Goal: Feedback & Contribution: Submit feedback/report problem

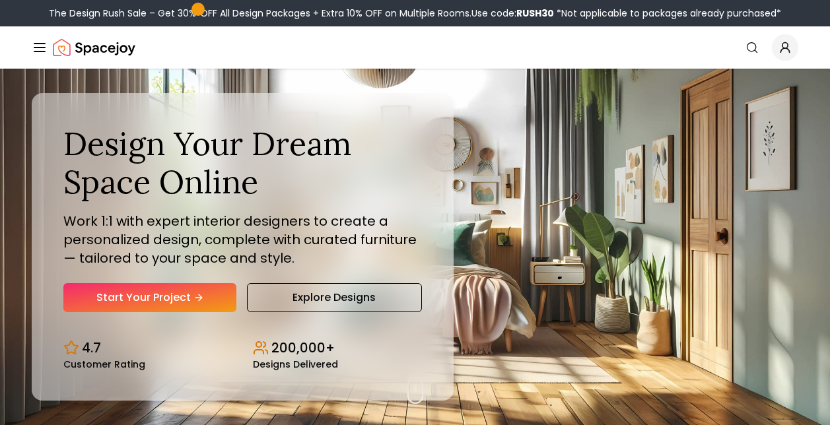
click at [788, 50] on icon "Global" at bounding box center [785, 47] width 13 height 13
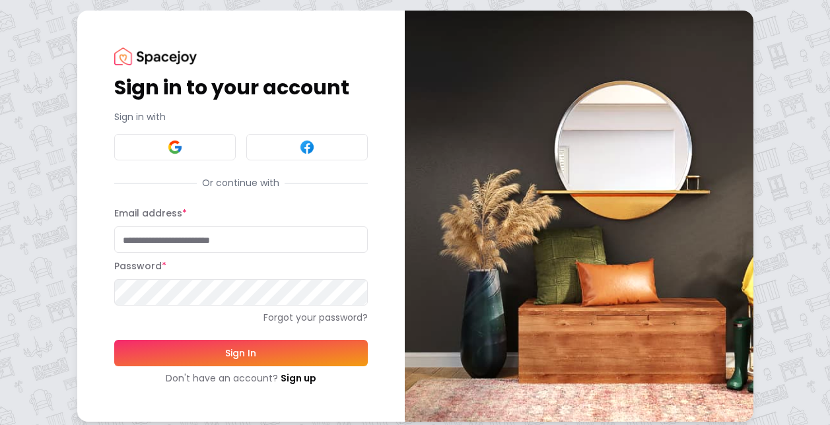
click at [211, 365] on button "Sign In" at bounding box center [241, 353] width 254 height 26
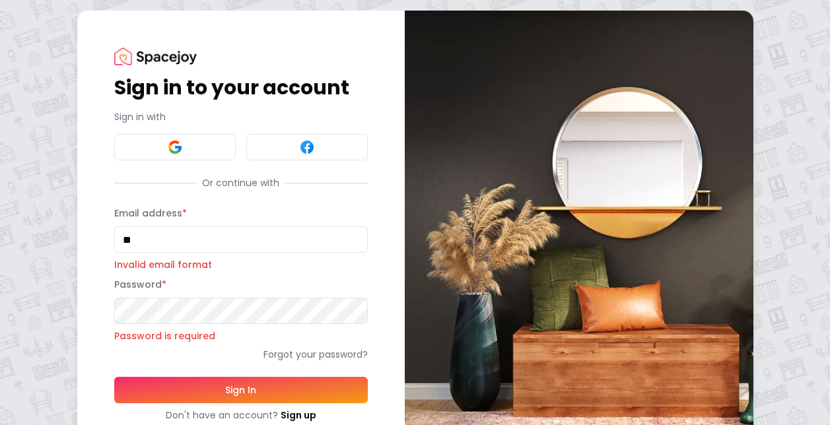
type input "**********"
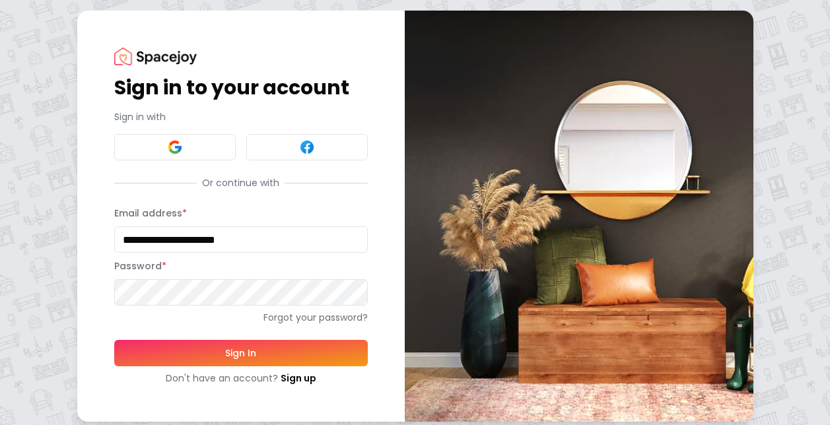
click at [196, 363] on button "Sign In" at bounding box center [241, 353] width 254 height 26
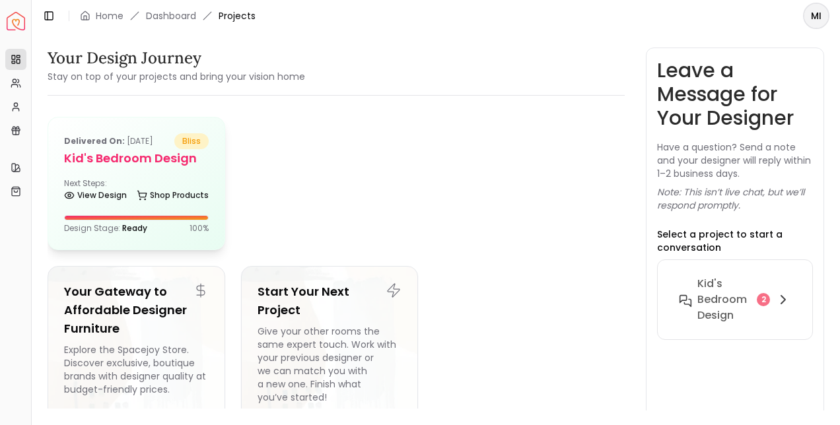
click at [138, 155] on h5 "Kid's Bedroom Design" at bounding box center [136, 158] width 145 height 18
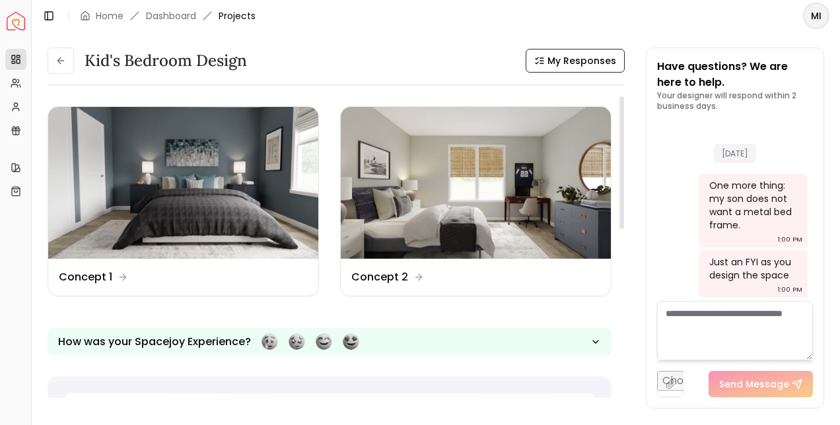
scroll to position [458, 0]
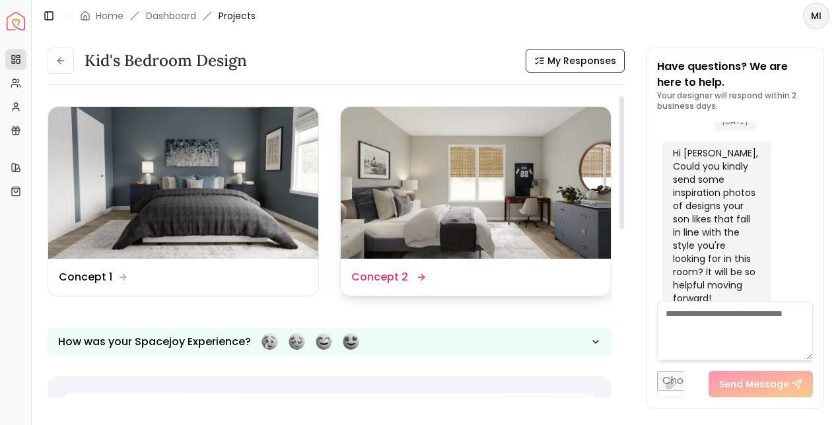
click at [428, 207] on img at bounding box center [476, 183] width 270 height 152
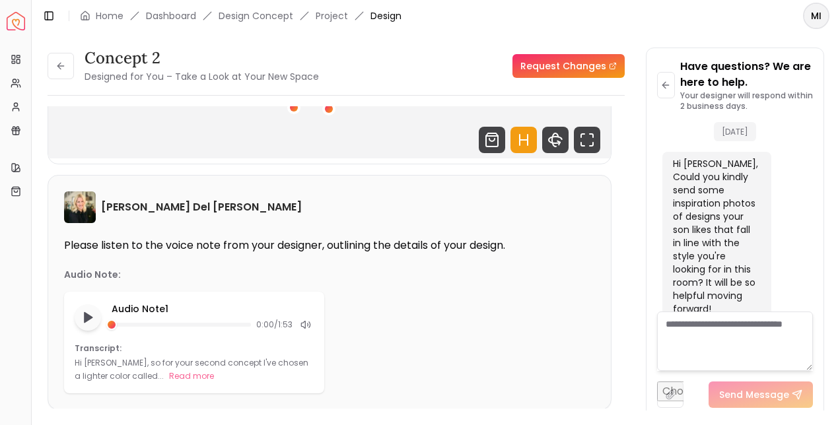
scroll to position [271, 0]
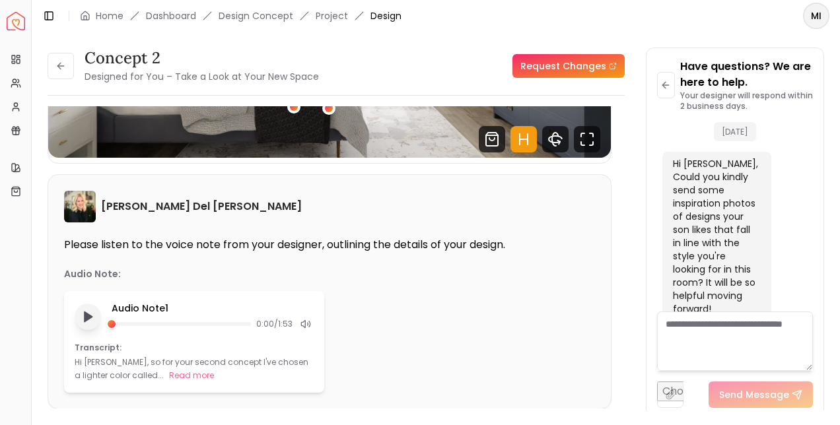
click at [90, 328] on button "Play audio note" at bounding box center [88, 317] width 26 height 26
click at [90, 322] on rect "Pause audio note" at bounding box center [90, 316] width 3 height 9
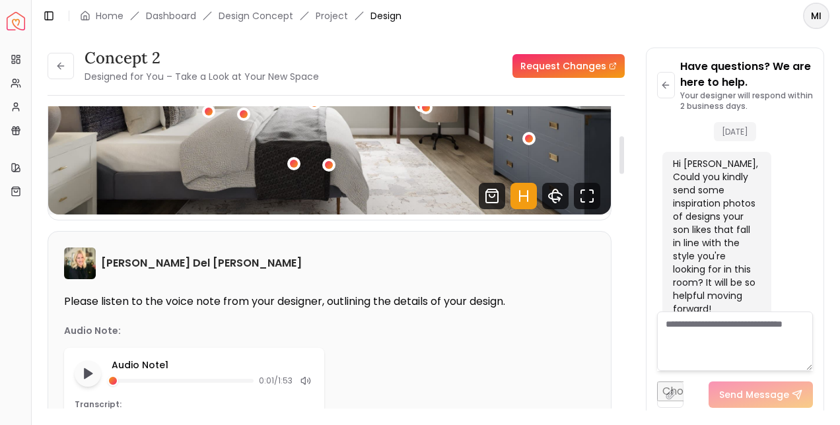
scroll to position [210, 0]
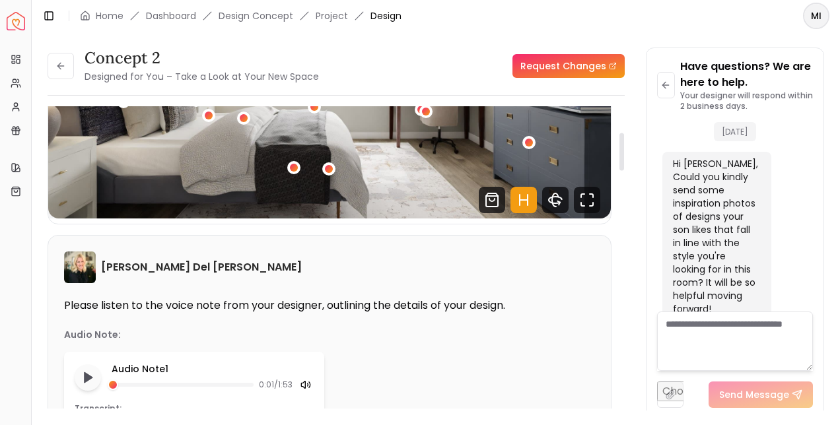
click at [306, 386] on icon at bounding box center [305, 385] width 11 height 11
click at [308, 385] on line at bounding box center [309, 385] width 3 height 3
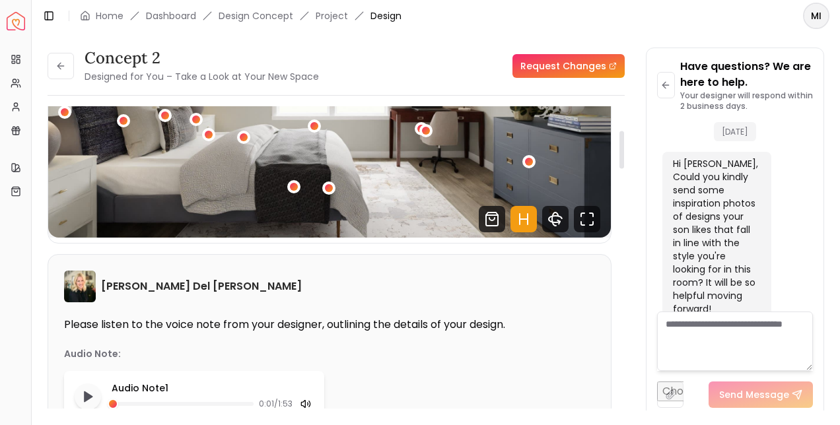
scroll to position [195, 0]
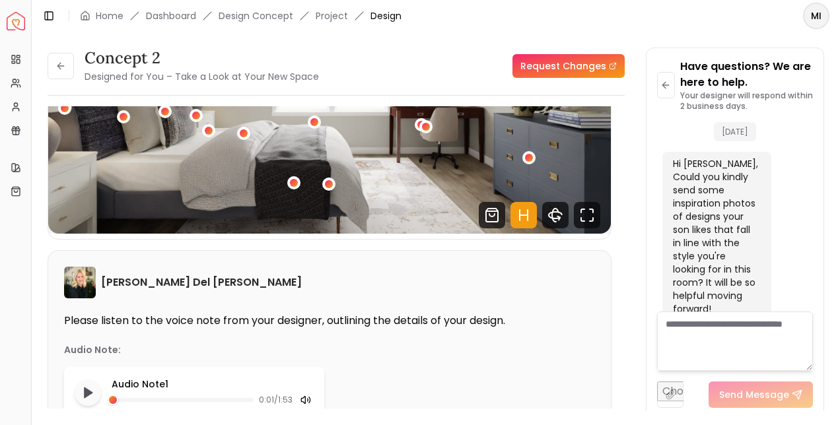
click at [739, 328] on textarea at bounding box center [735, 341] width 156 height 59
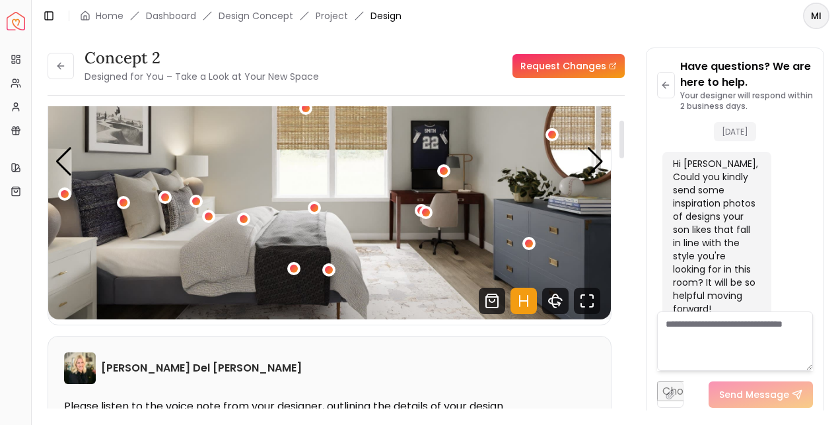
scroll to position [112, 0]
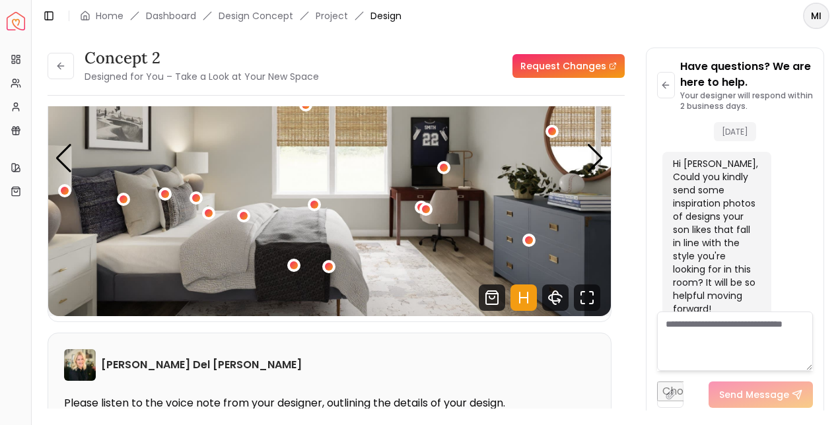
click at [596, 159] on div "Next slide" at bounding box center [595, 158] width 18 height 29
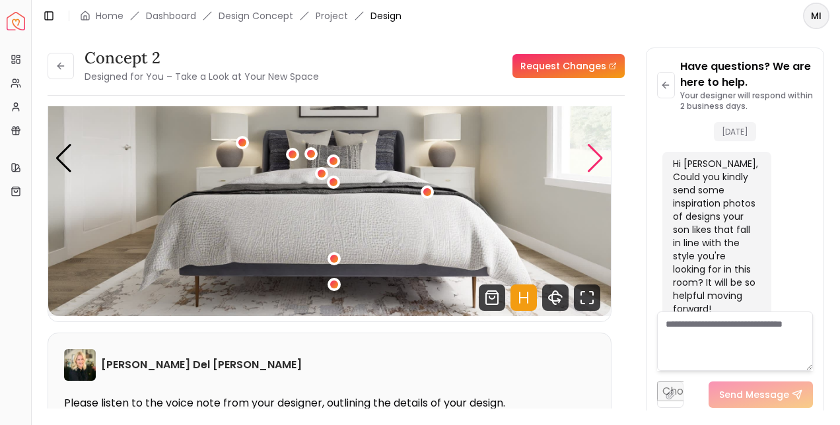
click at [598, 162] on div "Next slide" at bounding box center [595, 158] width 18 height 29
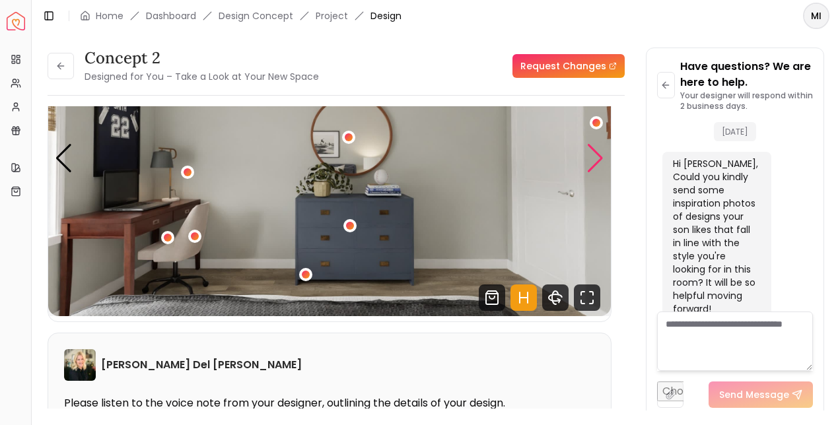
click at [600, 157] on div "Next slide" at bounding box center [595, 158] width 18 height 29
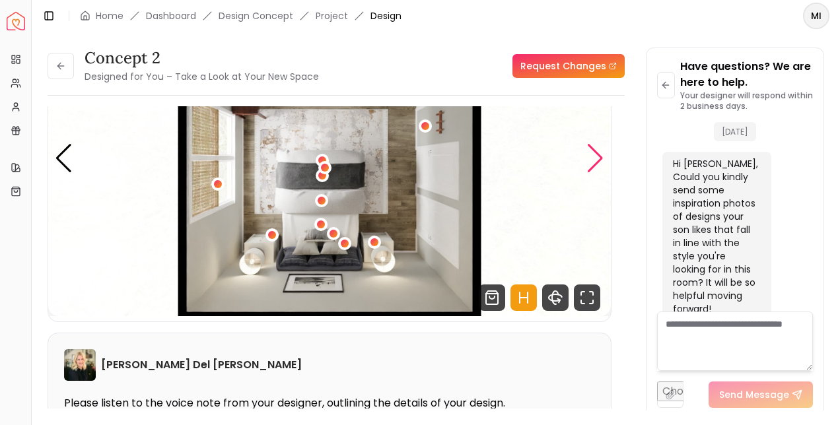
click at [598, 164] on div "Next slide" at bounding box center [595, 158] width 18 height 29
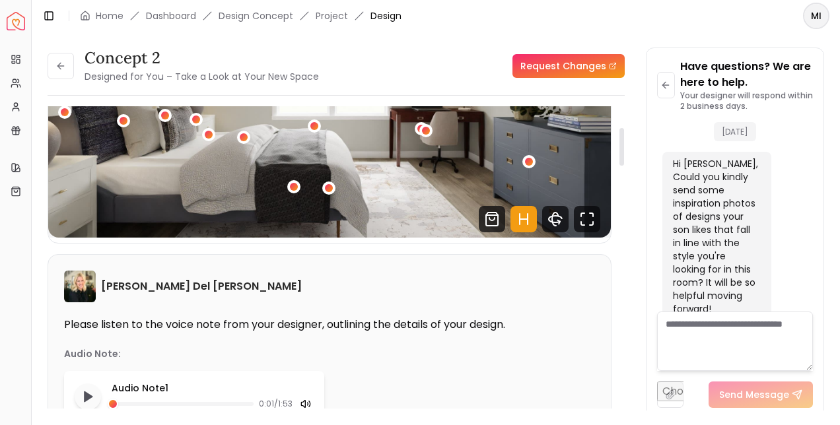
scroll to position [0, 0]
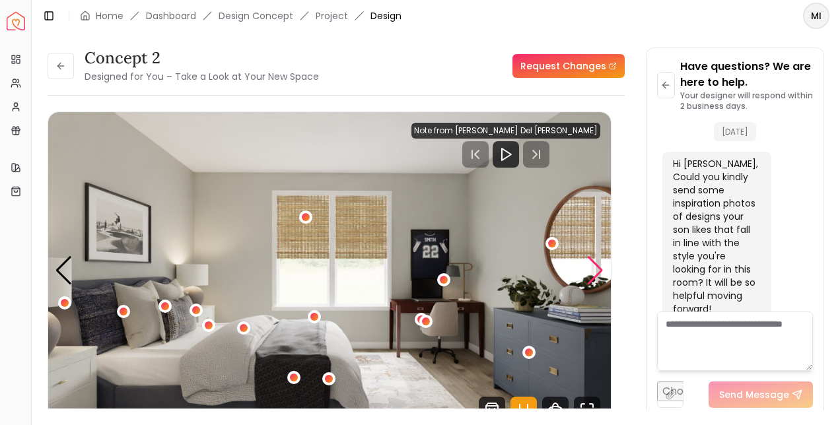
click at [61, 66] on icon at bounding box center [60, 66] width 6 height 0
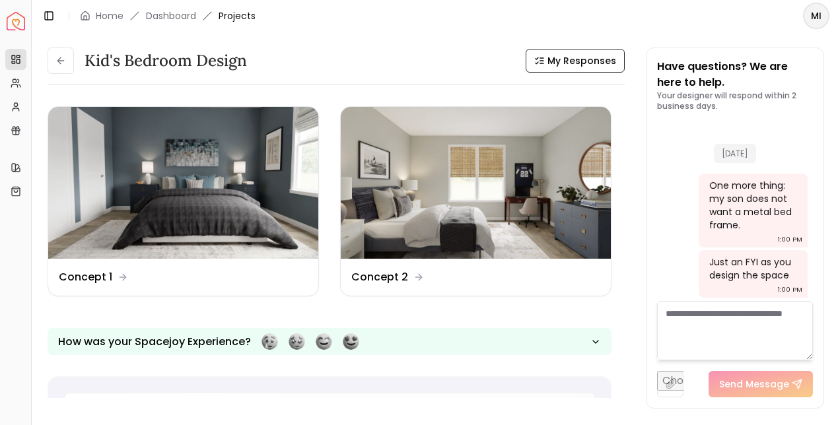
scroll to position [458, 0]
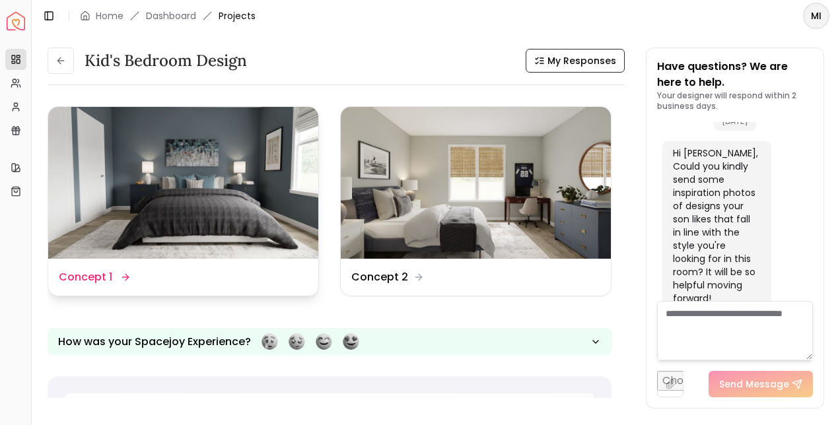
click at [231, 197] on img at bounding box center [183, 183] width 270 height 152
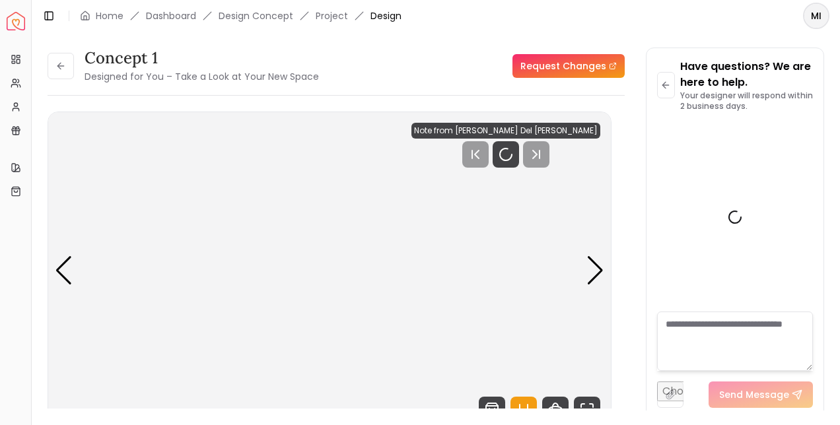
click at [531, 336] on img "1 / 4" at bounding box center [329, 270] width 563 height 316
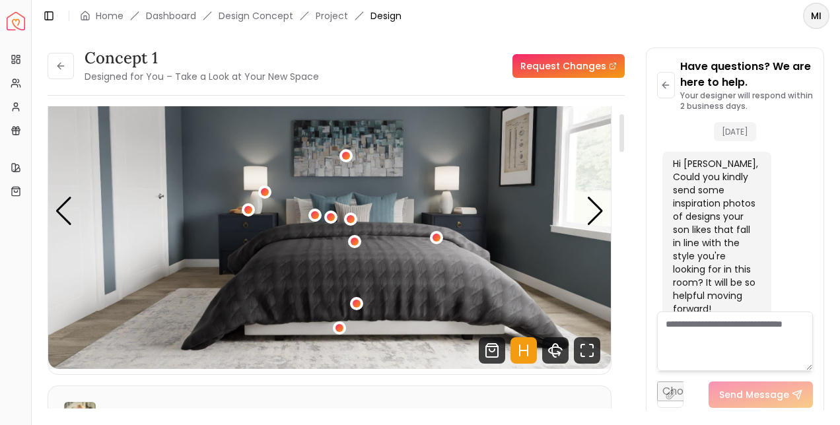
scroll to position [63, 0]
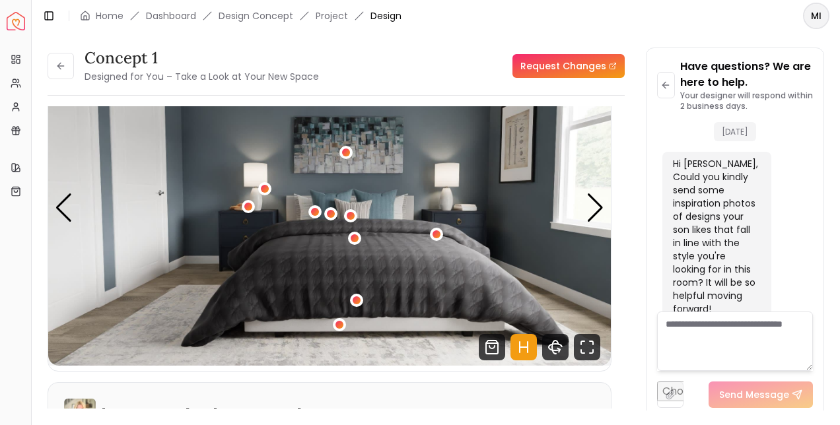
click at [598, 219] on div "Next slide" at bounding box center [595, 207] width 18 height 29
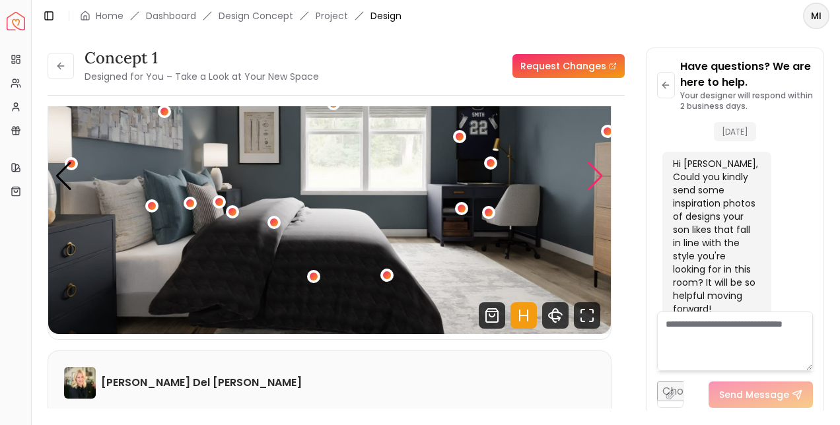
scroll to position [94, 0]
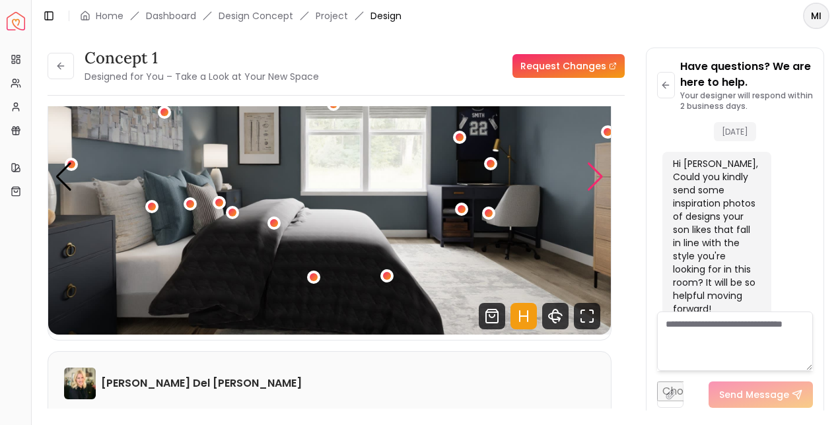
click at [596, 186] on div "Next slide" at bounding box center [595, 176] width 18 height 29
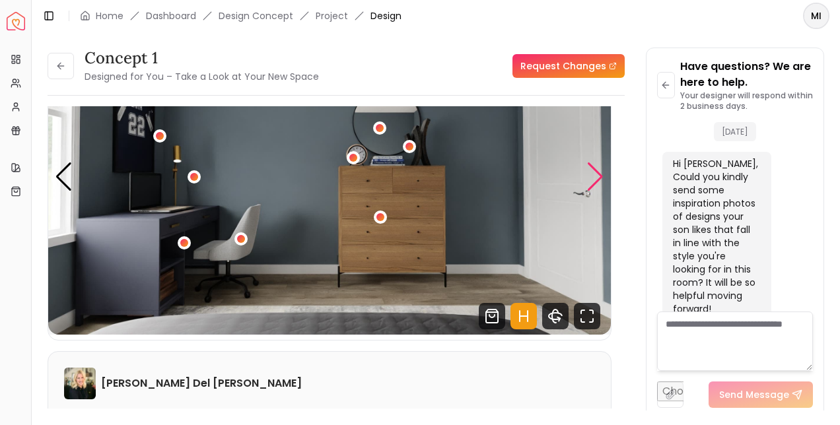
click at [602, 182] on div "Next slide" at bounding box center [595, 176] width 18 height 29
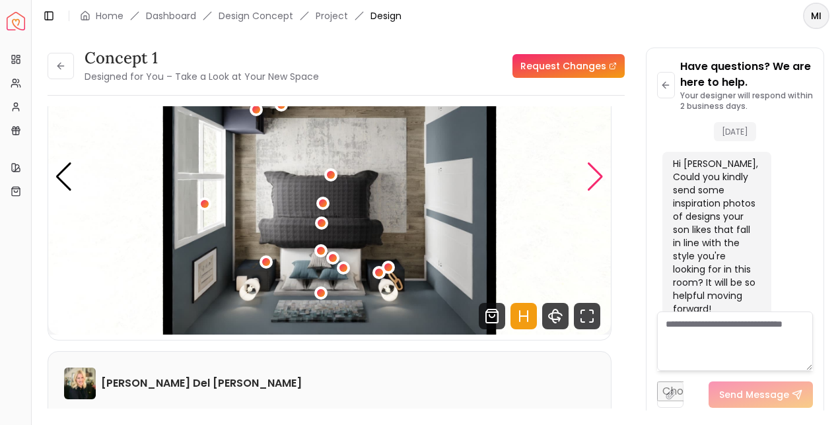
click at [598, 180] on div "Next slide" at bounding box center [595, 176] width 18 height 29
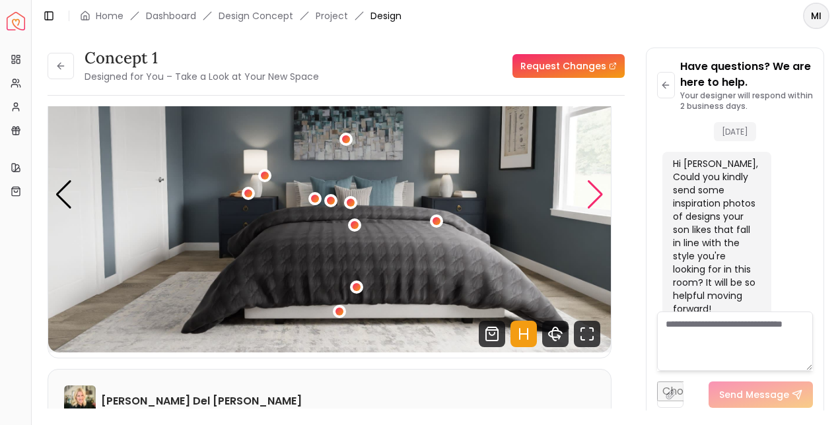
scroll to position [77, 0]
click at [601, 196] on div "Next slide" at bounding box center [595, 194] width 18 height 29
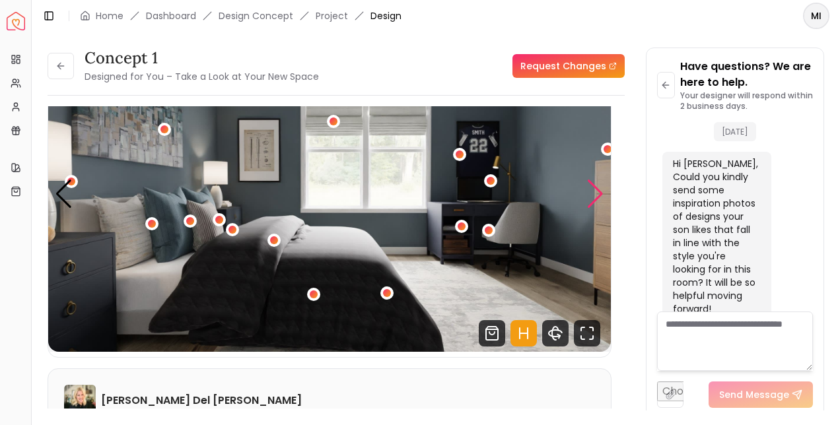
click at [461, 226] on div "2 / 4" at bounding box center [462, 227] width 8 height 8
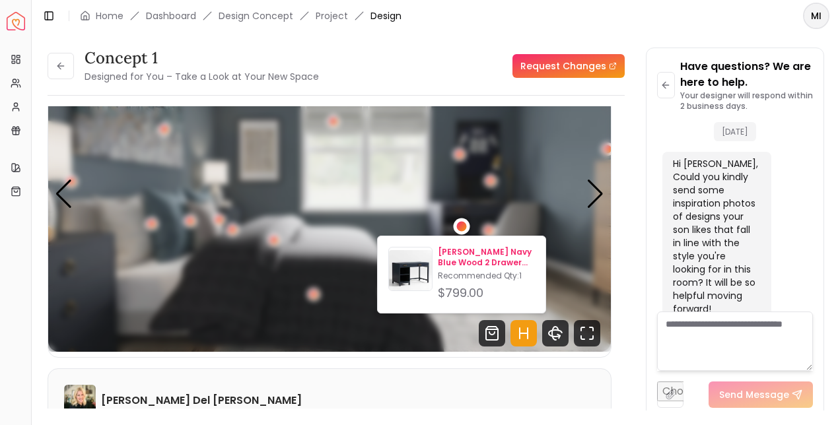
click at [496, 264] on p "Parke Navy Blue Wood 2 Drawer Kids Desk" at bounding box center [486, 257] width 97 height 21
click at [575, 265] on img "2 / 4" at bounding box center [329, 194] width 563 height 316
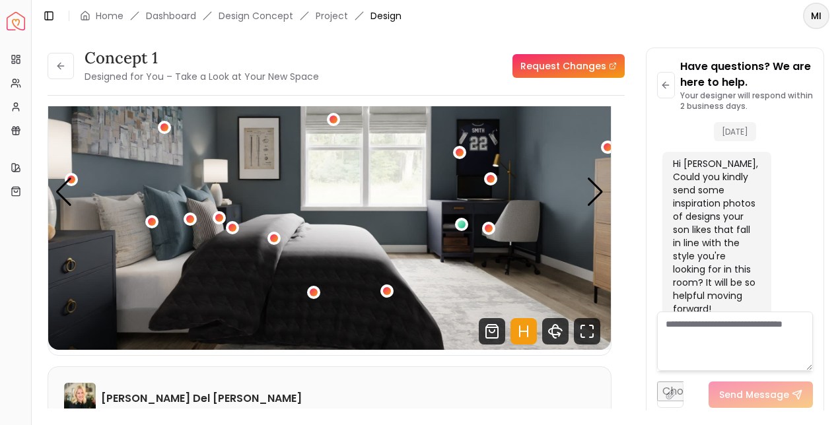
scroll to position [77, 0]
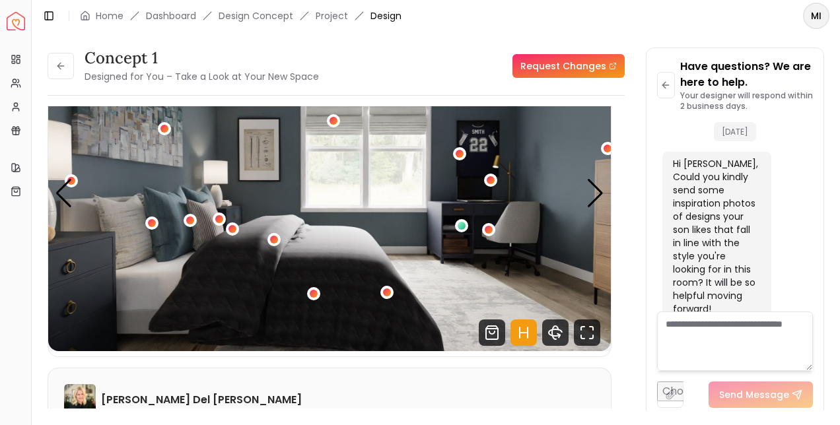
click at [602, 199] on div "Next slide" at bounding box center [595, 193] width 18 height 29
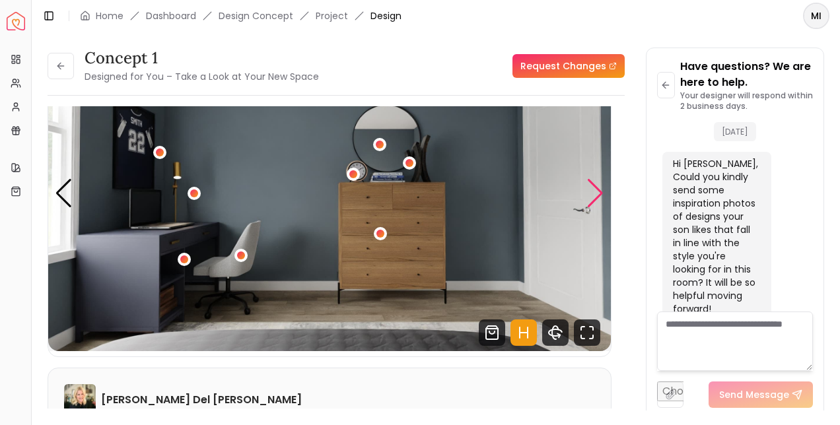
click at [595, 196] on div "Next slide" at bounding box center [595, 193] width 18 height 29
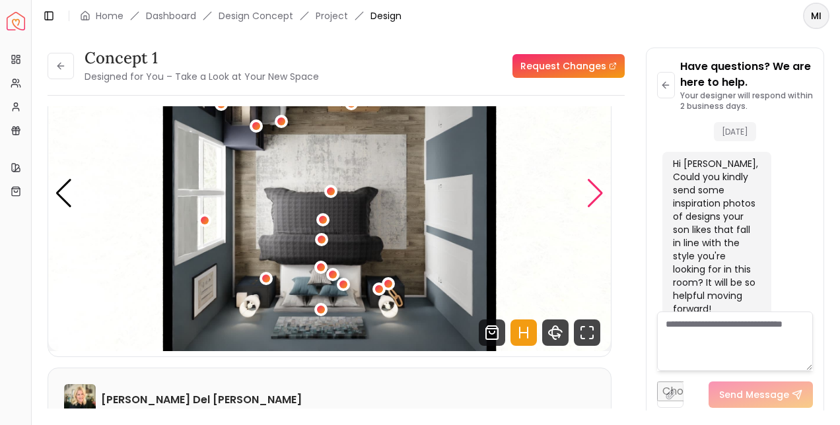
click at [602, 184] on div "Next slide" at bounding box center [595, 193] width 18 height 29
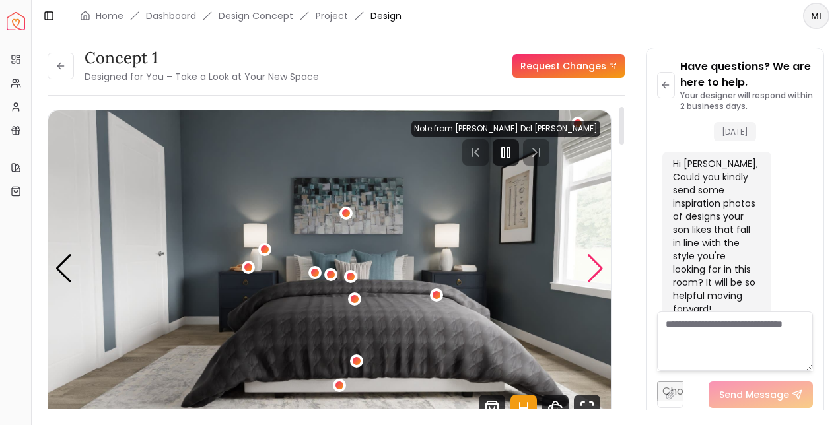
scroll to position [0, 0]
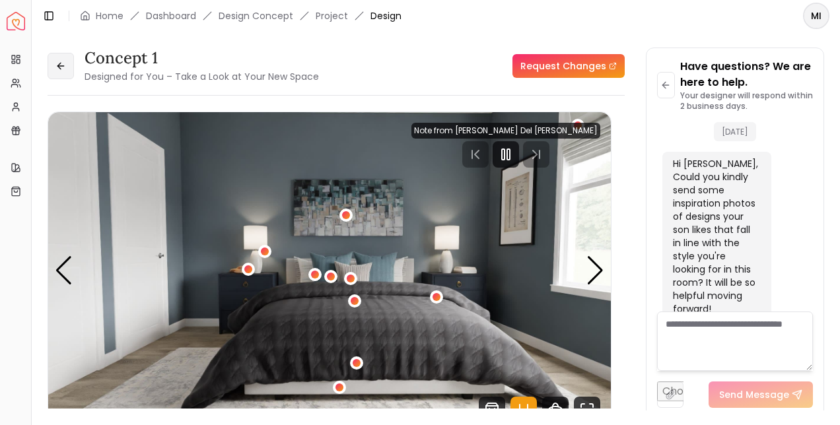
click at [59, 66] on icon at bounding box center [60, 66] width 6 height 0
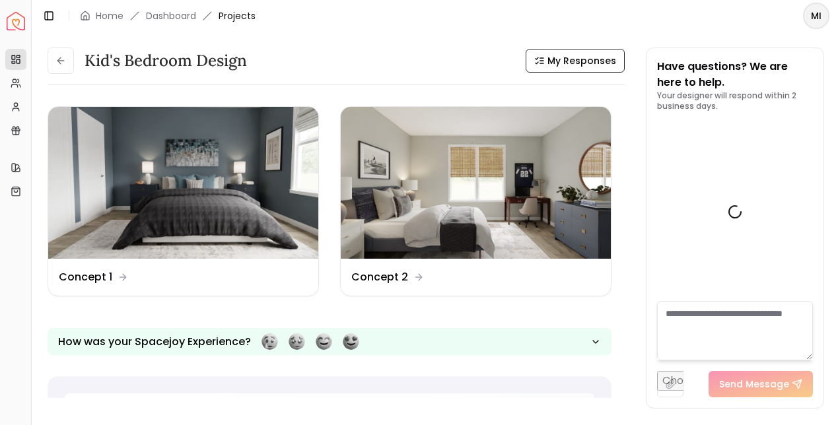
scroll to position [458, 0]
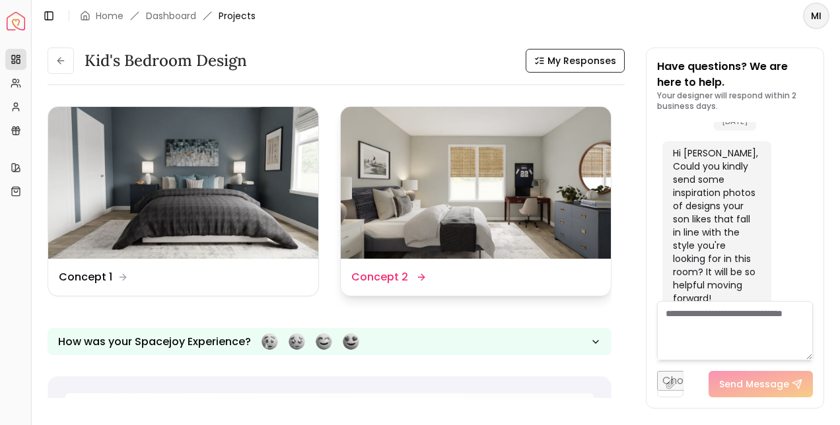
click at [528, 214] on img at bounding box center [476, 183] width 270 height 152
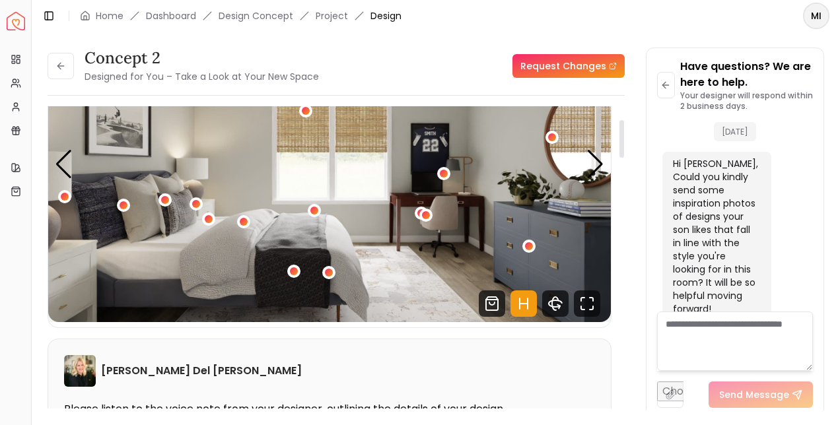
scroll to position [108, 0]
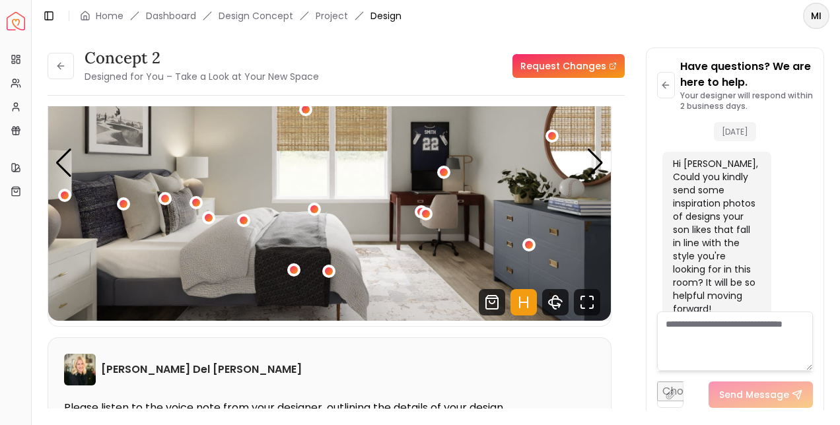
click at [576, 75] on link "Request Changes" at bounding box center [568, 66] width 112 height 24
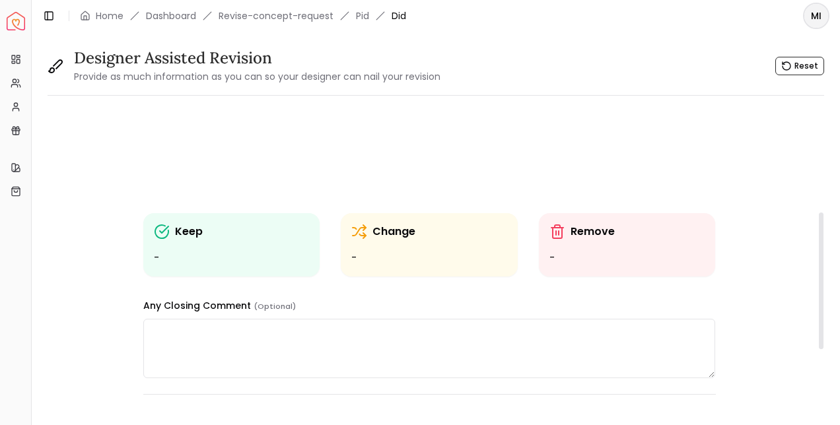
scroll to position [240, 0]
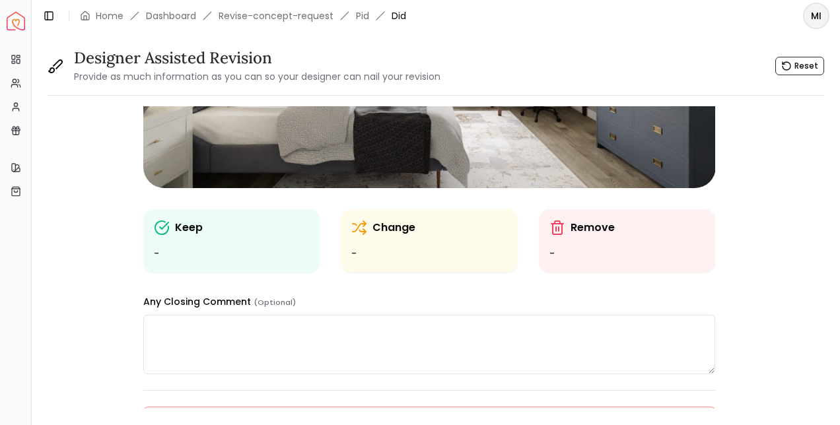
click at [426, 237] on div "Change -" at bounding box center [429, 241] width 156 height 42
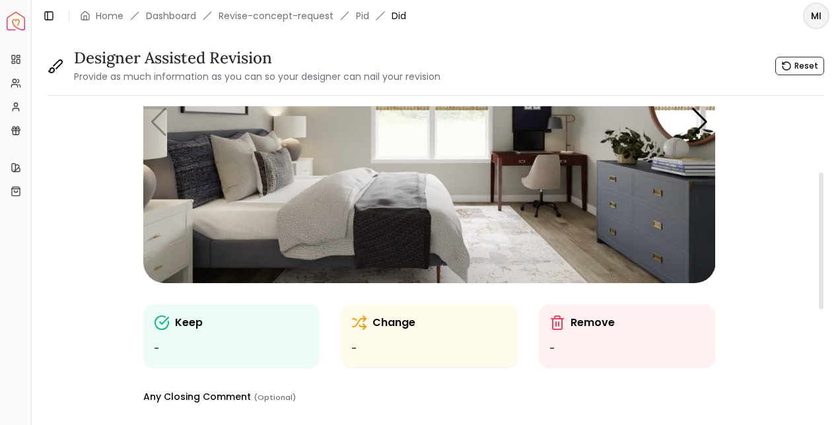
scroll to position [104, 0]
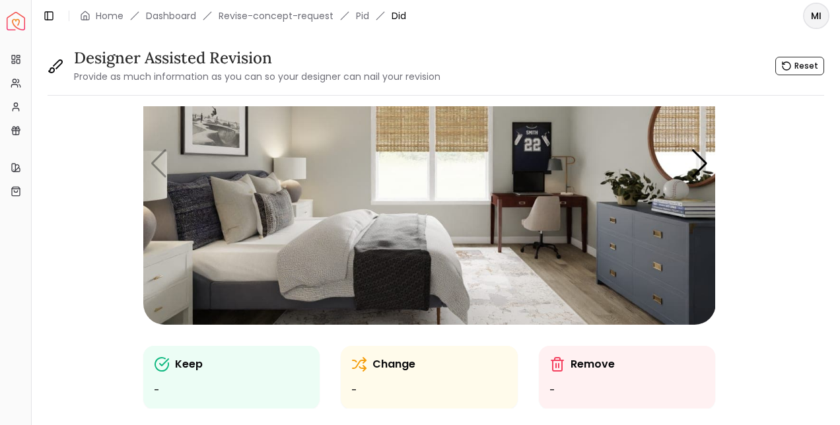
click at [434, 260] on img "1 / 4" at bounding box center [429, 164] width 573 height 322
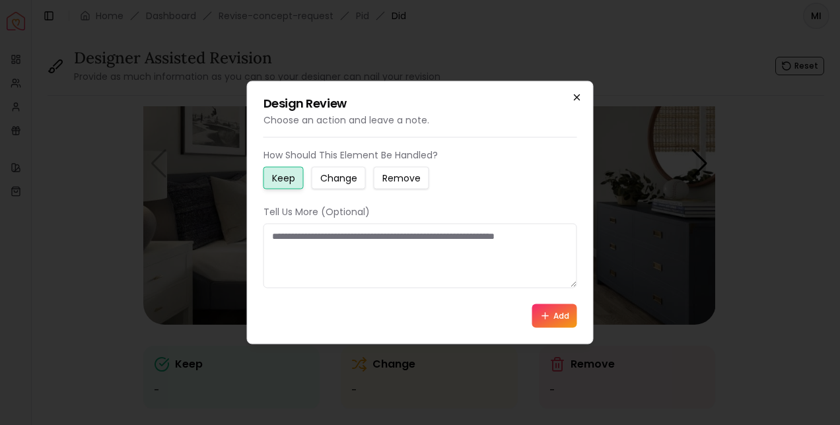
click at [577, 97] on icon "button" at bounding box center [577, 97] width 11 height 11
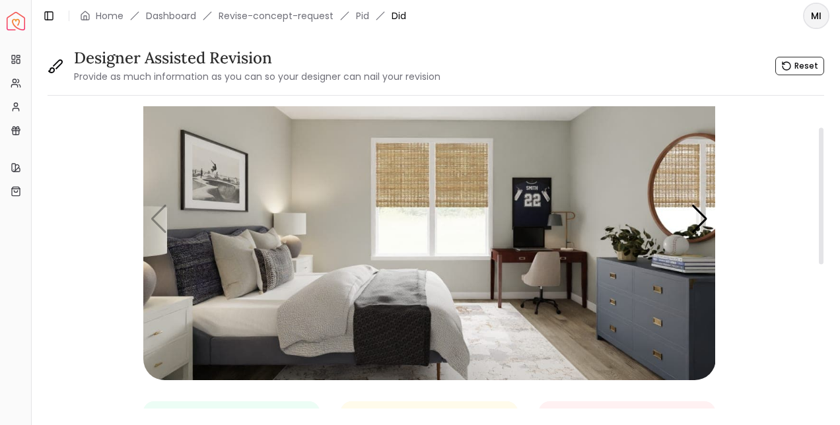
scroll to position [45, 0]
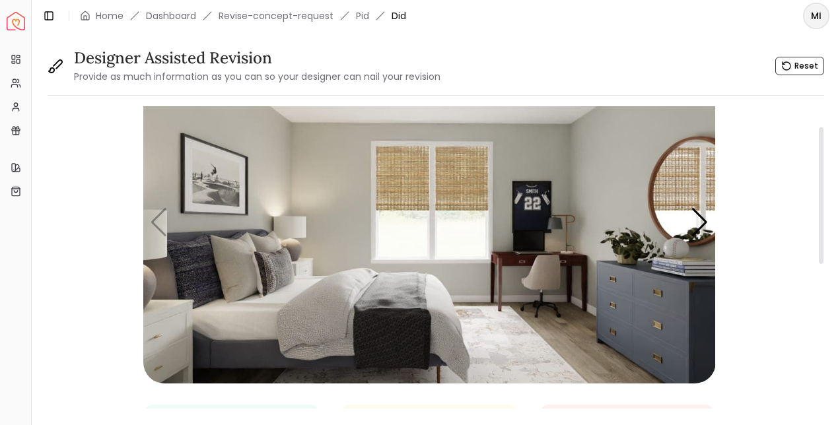
click at [415, 184] on img "1 / 4" at bounding box center [429, 222] width 573 height 322
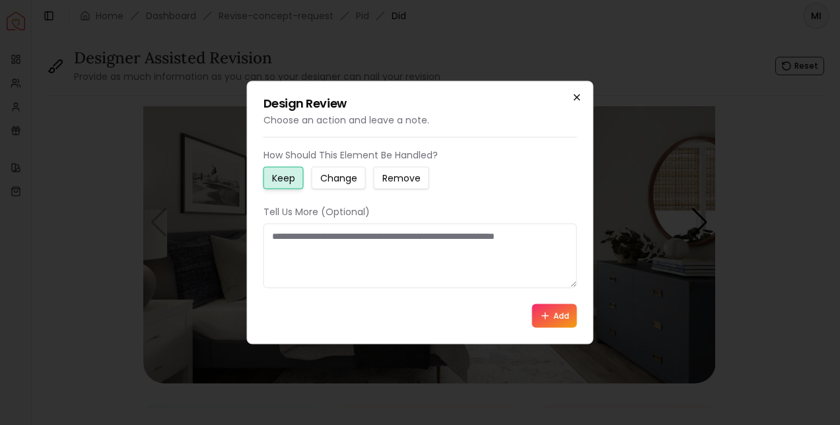
click at [577, 97] on icon "button" at bounding box center [577, 97] width 11 height 11
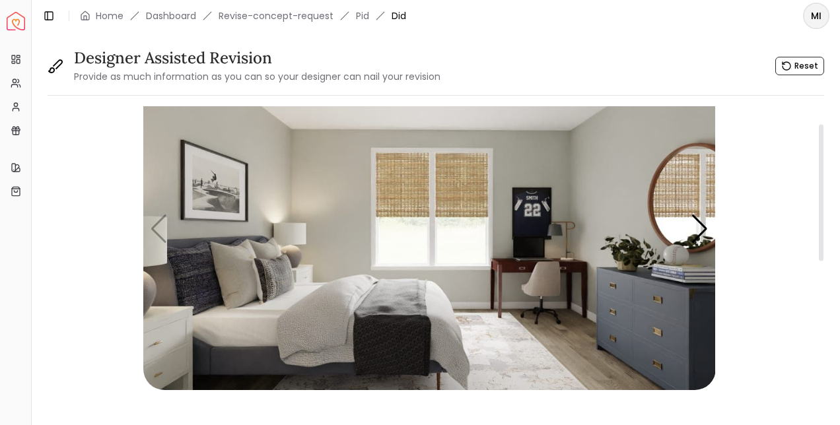
scroll to position [0, 0]
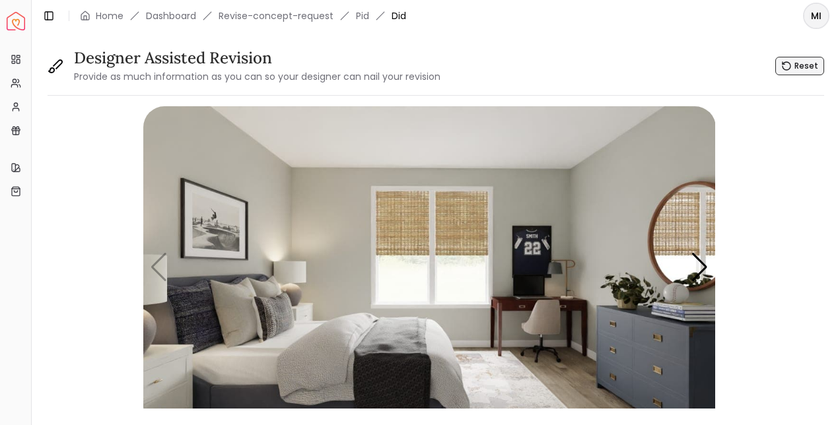
click at [794, 67] on button "Reset" at bounding box center [799, 66] width 49 height 18
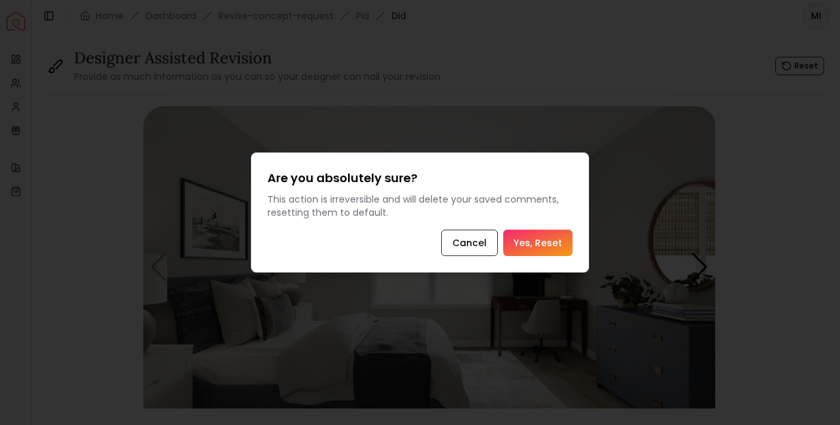
click at [547, 247] on button "Yes, Reset" at bounding box center [537, 243] width 69 height 26
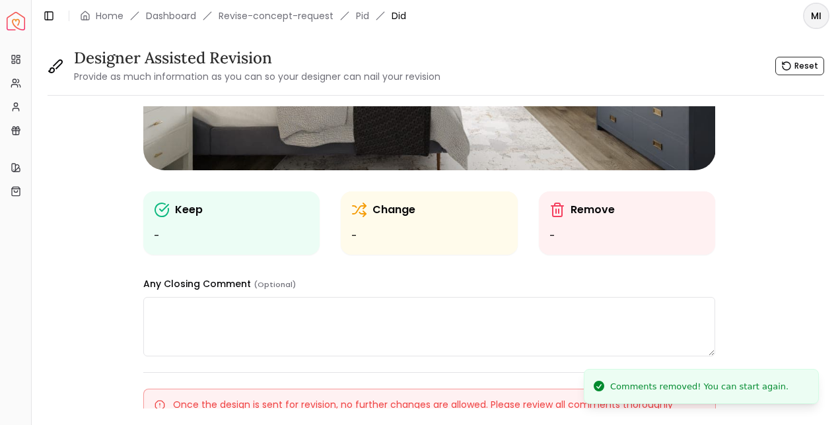
scroll to position [259, 0]
click at [480, 336] on textarea at bounding box center [429, 325] width 573 height 59
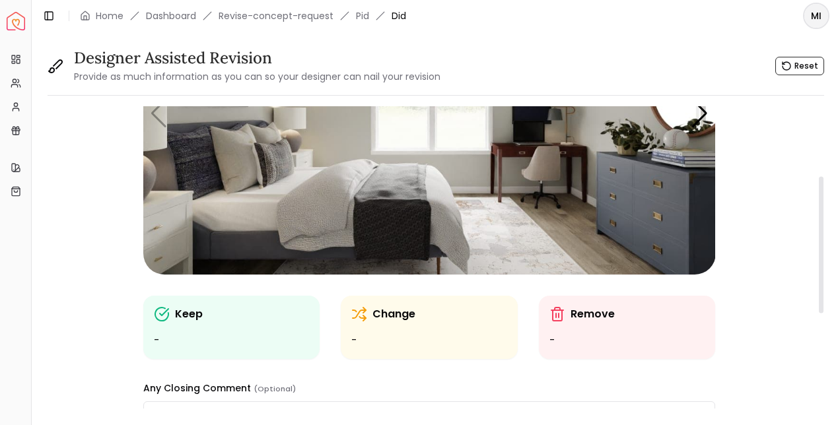
scroll to position [153, 0]
click at [232, 324] on div "Keep -" at bounding box center [232, 328] width 156 height 42
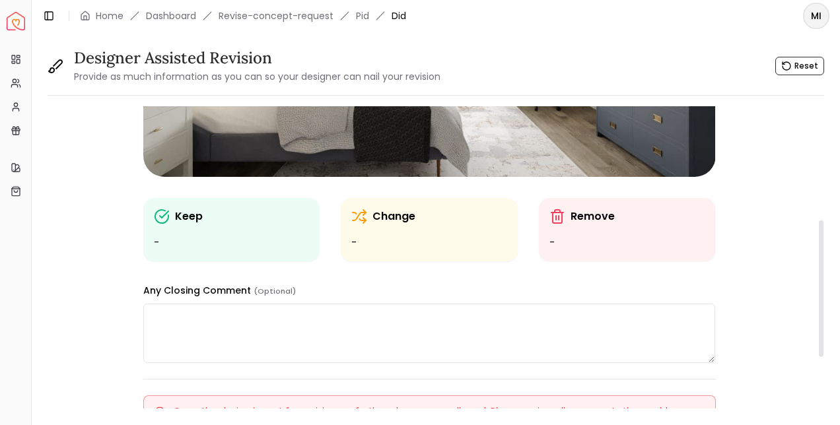
scroll to position [251, 0]
click at [423, 230] on div "Change -" at bounding box center [429, 230] width 156 height 42
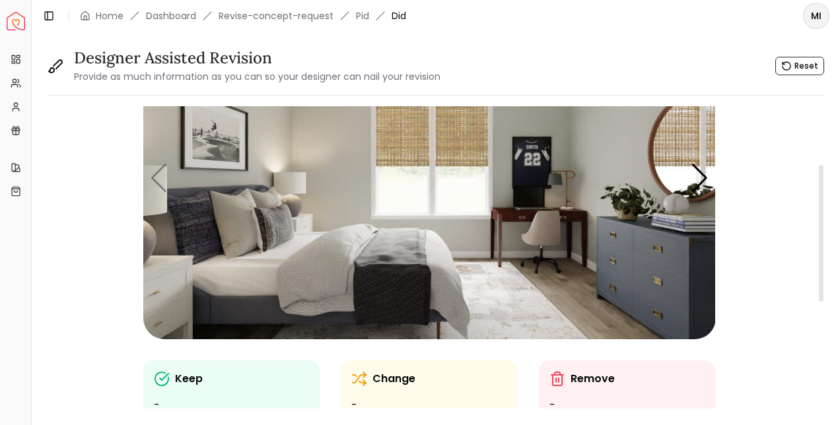
scroll to position [72, 0]
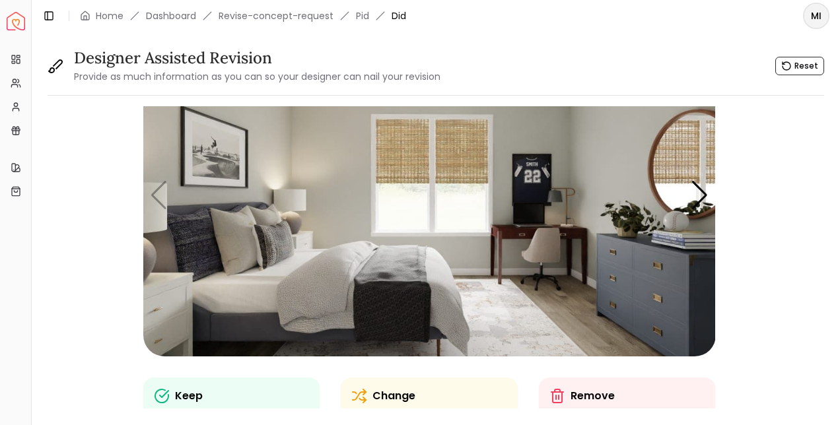
click at [545, 263] on img "1 / 4" at bounding box center [429, 195] width 573 height 322
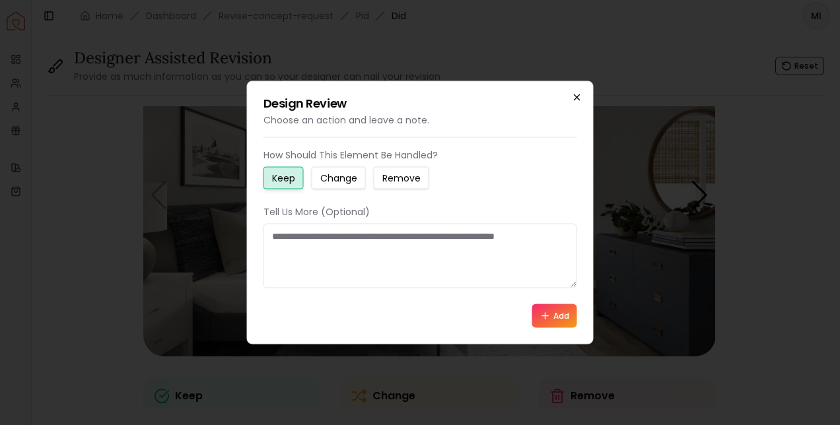
click at [576, 97] on icon "button" at bounding box center [576, 97] width 5 height 5
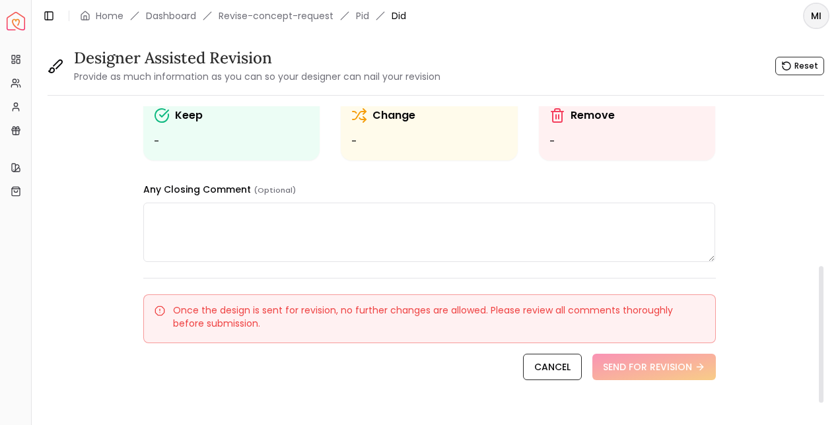
scroll to position [353, 0]
click at [651, 236] on textarea at bounding box center [429, 232] width 573 height 59
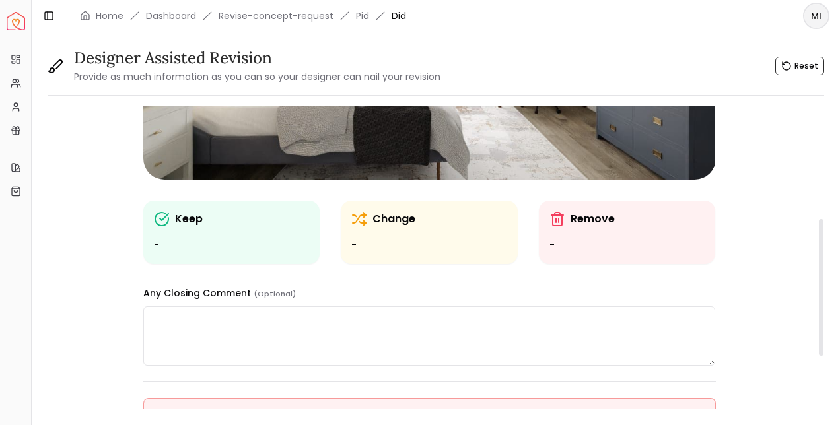
scroll to position [248, 0]
click at [413, 230] on div "Change -" at bounding box center [429, 233] width 156 height 42
click at [397, 232] on div "Change -" at bounding box center [429, 233] width 156 height 42
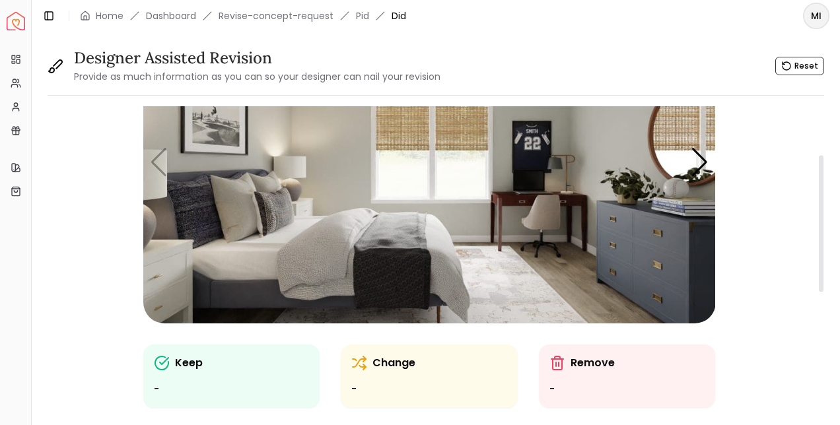
scroll to position [107, 0]
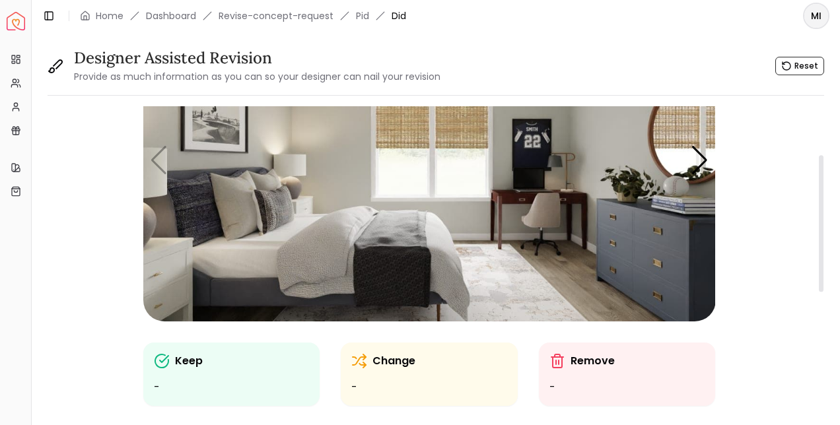
click at [264, 236] on img "1 / 4" at bounding box center [429, 160] width 573 height 322
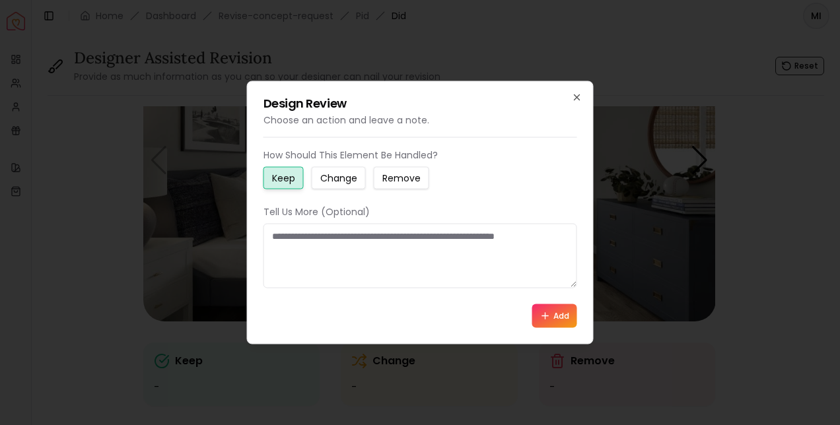
click at [577, 96] on icon "button" at bounding box center [576, 97] width 5 height 5
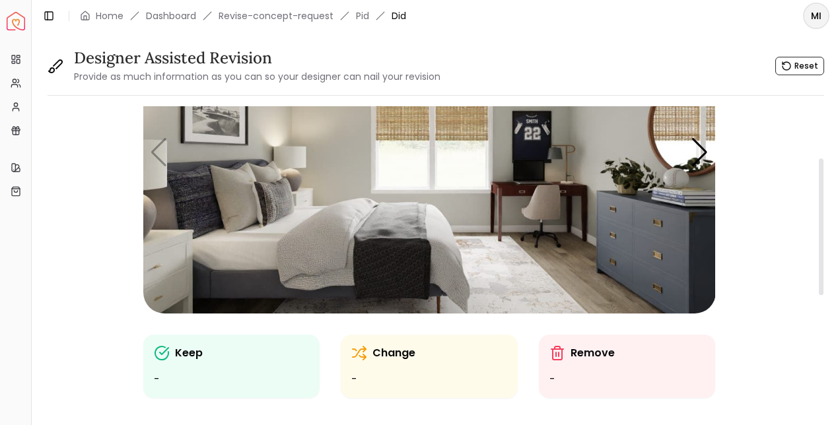
scroll to position [114, 0]
click at [658, 257] on img "1 / 4" at bounding box center [429, 153] width 573 height 322
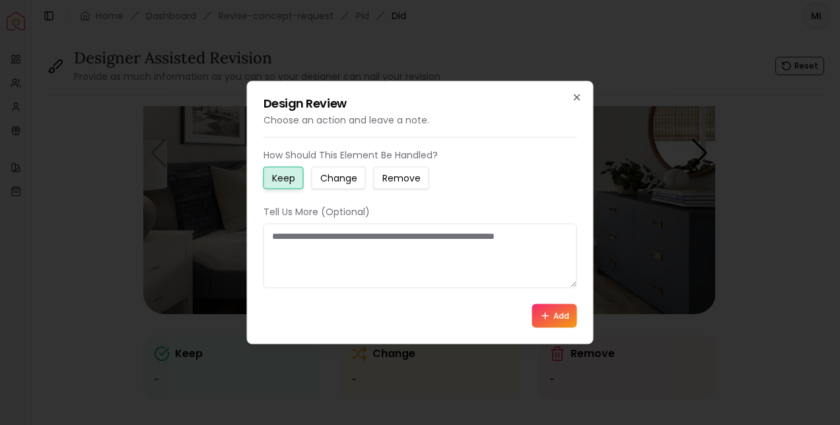
click at [409, 180] on small "Remove" at bounding box center [401, 178] width 38 height 13
click at [451, 242] on textarea at bounding box center [420, 256] width 314 height 65
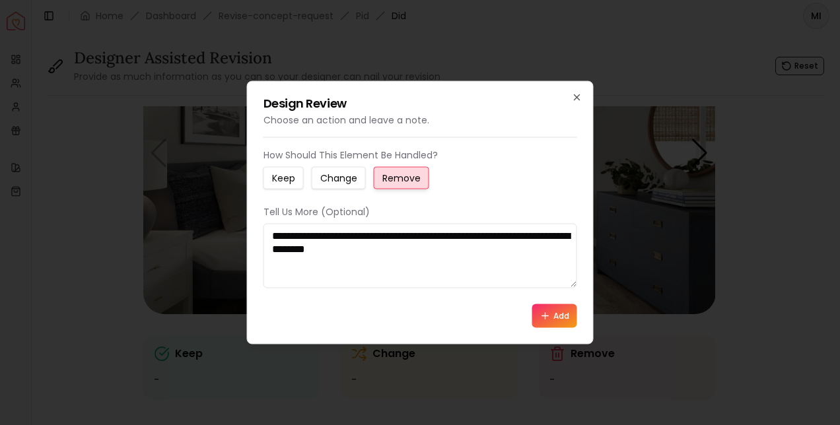
type textarea "**********"
click at [563, 326] on button "Add" at bounding box center [554, 316] width 45 height 24
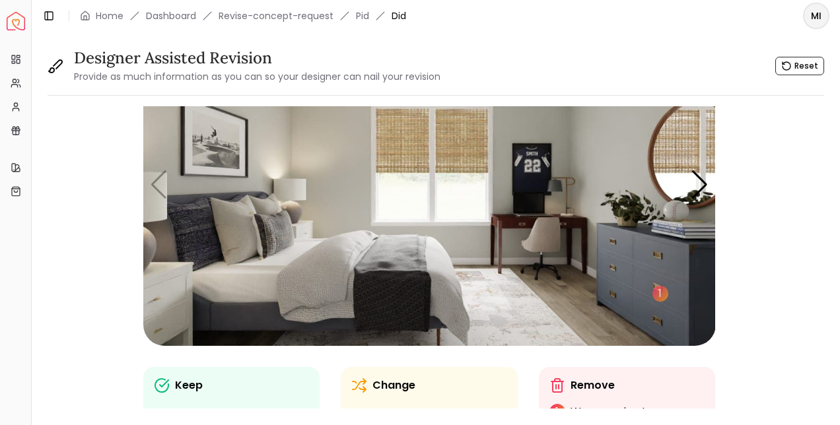
scroll to position [80, 0]
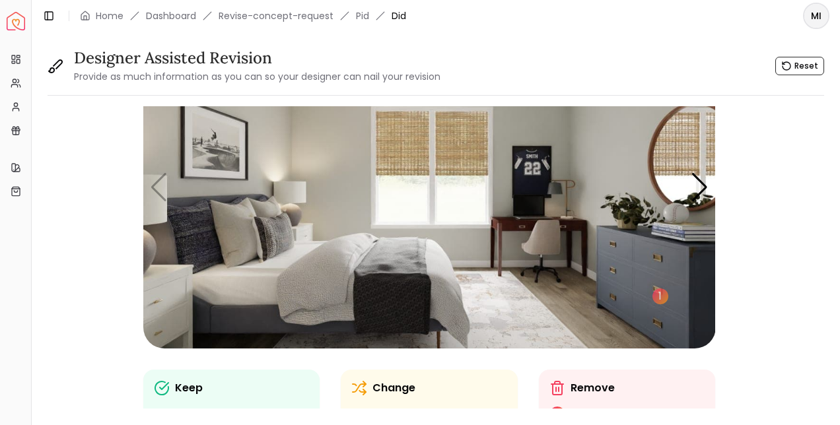
click at [464, 144] on img "1 / 4" at bounding box center [429, 187] width 573 height 322
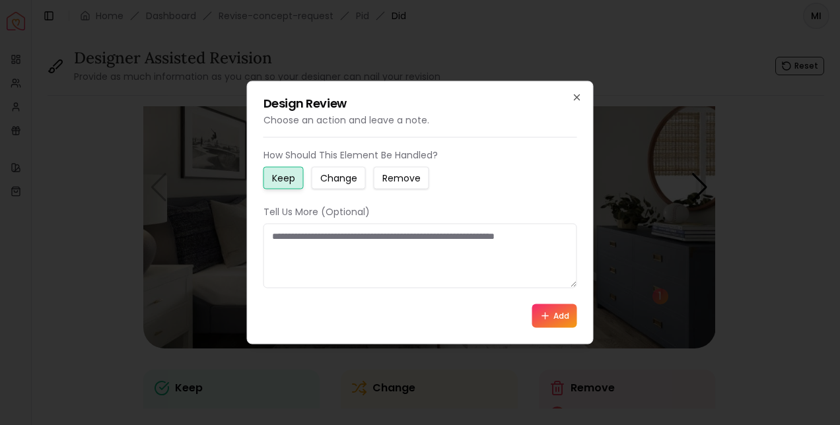
click at [405, 178] on small "Remove" at bounding box center [401, 178] width 38 height 13
click at [397, 238] on textarea at bounding box center [420, 256] width 314 height 65
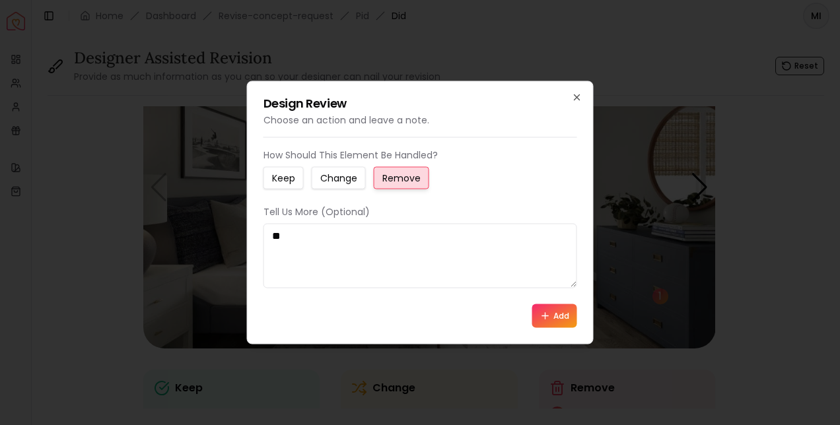
type textarea "*"
type textarea "**********"
click at [566, 326] on button "Add" at bounding box center [554, 316] width 45 height 24
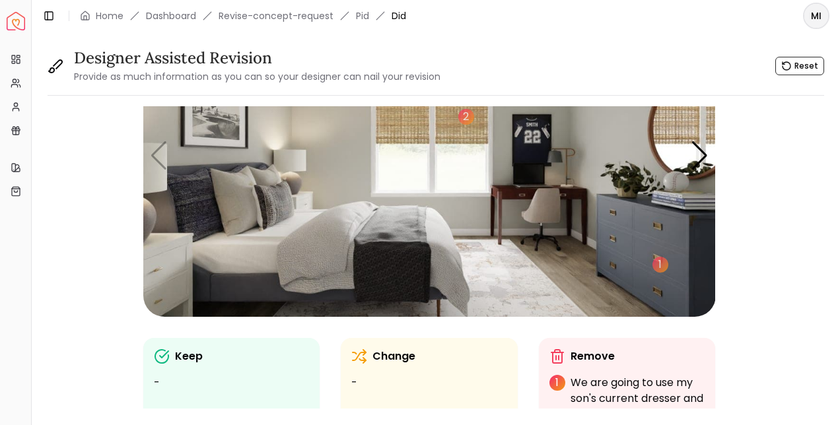
scroll to position [112, 0]
click at [308, 196] on img "1 / 4" at bounding box center [429, 155] width 573 height 322
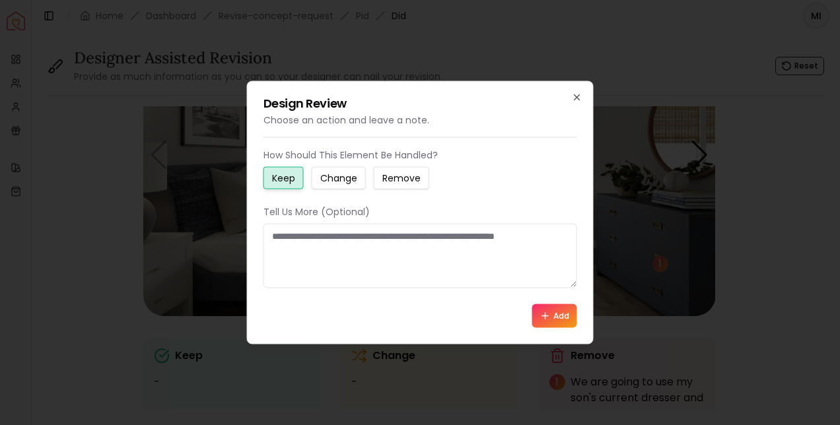
click at [412, 184] on small "Remove" at bounding box center [401, 178] width 38 height 13
click at [390, 253] on textarea at bounding box center [420, 256] width 314 height 65
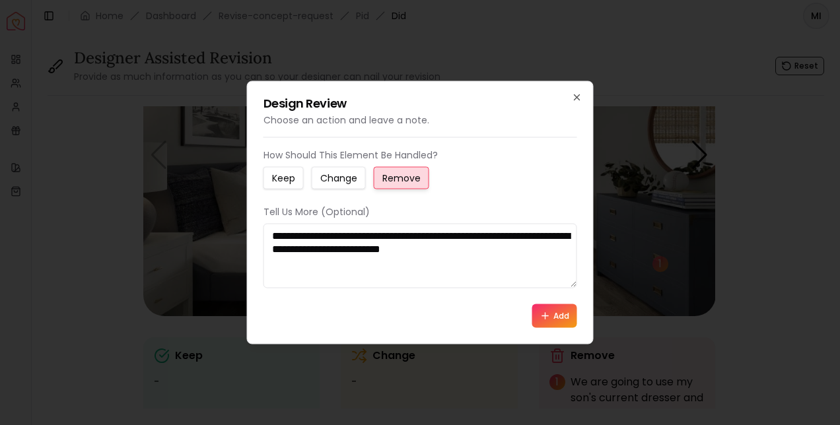
type textarea "**********"
click at [545, 316] on icon at bounding box center [545, 316] width 0 height 6
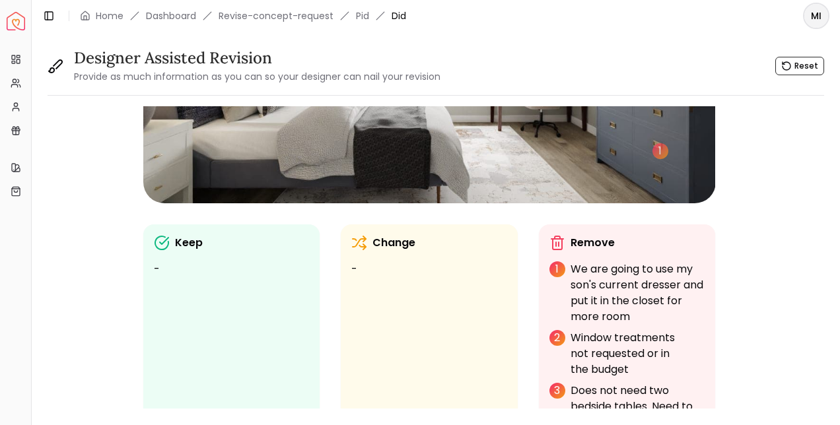
scroll to position [226, 0]
click at [653, 287] on p "We are going to use my son's current dresser and put it in the closet for more …" at bounding box center [638, 292] width 135 height 63
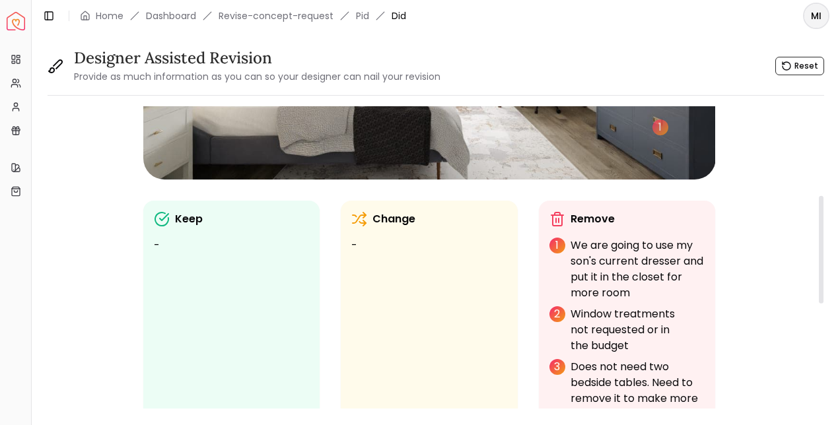
scroll to position [250, 0]
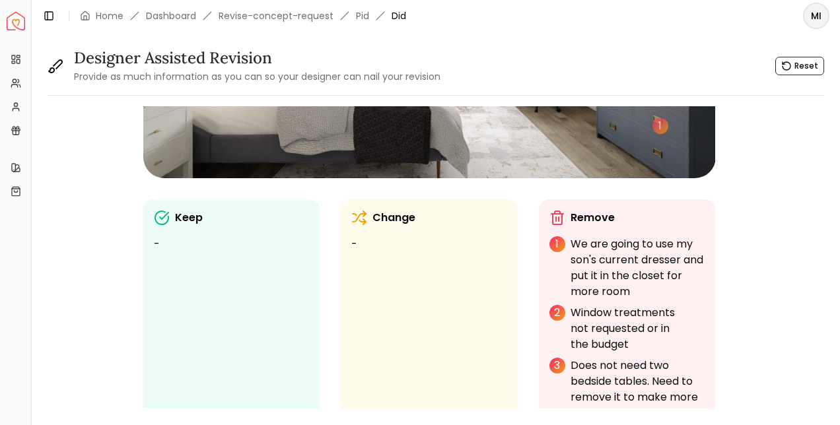
click at [592, 253] on p "We are going to use my son's current dresser and put it in the closet for more …" at bounding box center [638, 267] width 135 height 63
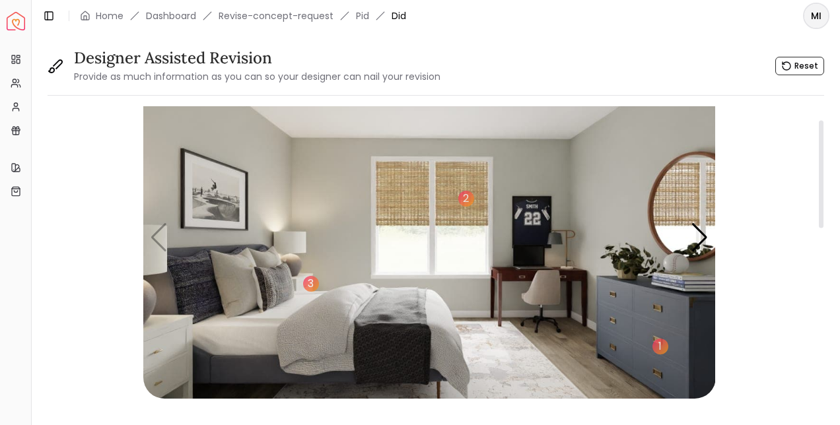
scroll to position [39, 0]
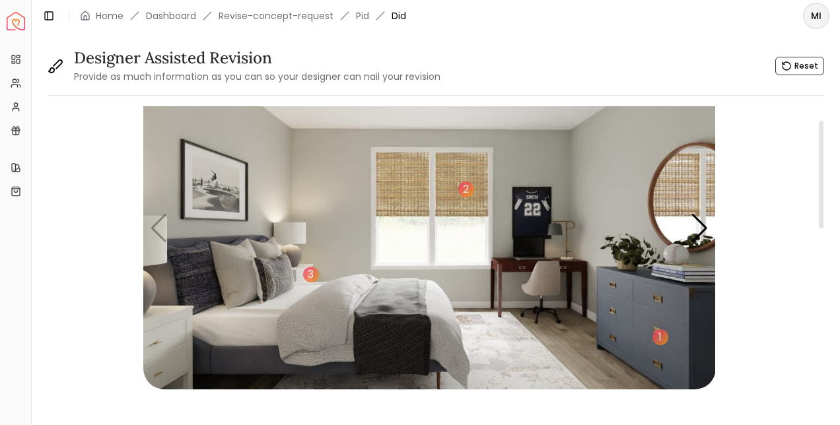
click at [208, 183] on img "1 / 4" at bounding box center [429, 228] width 573 height 322
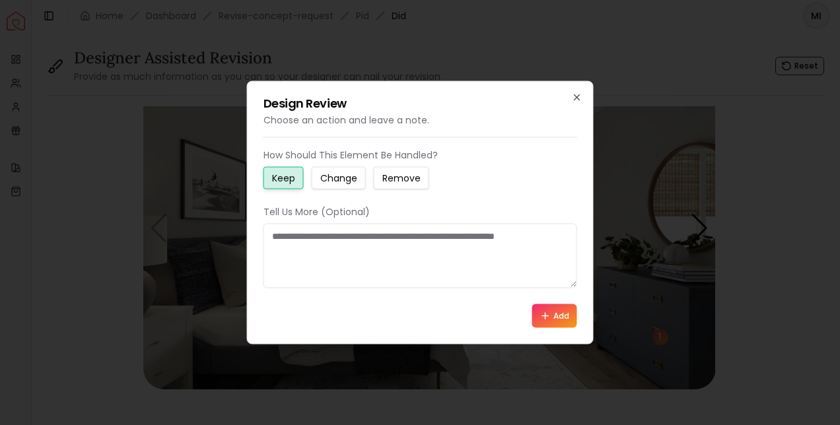
click at [415, 176] on small "Remove" at bounding box center [401, 178] width 38 height 13
click at [347, 182] on small "Change" at bounding box center [338, 178] width 37 height 13
click at [345, 256] on textarea at bounding box center [420, 256] width 314 height 65
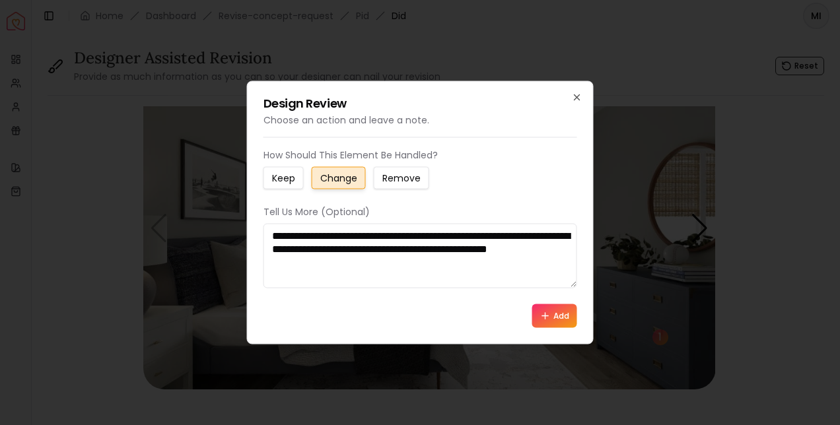
click at [333, 245] on textarea "**********" at bounding box center [420, 256] width 314 height 65
click at [342, 237] on textarea "**********" at bounding box center [420, 256] width 314 height 65
click at [507, 252] on textarea "**********" at bounding box center [420, 256] width 314 height 65
type textarea "**********"
click at [549, 316] on icon at bounding box center [545, 316] width 11 height 11
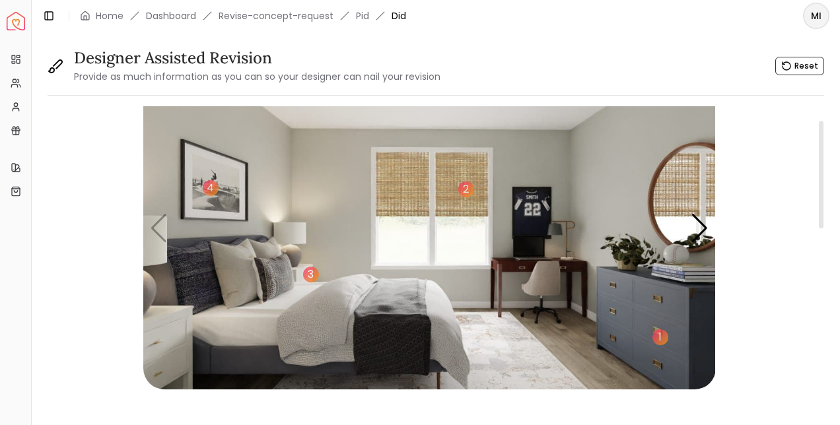
click at [267, 159] on img "1 / 4" at bounding box center [429, 228] width 573 height 322
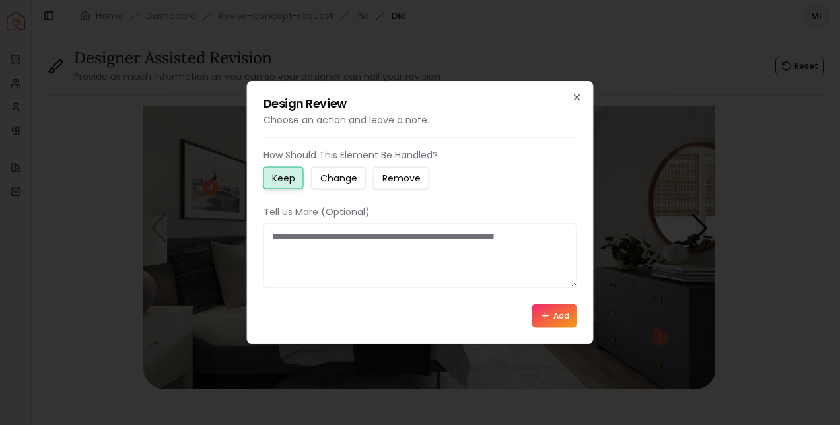
click at [328, 179] on small "Change" at bounding box center [338, 178] width 37 height 13
click at [298, 248] on textarea at bounding box center [420, 256] width 314 height 65
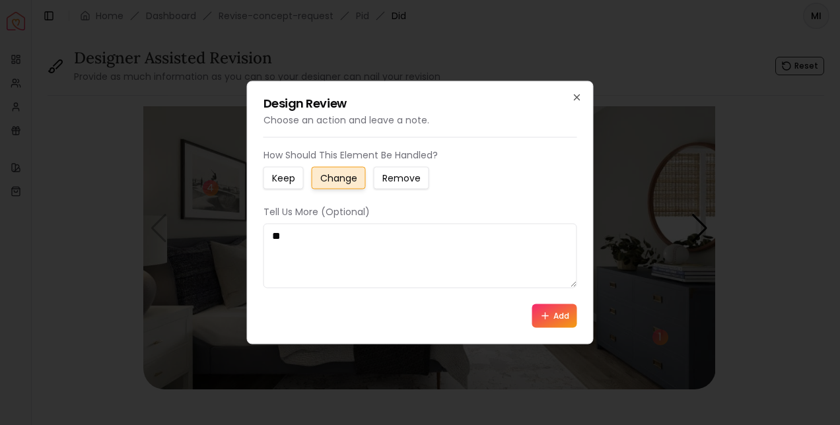
type textarea "*"
click at [348, 248] on textarea "**********" at bounding box center [420, 256] width 314 height 65
click at [354, 236] on textarea "**********" at bounding box center [420, 256] width 314 height 65
type textarea "**********"
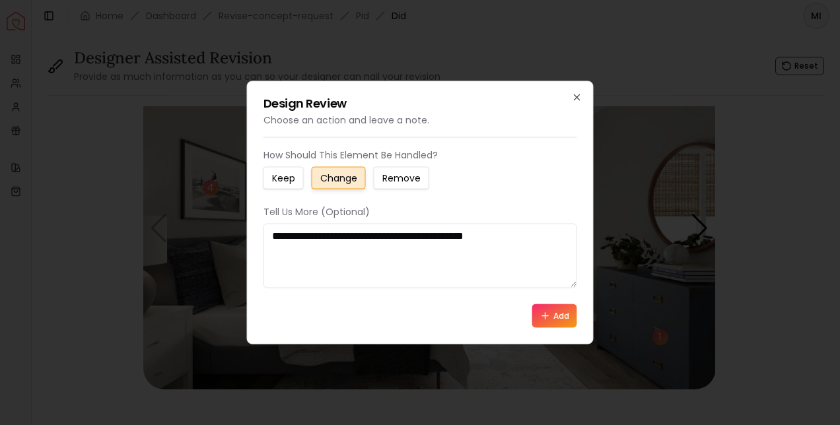
click at [555, 322] on button "Add" at bounding box center [554, 316] width 45 height 24
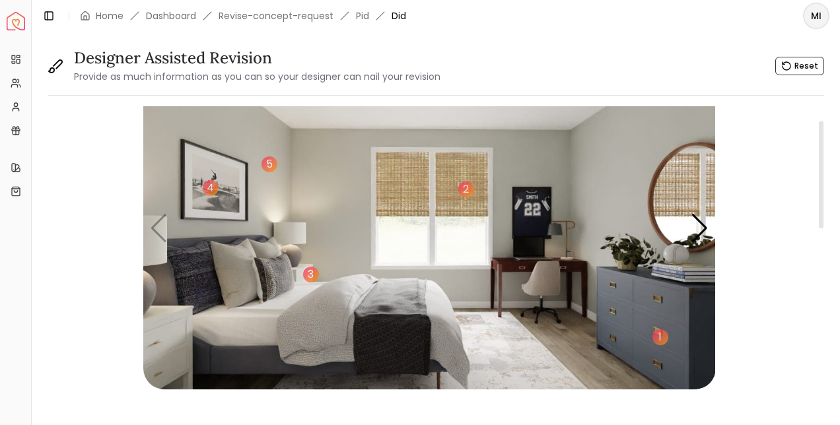
click at [665, 342] on div "1" at bounding box center [660, 338] width 16 height 16
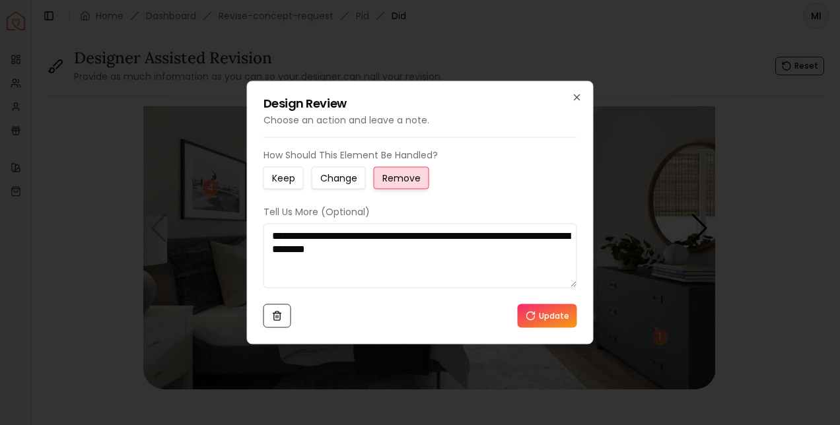
click at [442, 251] on textarea "**********" at bounding box center [420, 256] width 314 height 65
click at [417, 252] on textarea "**********" at bounding box center [420, 256] width 314 height 65
click at [413, 250] on textarea "**********" at bounding box center [420, 256] width 314 height 65
type textarea "**********"
click at [551, 317] on button "Update" at bounding box center [547, 316] width 59 height 24
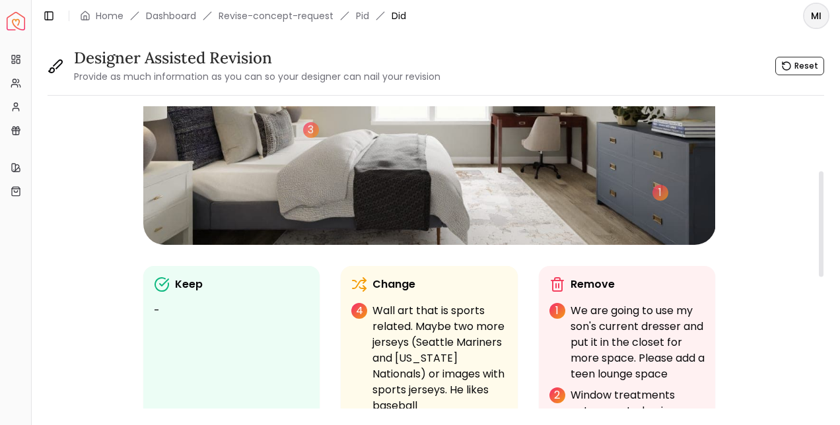
scroll to position [156, 0]
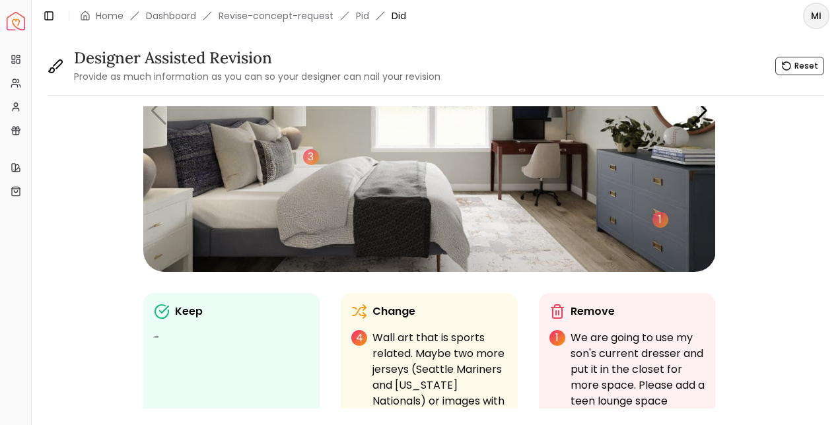
click at [309, 164] on div "3" at bounding box center [311, 157] width 16 height 16
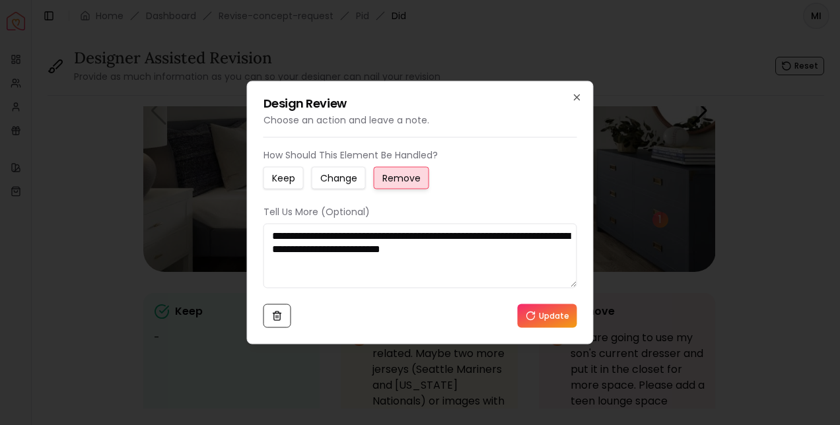
click at [295, 249] on textarea "**********" at bounding box center [420, 256] width 314 height 65
click at [384, 230] on textarea "**********" at bounding box center [420, 256] width 314 height 65
click at [542, 238] on textarea "**********" at bounding box center [420, 256] width 314 height 65
click at [555, 249] on textarea "**********" at bounding box center [420, 256] width 314 height 65
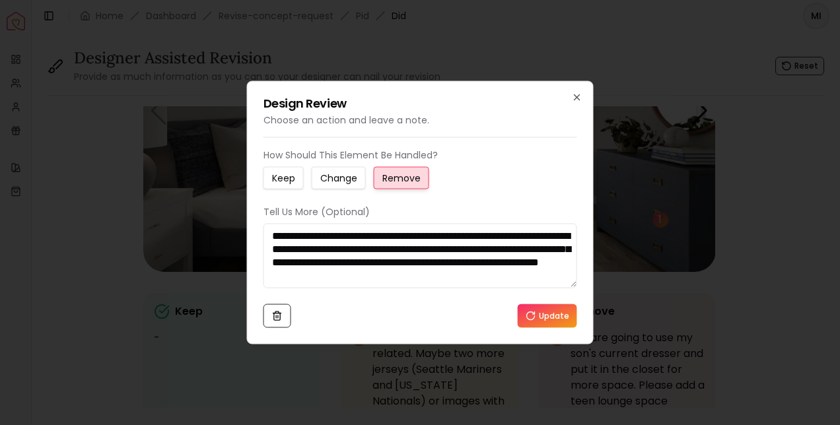
type textarea "**********"
click at [547, 321] on button "Update" at bounding box center [547, 316] width 59 height 24
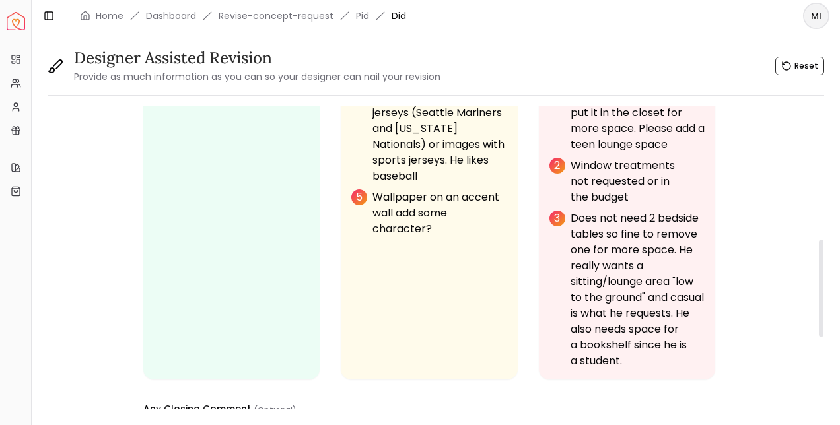
scroll to position [413, 0]
click at [641, 291] on p "Does not need 2 bedside tables so fine to remove one for more space. He really …" at bounding box center [638, 290] width 135 height 158
click at [563, 237] on li "3 Does not need 2 bedside tables so fine to remove one for more space. He reall…" at bounding box center [627, 290] width 156 height 158
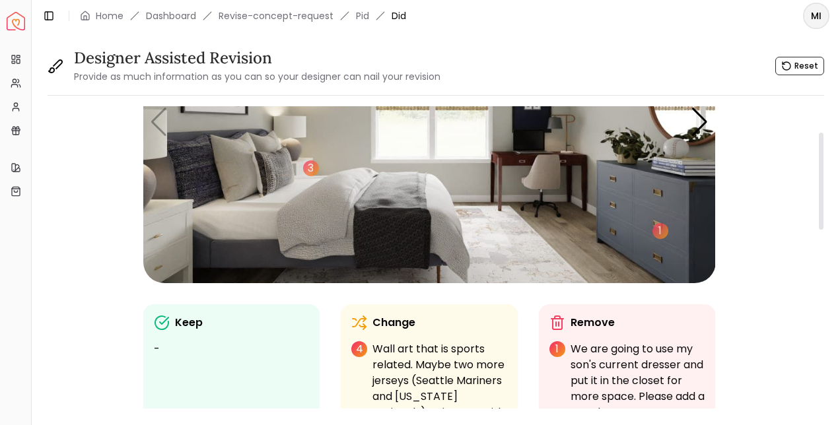
scroll to position [65, 0]
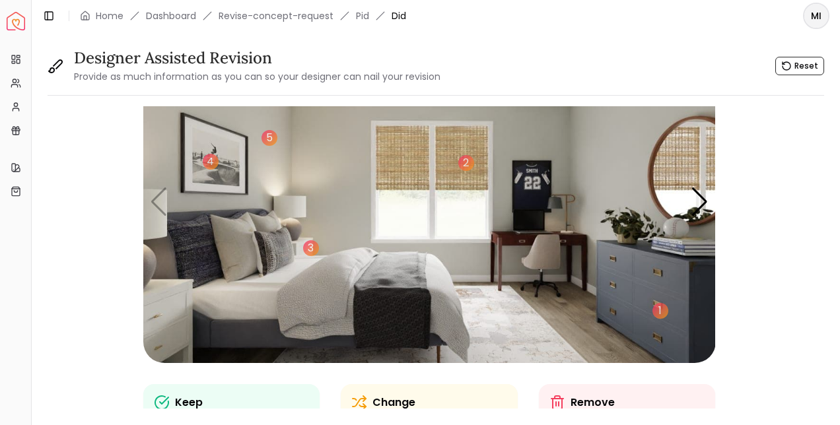
click at [307, 248] on div "3" at bounding box center [311, 248] width 16 height 16
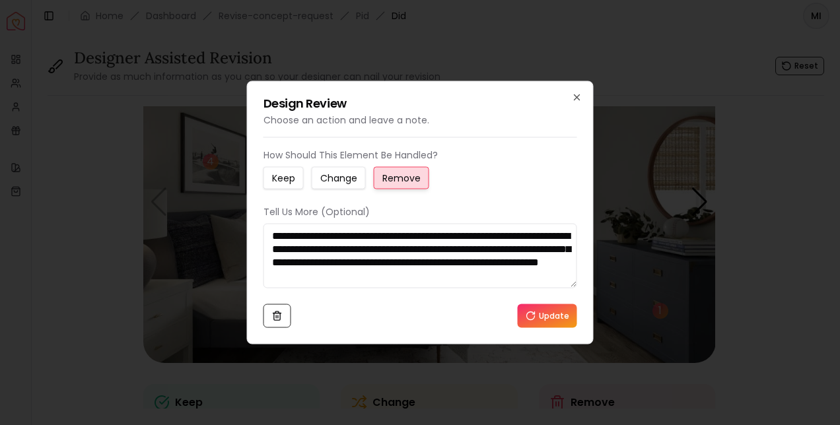
click at [537, 262] on textarea "**********" at bounding box center [420, 256] width 314 height 65
type textarea "**********"
click at [555, 319] on button "Update" at bounding box center [547, 316] width 59 height 24
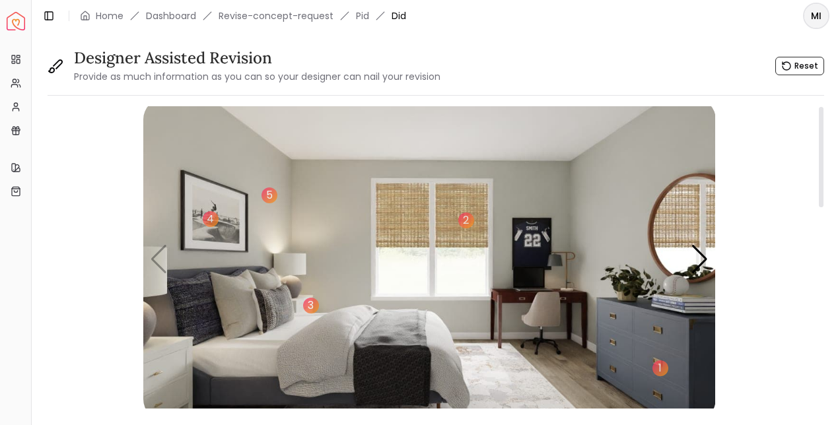
scroll to position [0, 0]
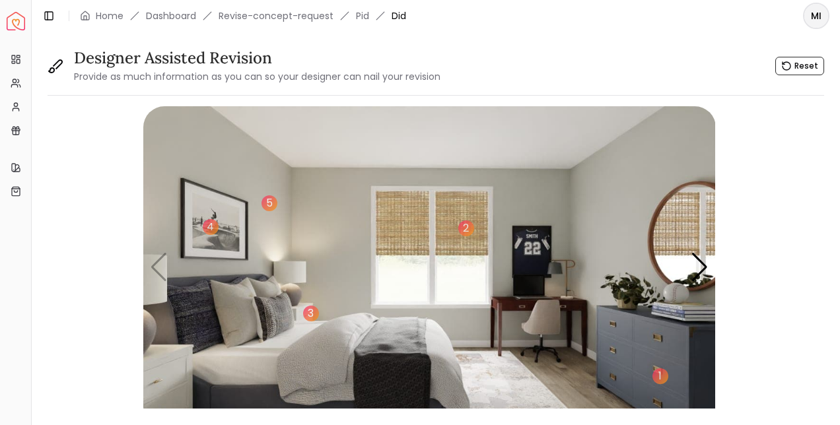
click at [662, 376] on div "1" at bounding box center [660, 376] width 16 height 16
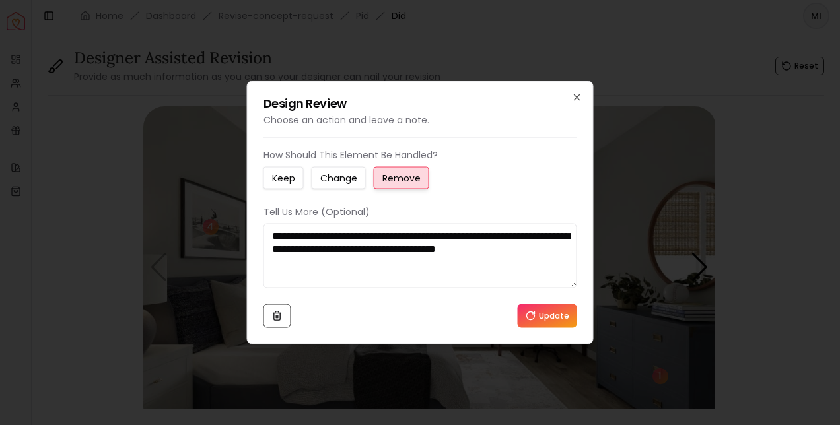
click at [328, 263] on textarea "**********" at bounding box center [420, 256] width 314 height 65
type textarea "**********"
click at [553, 327] on button "Update" at bounding box center [547, 316] width 59 height 24
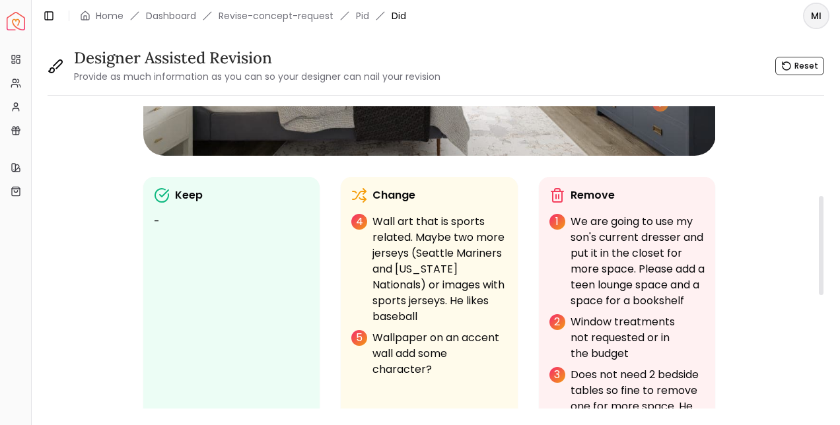
scroll to position [277, 0]
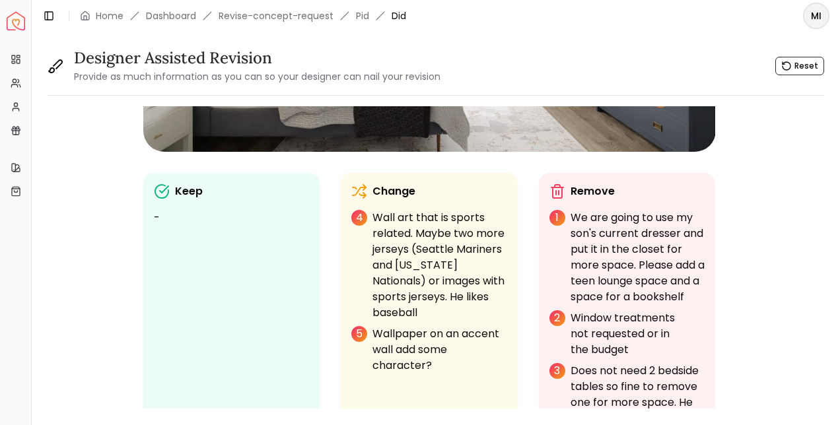
click at [411, 335] on p "Wallpaper on an accent wall add some character?" at bounding box center [439, 350] width 135 height 48
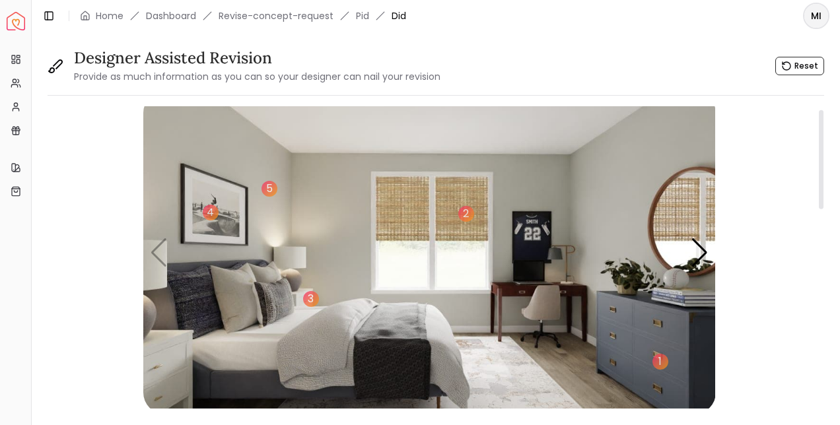
scroll to position [7, 0]
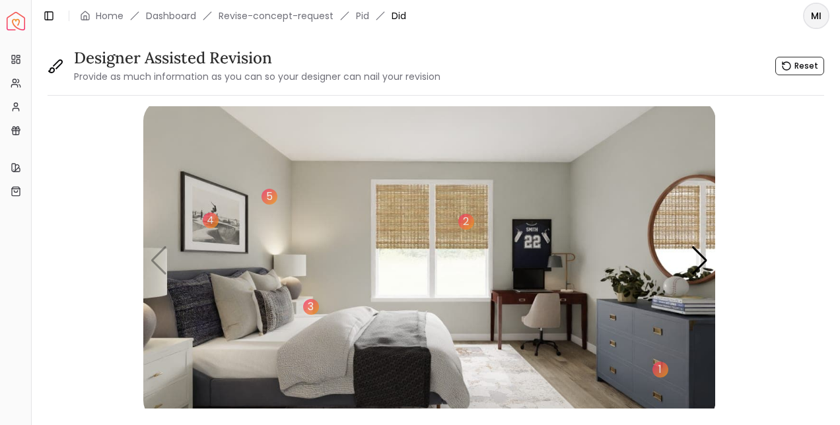
click at [263, 203] on img "1 / 4" at bounding box center [429, 261] width 573 height 322
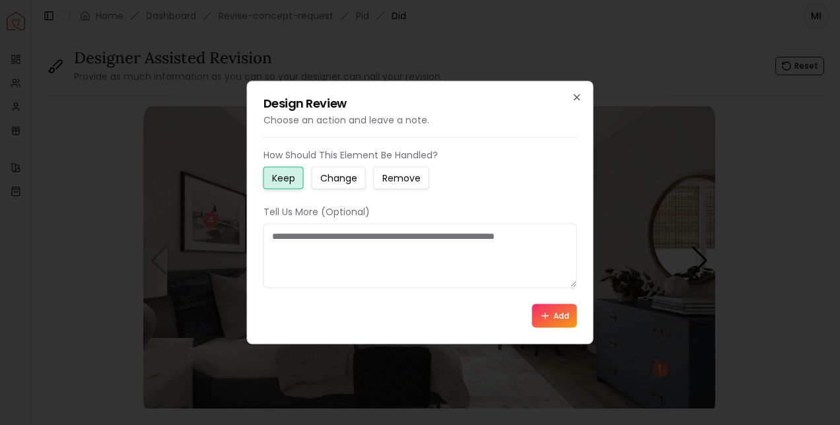
click at [349, 182] on small "Change" at bounding box center [338, 178] width 37 height 13
click at [343, 232] on textarea at bounding box center [420, 256] width 314 height 65
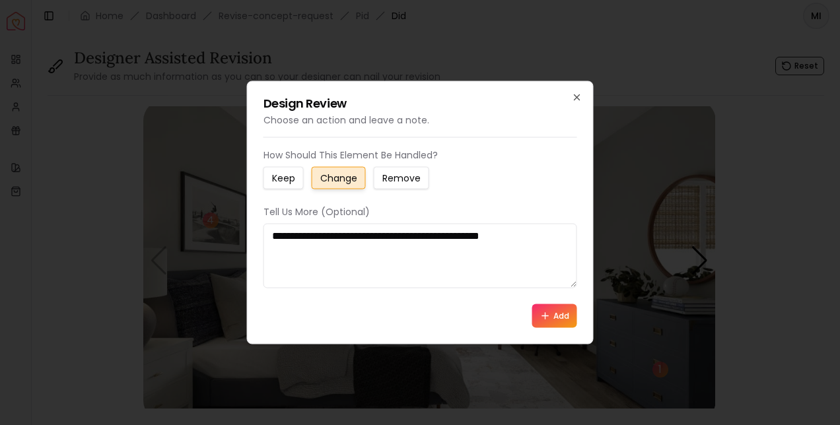
type textarea "**********"
click at [556, 319] on button "Add" at bounding box center [554, 316] width 45 height 24
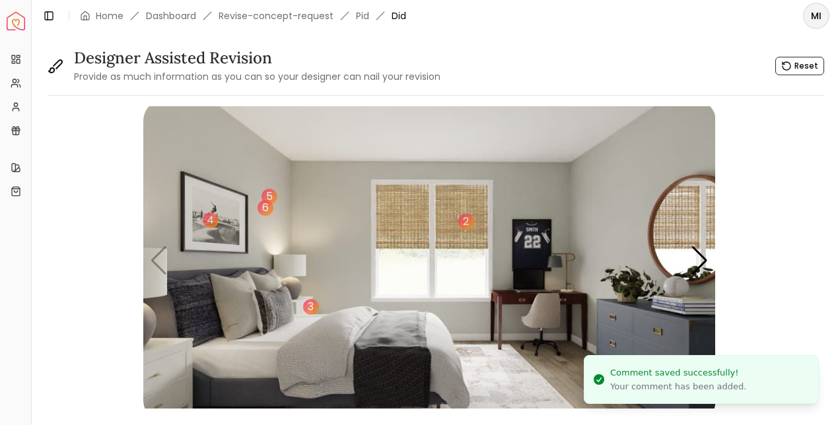
click at [267, 207] on div "6" at bounding box center [266, 208] width 16 height 16
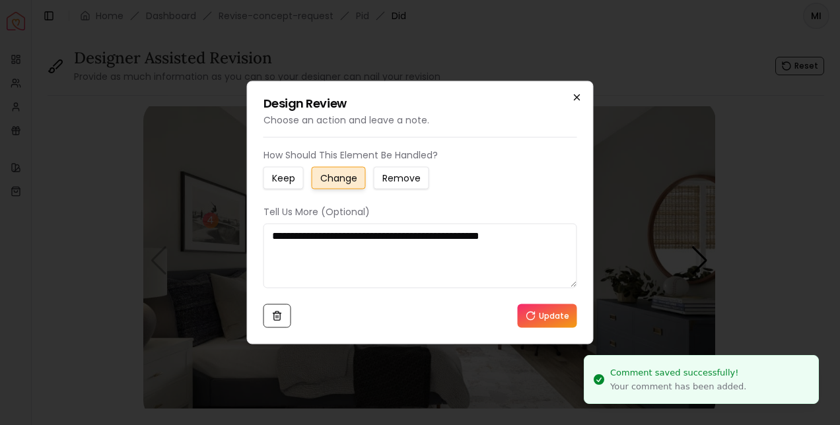
click at [579, 98] on icon "button" at bounding box center [577, 97] width 11 height 11
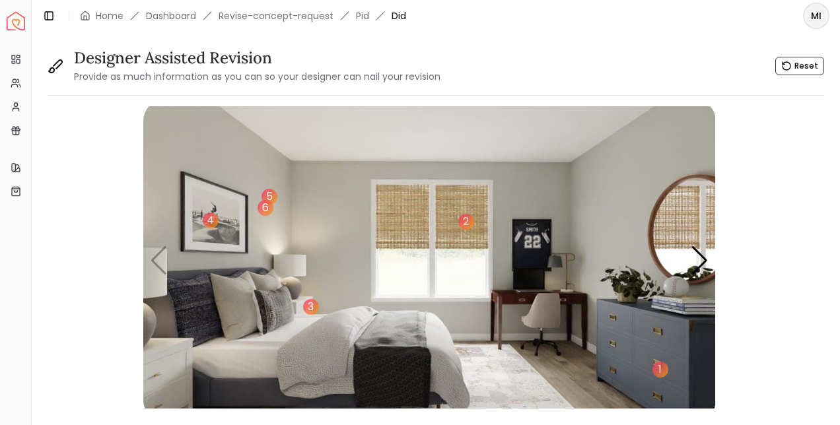
click at [267, 191] on div "5" at bounding box center [269, 197] width 16 height 16
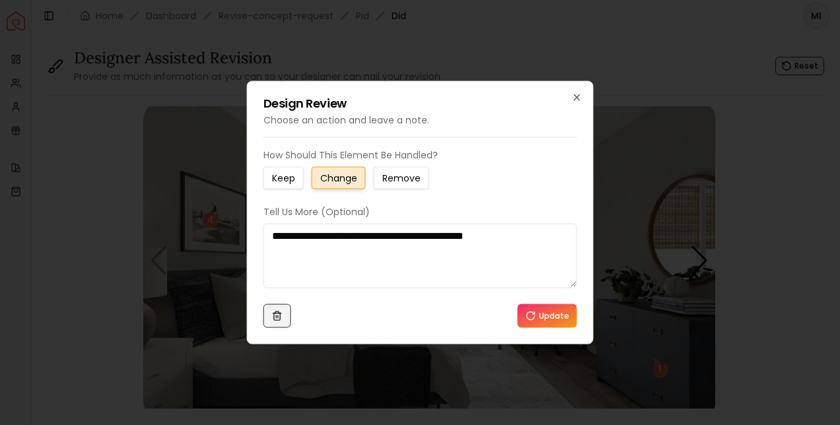
click at [277, 327] on button at bounding box center [277, 316] width 28 height 24
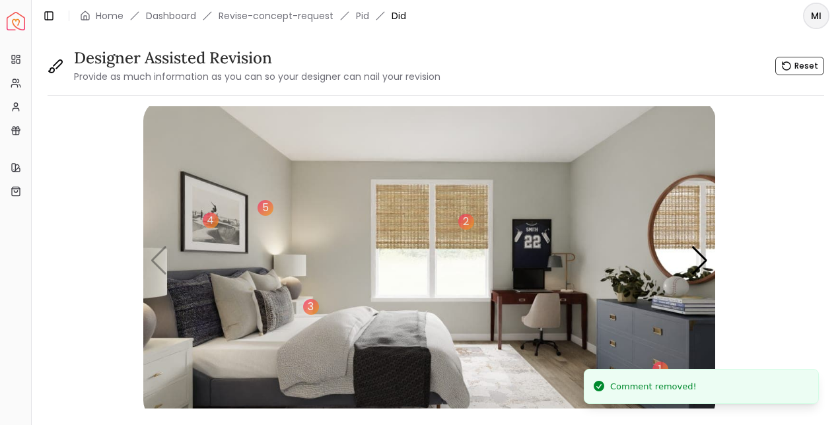
click at [267, 210] on div "5" at bounding box center [266, 208] width 16 height 16
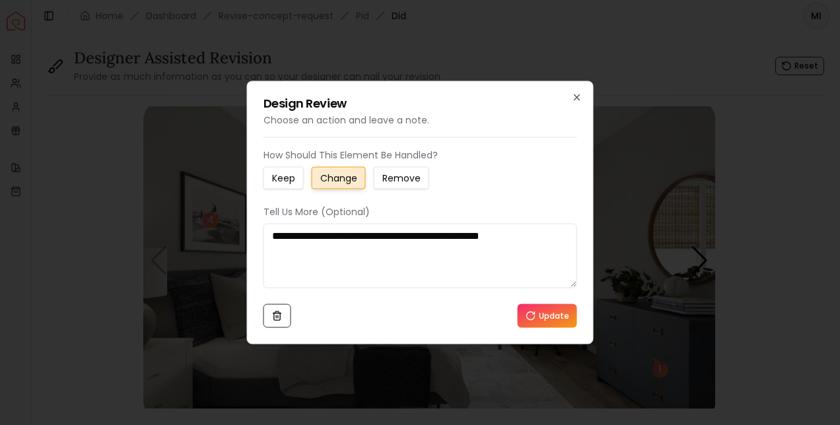
click at [549, 242] on textarea "**********" at bounding box center [420, 256] width 314 height 65
type textarea "**********"
click at [561, 325] on button "Update" at bounding box center [547, 316] width 59 height 24
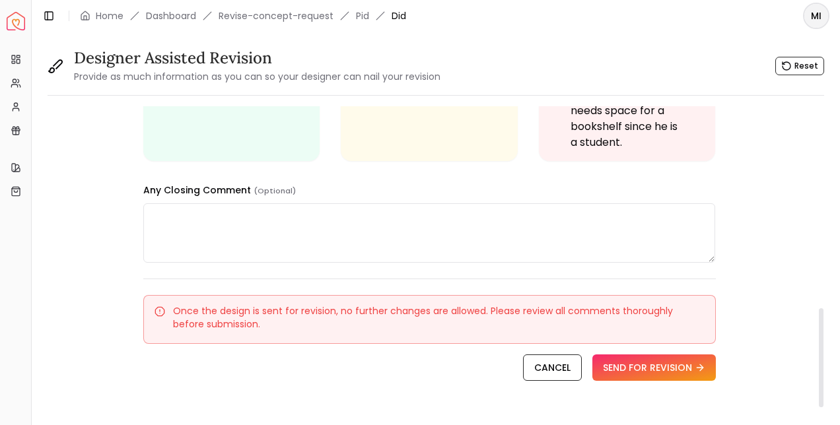
scroll to position [651, 0]
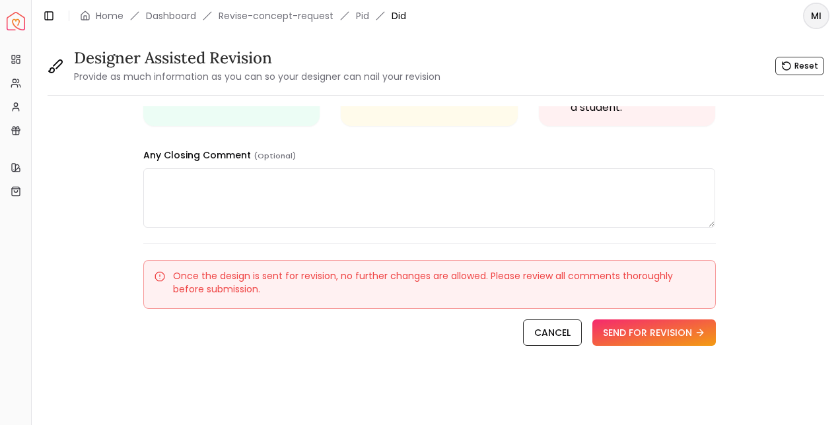
click at [278, 204] on textarea at bounding box center [429, 197] width 573 height 59
click at [537, 262] on div "Once the design is sent for revision, no further changes are allowed. Please re…" at bounding box center [429, 284] width 573 height 49
click at [330, 191] on textarea at bounding box center [429, 197] width 573 height 59
type textarea "*"
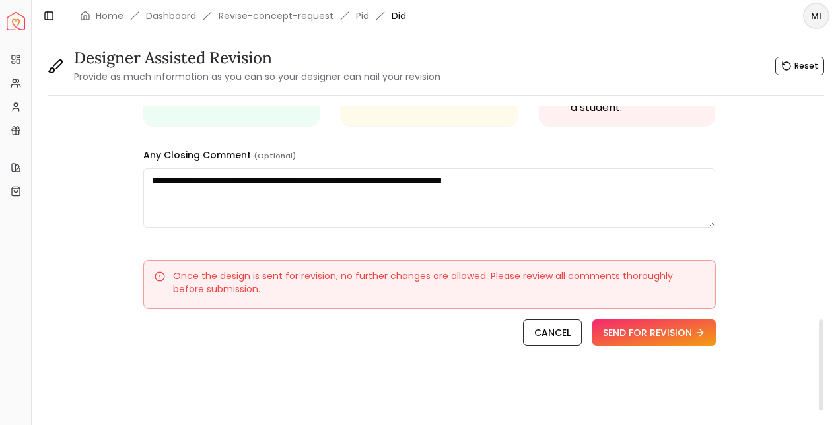
click at [492, 183] on textarea "**********" at bounding box center [429, 197] width 573 height 59
click at [491, 180] on textarea "**********" at bounding box center [429, 197] width 573 height 59
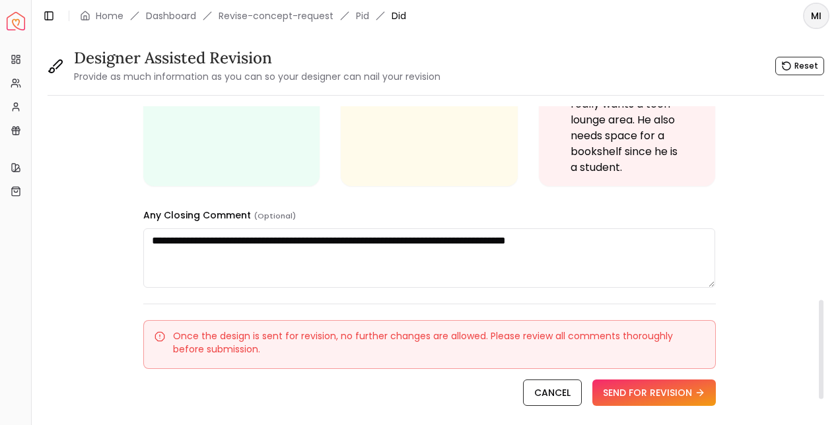
scroll to position [582, 0]
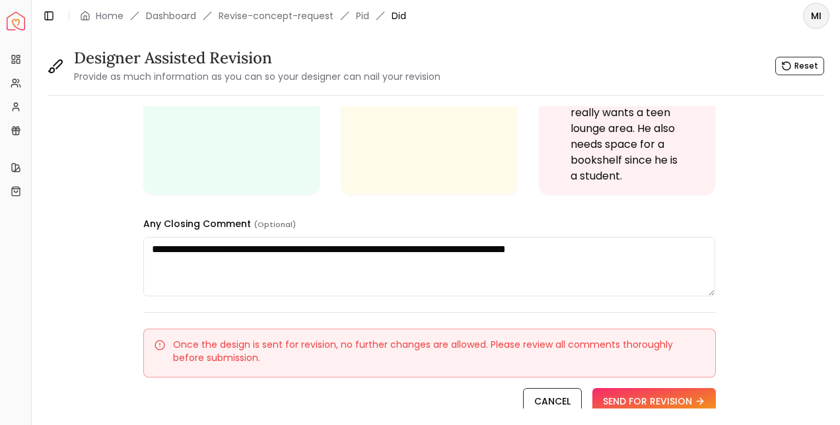
click at [580, 254] on textarea "**********" at bounding box center [429, 266] width 573 height 59
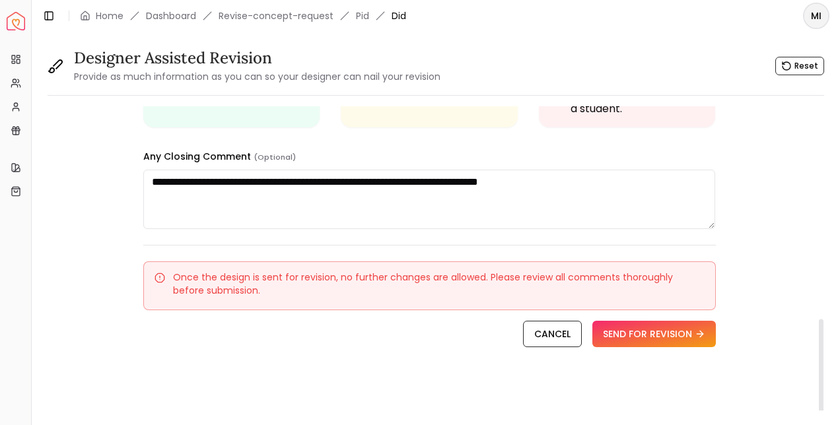
scroll to position [649, 0]
type textarea "**********"
click at [656, 341] on button "SEND FOR REVISION" at bounding box center [653, 335] width 123 height 26
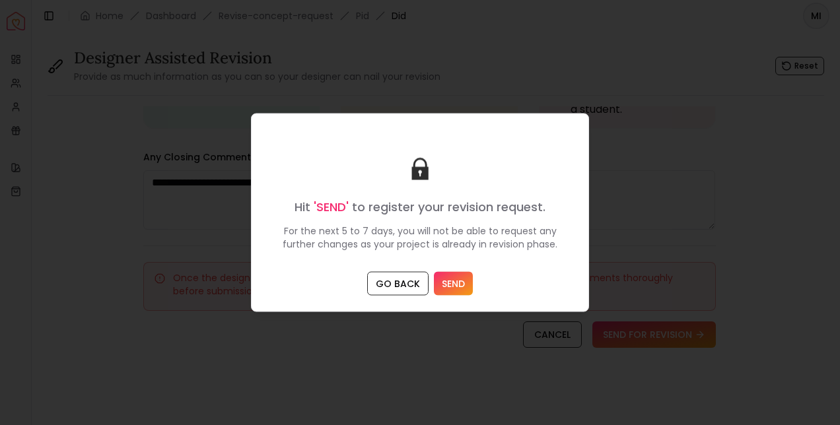
click at [452, 287] on button "SEND" at bounding box center [453, 284] width 39 height 24
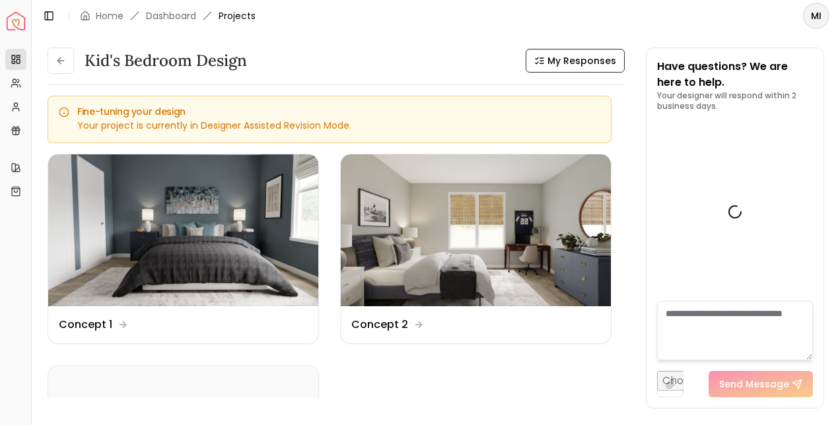
scroll to position [458, 0]
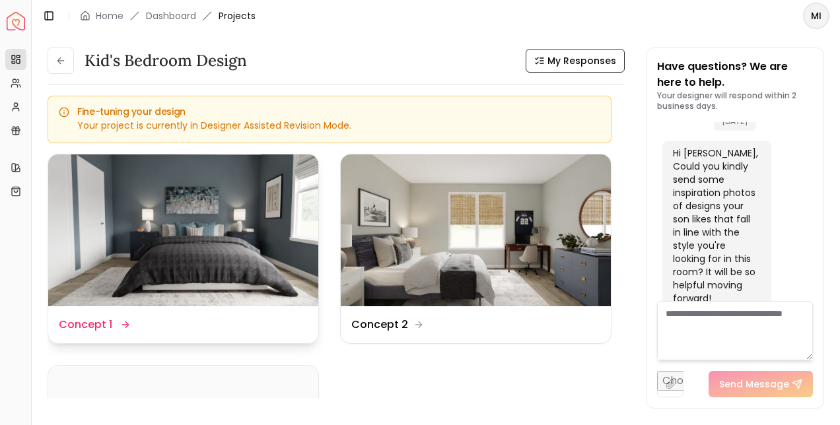
click at [230, 256] on img at bounding box center [183, 231] width 270 height 152
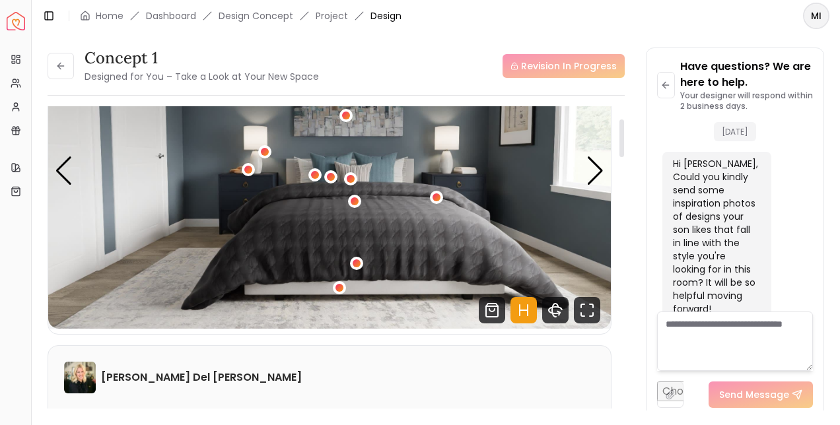
scroll to position [102, 0]
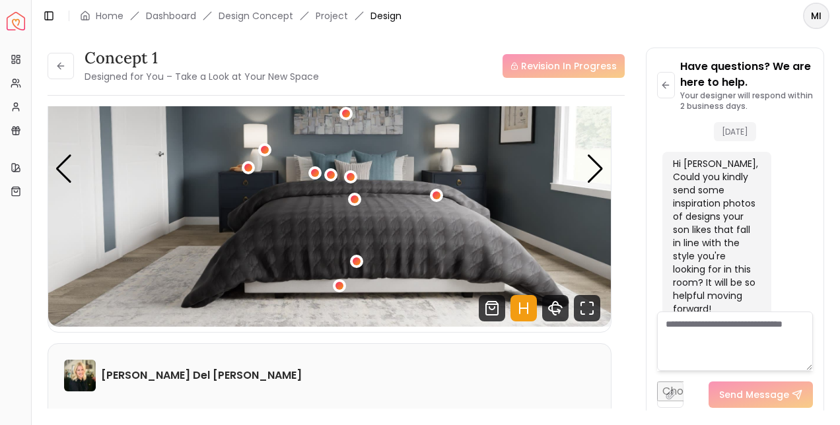
click at [356, 261] on div "1 / 4" at bounding box center [357, 262] width 8 height 8
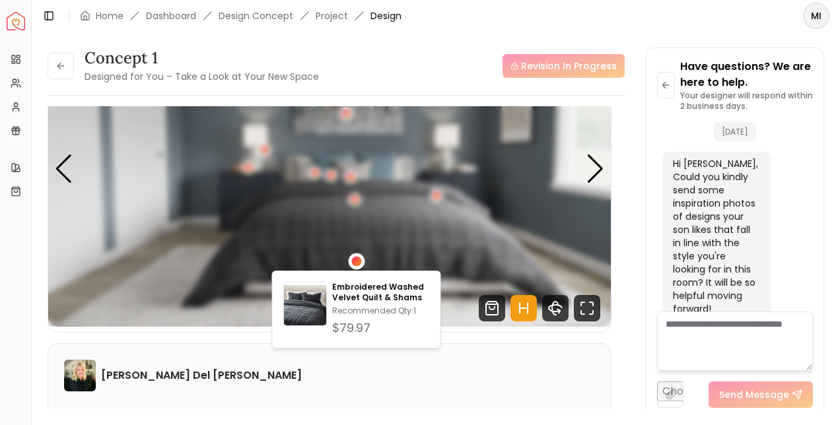
click at [466, 243] on img "1 / 4" at bounding box center [329, 169] width 563 height 316
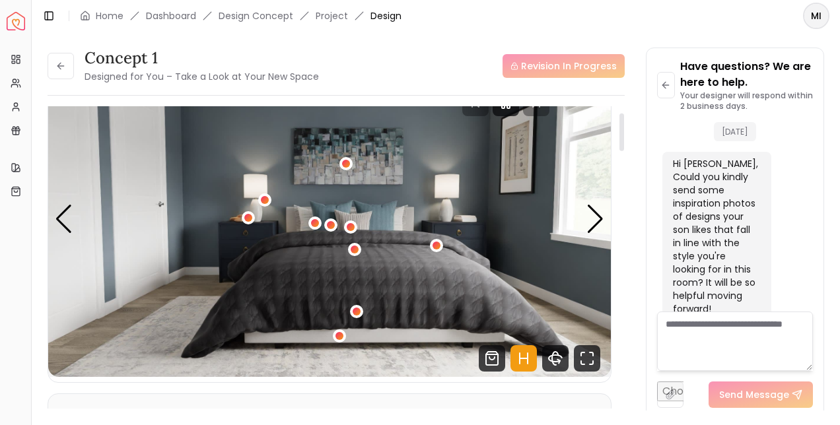
scroll to position [51, 0]
click at [249, 219] on div "1 / 4" at bounding box center [248, 218] width 10 height 10
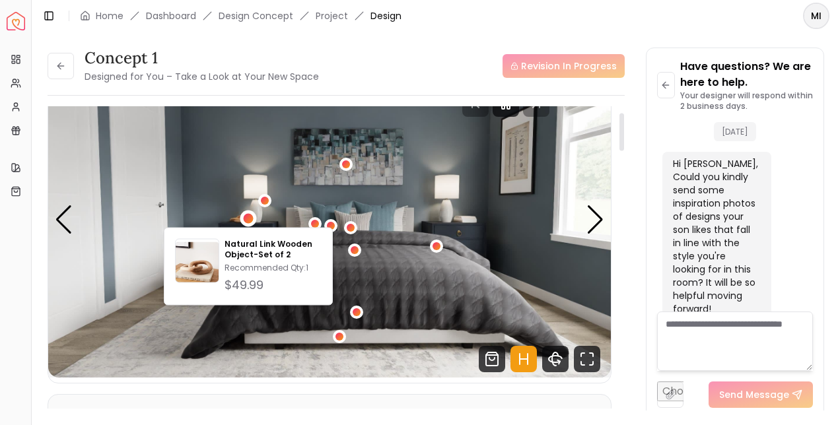
click at [414, 287] on img "1 / 4" at bounding box center [329, 219] width 563 height 316
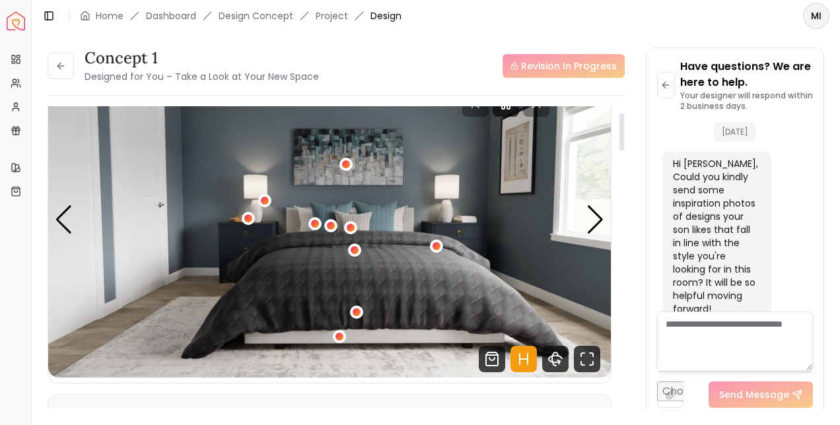
click at [237, 241] on img "1 / 4" at bounding box center [329, 219] width 563 height 316
click at [337, 335] on div "1 / 4" at bounding box center [339, 337] width 10 height 10
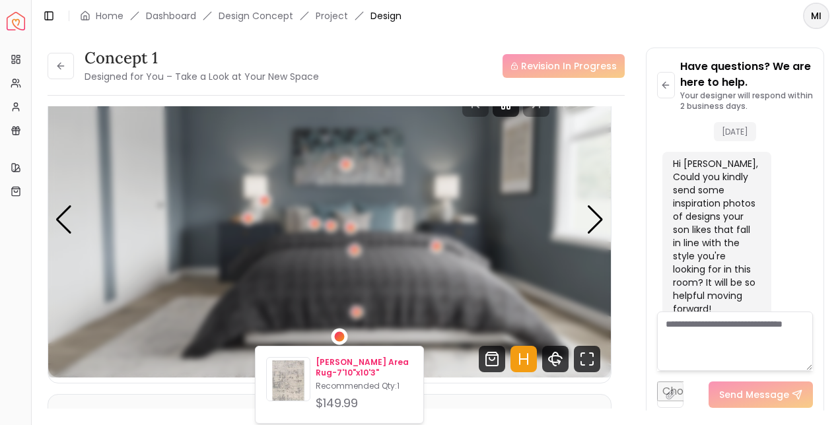
click at [332, 368] on p "Clayborn Area Rug-7'10"x10'3"" at bounding box center [364, 367] width 97 height 21
click at [514, 272] on img "1 / 4" at bounding box center [329, 219] width 563 height 316
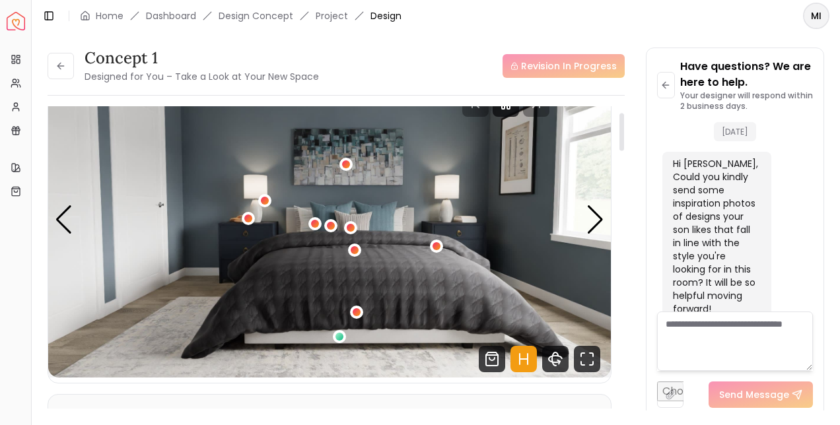
click at [356, 312] on div "1 / 4" at bounding box center [357, 312] width 8 height 8
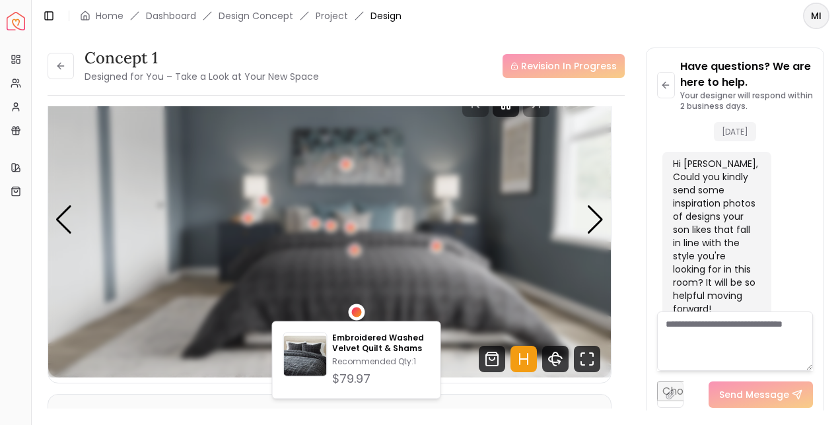
click at [471, 302] on img "1 / 4" at bounding box center [329, 219] width 563 height 316
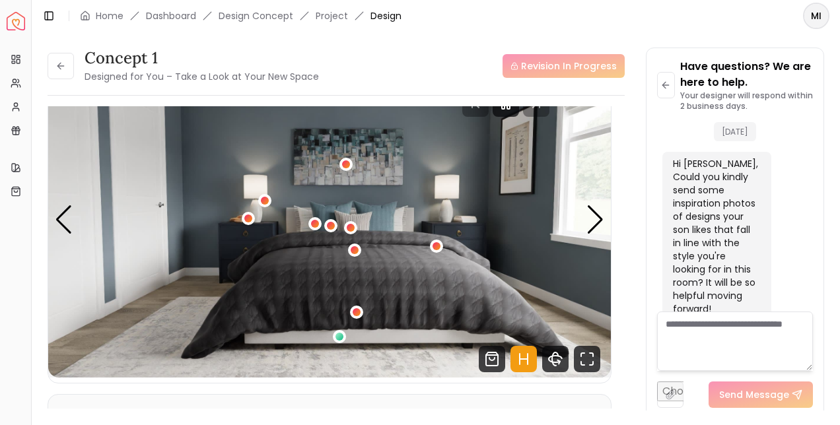
click at [436, 246] on div "1 / 4" at bounding box center [437, 246] width 8 height 8
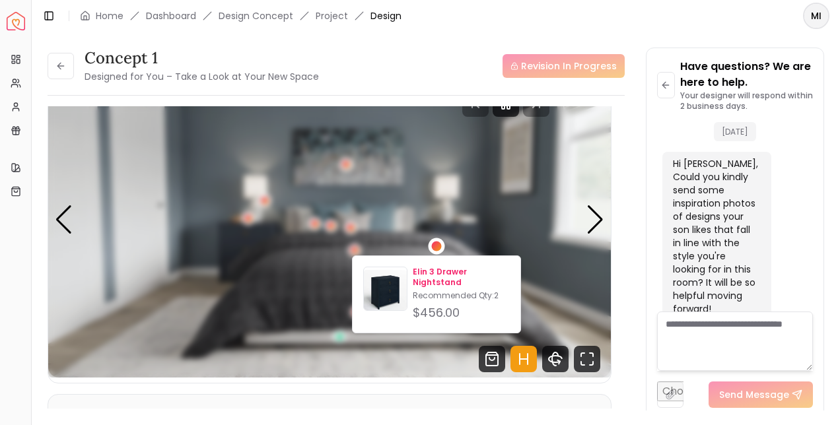
click at [443, 283] on p "Elin 3 Drawer Nightstand" at bounding box center [461, 277] width 97 height 21
click at [553, 286] on img "1 / 4" at bounding box center [329, 219] width 563 height 316
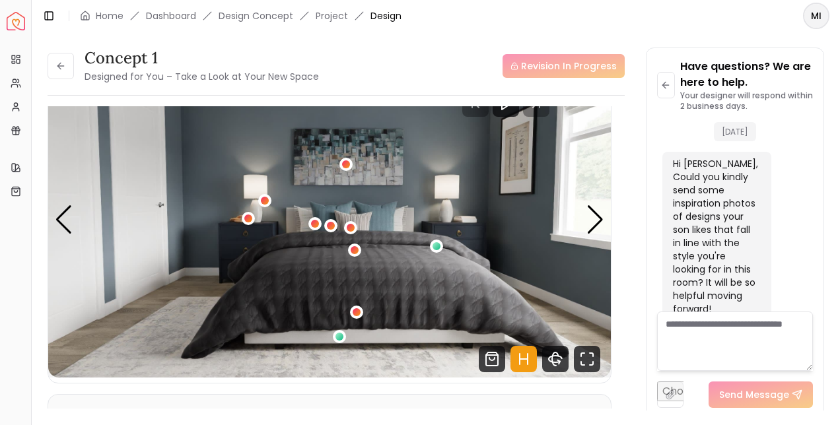
click at [464, 231] on img "1 / 4" at bounding box center [329, 219] width 563 height 316
click at [248, 218] on div "1 / 4" at bounding box center [248, 219] width 8 height 8
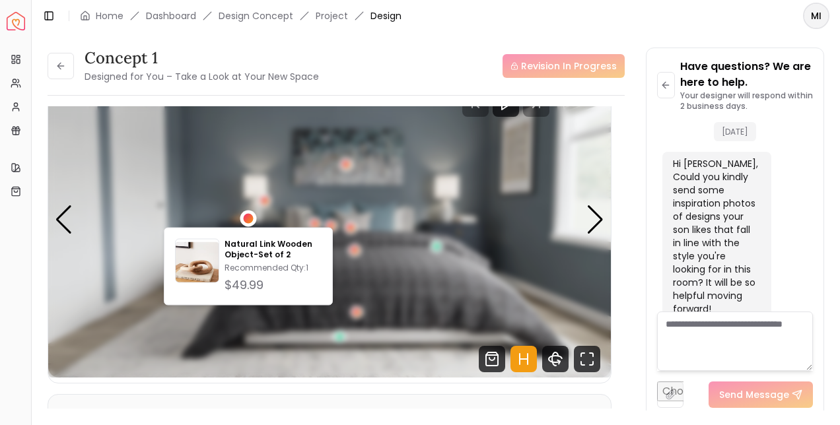
click at [431, 296] on img "1 / 4" at bounding box center [329, 219] width 563 height 316
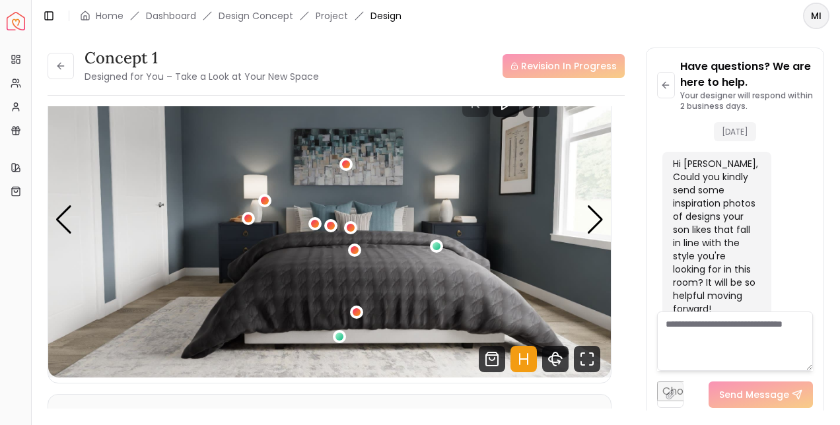
click at [355, 250] on div "1 / 4" at bounding box center [355, 250] width 8 height 8
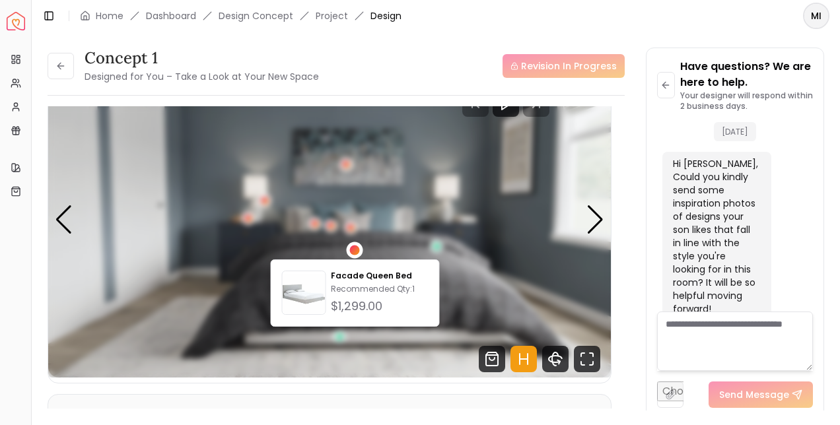
click at [479, 294] on img "1 / 4" at bounding box center [329, 219] width 563 height 316
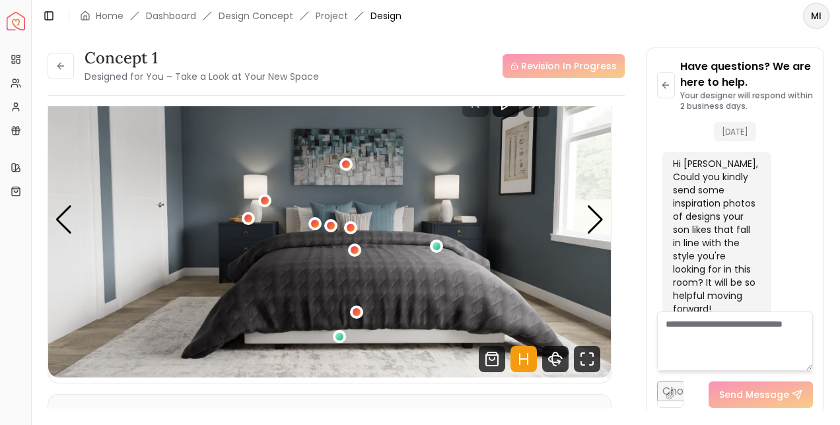
click at [439, 247] on div "1 / 4" at bounding box center [437, 246] width 8 height 8
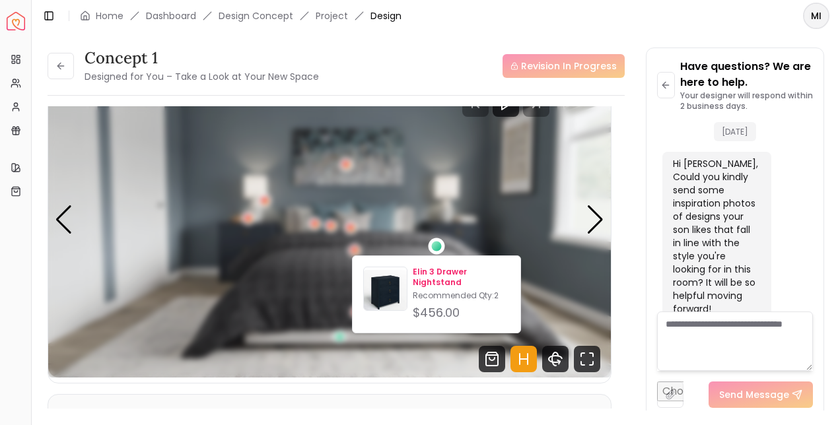
click at [441, 285] on p "Elin 3 Drawer Nightstand" at bounding box center [461, 277] width 97 height 21
click at [511, 223] on img "1 / 4" at bounding box center [329, 219] width 563 height 316
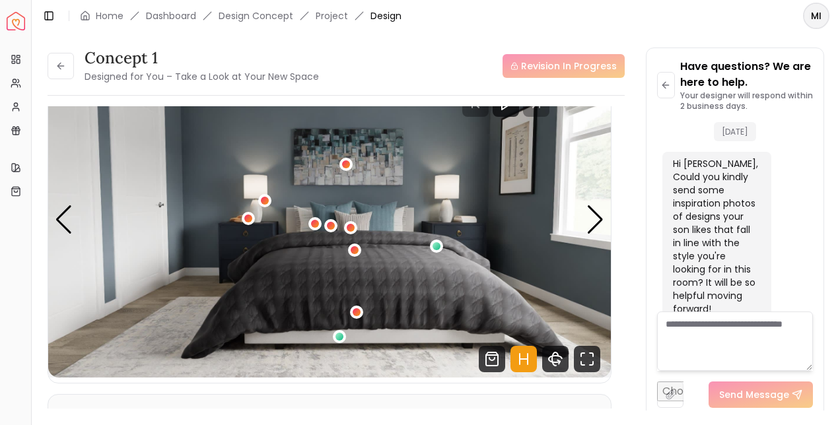
click at [350, 227] on div "1 / 4" at bounding box center [351, 228] width 8 height 8
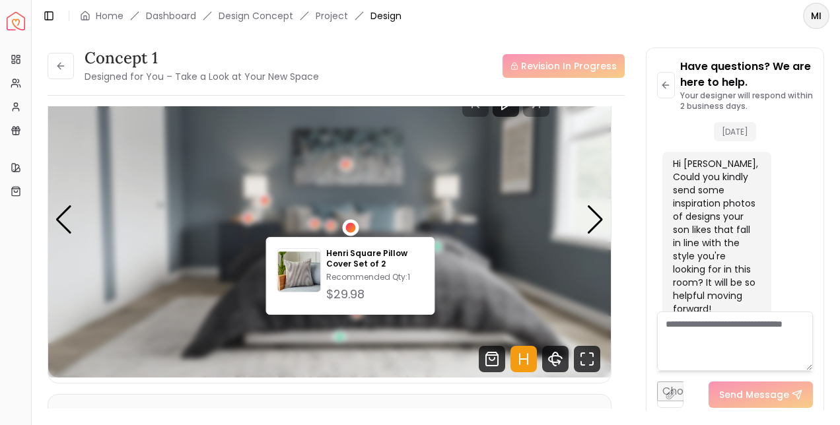
click at [450, 271] on img "1 / 4" at bounding box center [329, 219] width 563 height 316
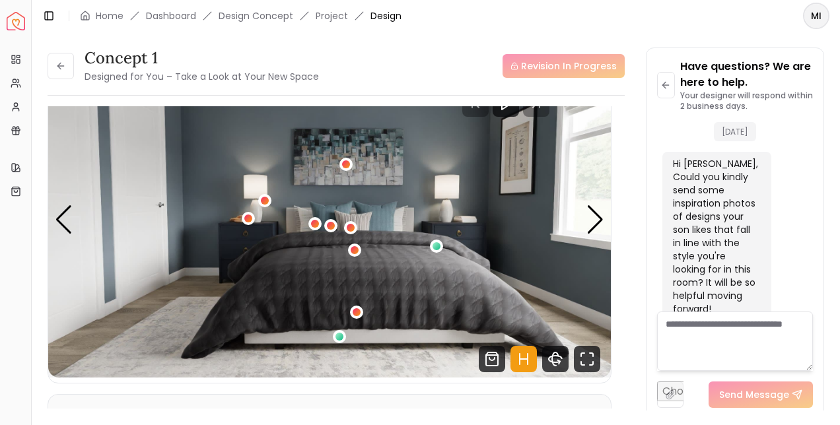
click at [330, 225] on div "1 / 4" at bounding box center [331, 226] width 8 height 8
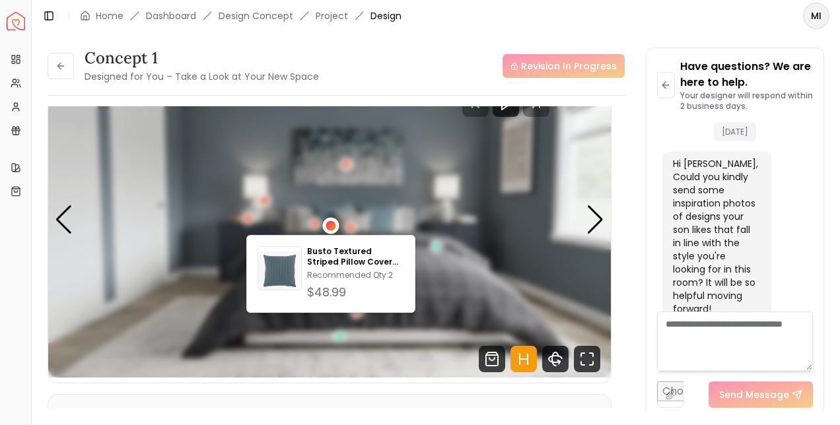
click at [449, 279] on img "1 / 4" at bounding box center [329, 219] width 563 height 316
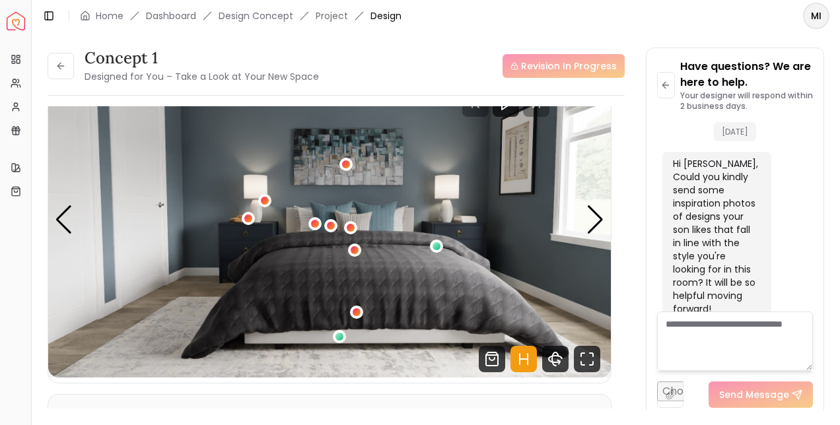
click at [314, 224] on div "1 / 4" at bounding box center [315, 224] width 8 height 8
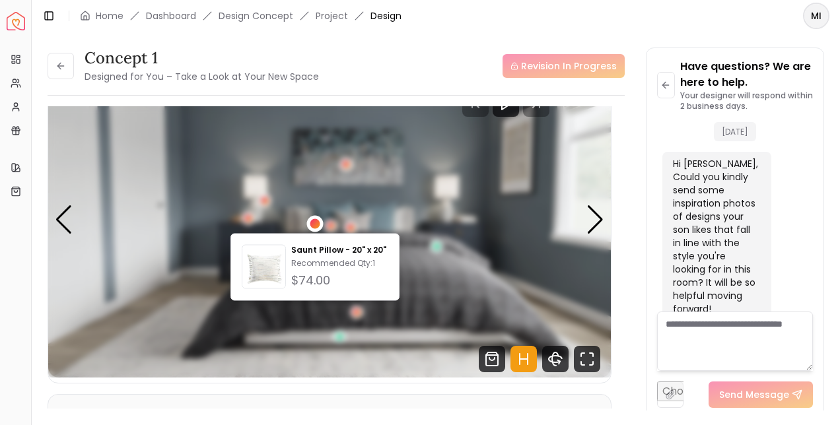
click at [441, 287] on img "1 / 4" at bounding box center [329, 219] width 563 height 316
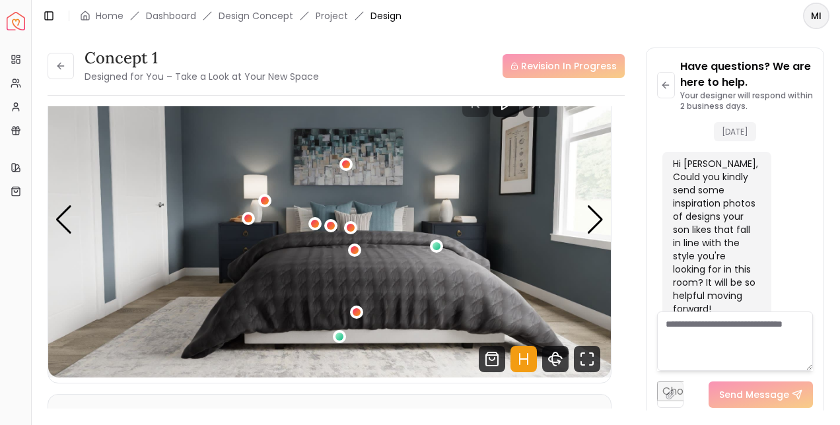
click at [265, 200] on div "1 / 4" at bounding box center [265, 201] width 8 height 8
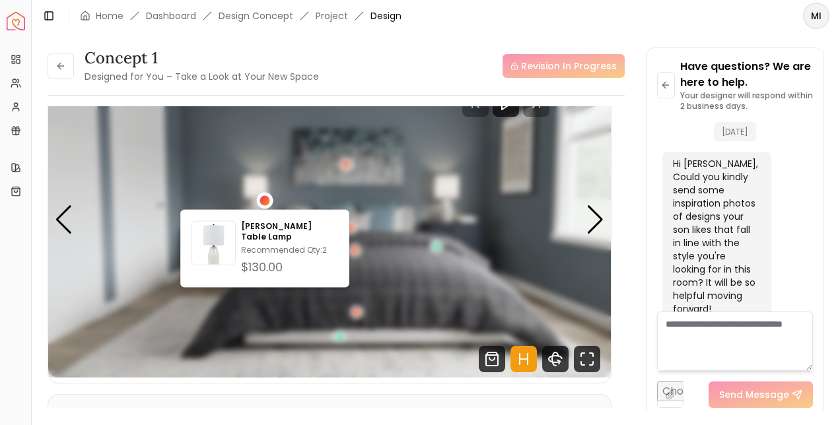
click at [441, 271] on img "1 / 4" at bounding box center [329, 219] width 563 height 316
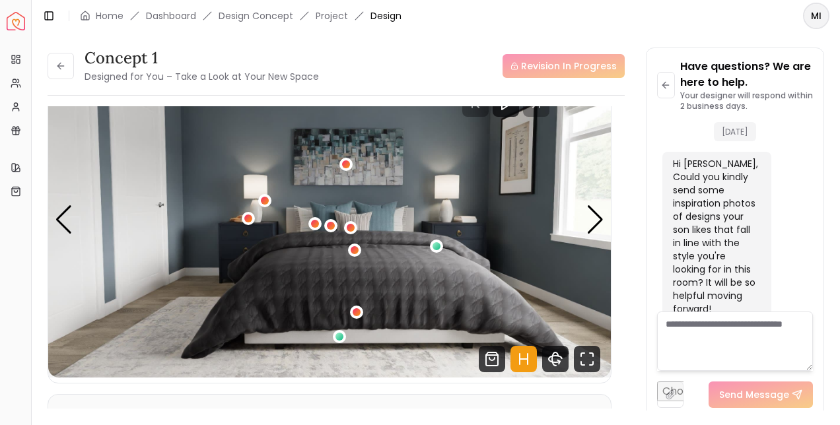
click at [248, 218] on div "1 / 4" at bounding box center [248, 219] width 8 height 8
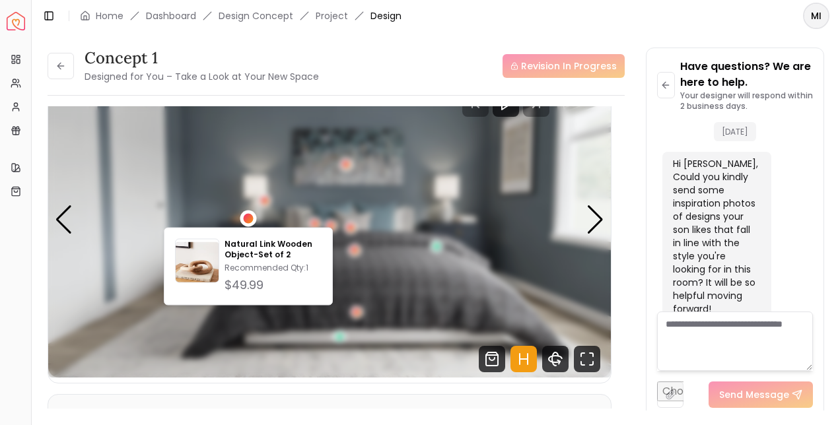
click at [453, 289] on img "1 / 4" at bounding box center [329, 219] width 563 height 316
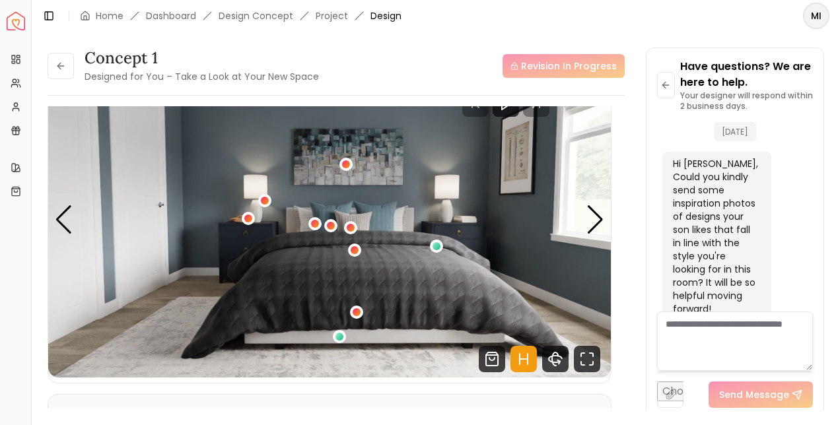
click at [347, 163] on div "1 / 4" at bounding box center [346, 164] width 8 height 8
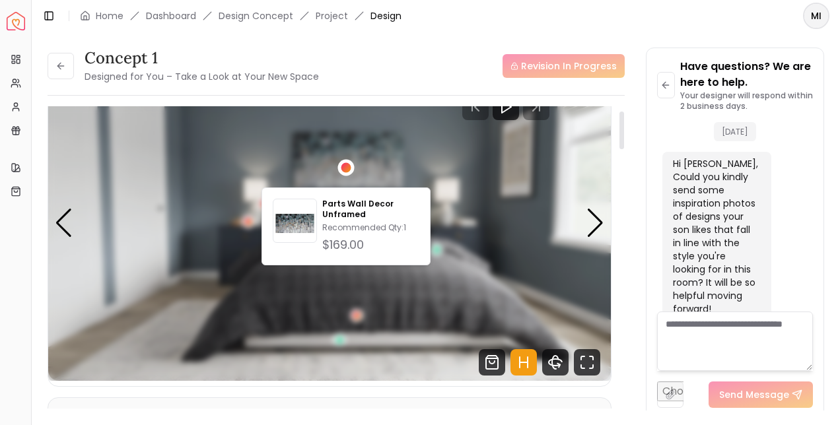
scroll to position [49, 0]
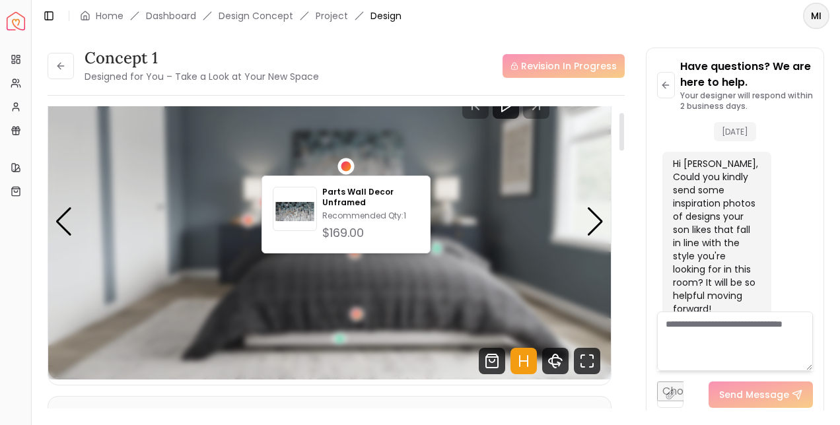
click at [521, 244] on img "1 / 4" at bounding box center [329, 221] width 563 height 316
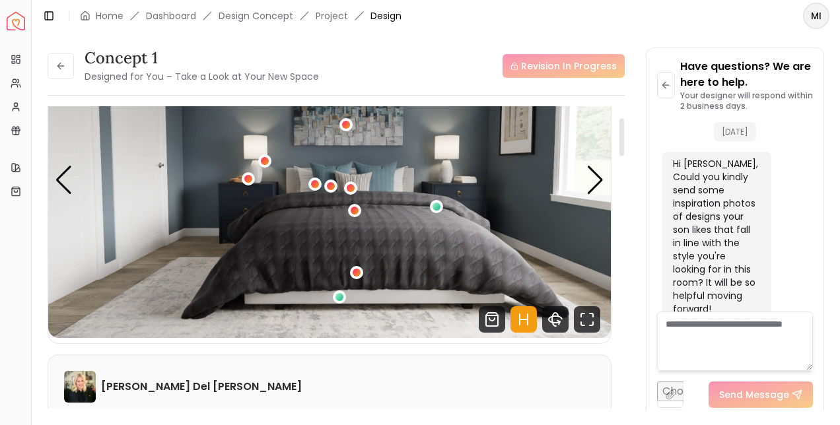
scroll to position [92, 0]
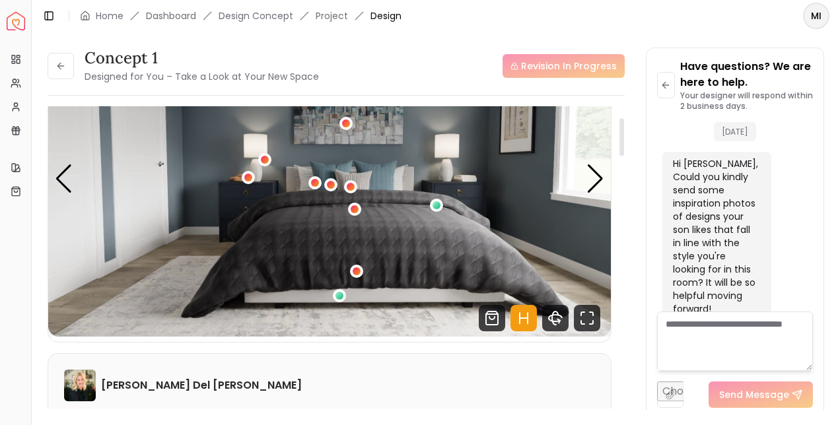
click at [593, 189] on div "Next slide" at bounding box center [595, 178] width 18 height 29
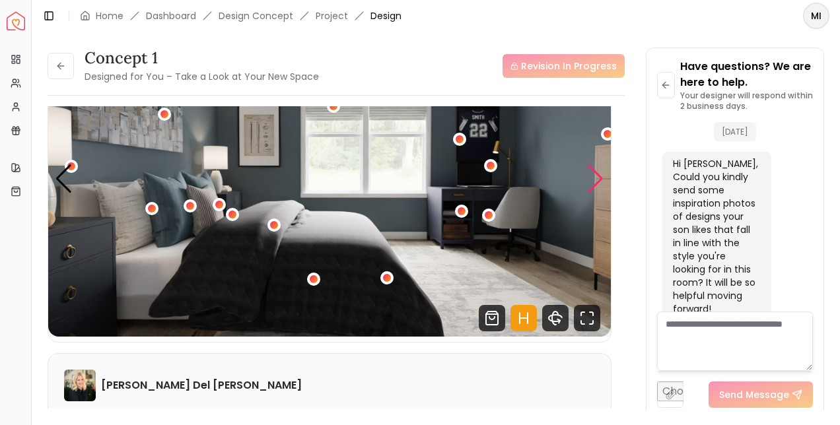
click at [461, 211] on div "2 / 4" at bounding box center [462, 211] width 8 height 8
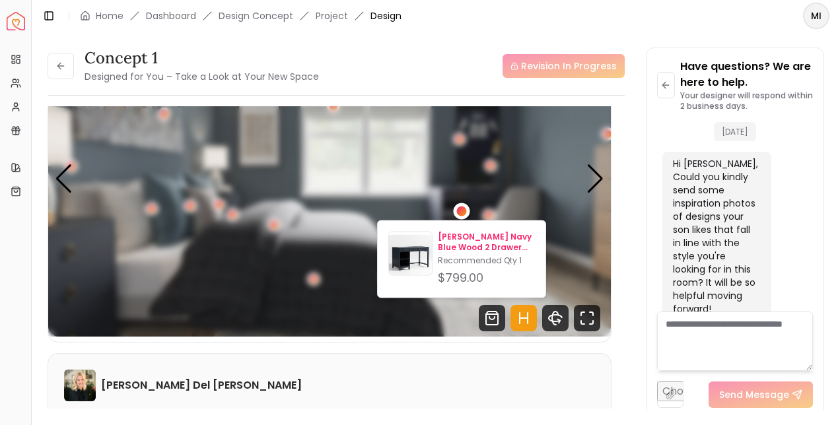
click at [491, 243] on p "Parke Navy Blue Wood 2 Drawer Kids Desk" at bounding box center [486, 242] width 97 height 21
click at [530, 250] on p "Parke Navy Blue Wood 2 Drawer Kids Desk" at bounding box center [486, 242] width 97 height 21
click at [562, 250] on img "2 / 4" at bounding box center [329, 178] width 563 height 316
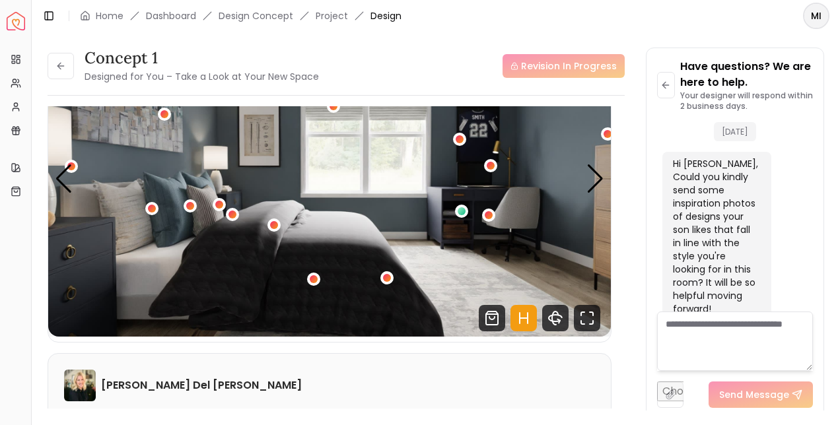
click at [63, 69] on icon at bounding box center [60, 66] width 11 height 11
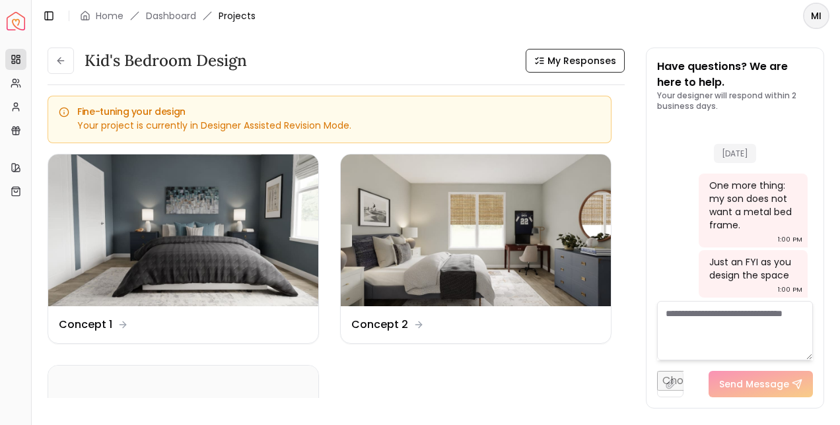
scroll to position [458, 0]
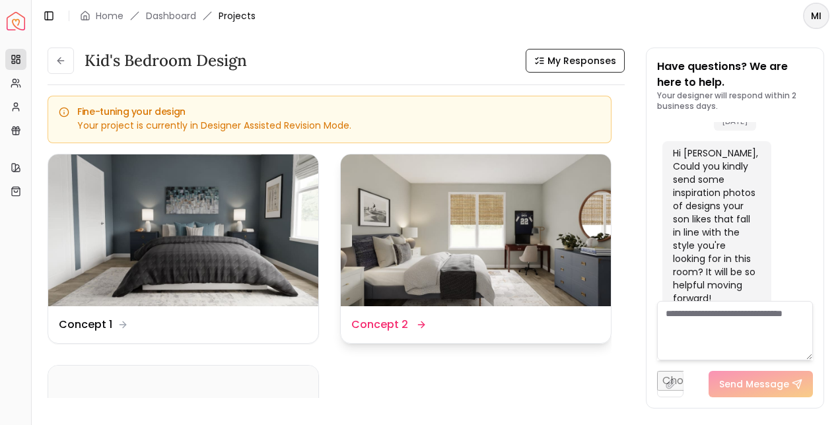
click at [466, 249] on img at bounding box center [476, 231] width 270 height 152
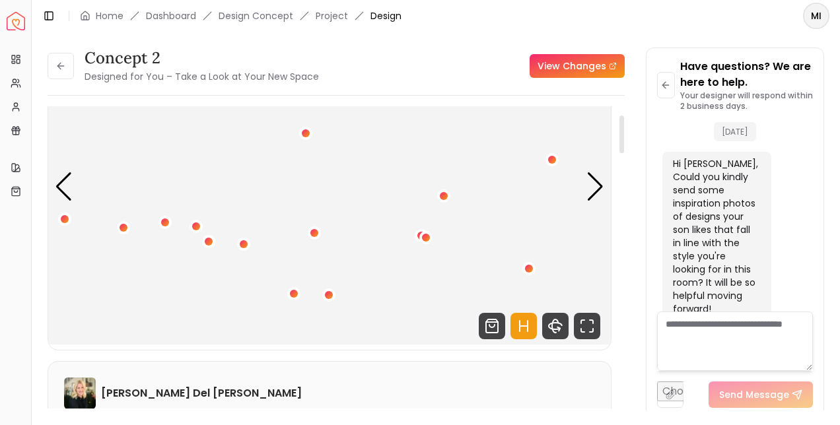
scroll to position [85, 0]
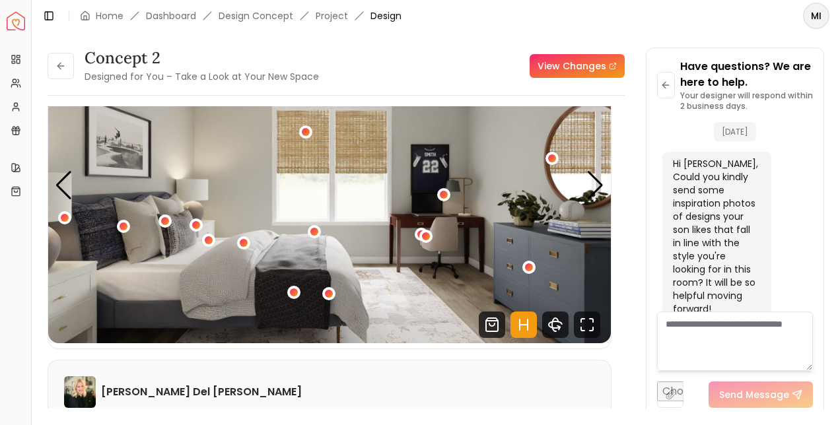
click at [406, 316] on img "1 / 4" at bounding box center [329, 185] width 563 height 316
click at [395, 304] on img "1 / 4" at bounding box center [329, 185] width 563 height 316
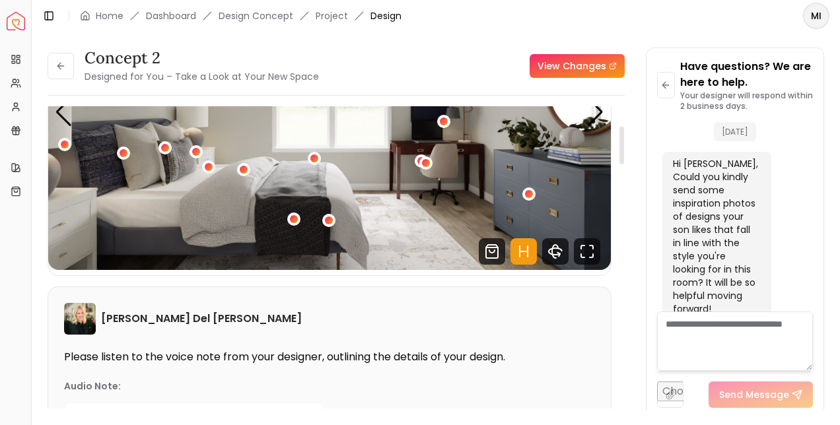
scroll to position [158, 0]
click at [416, 240] on img "1 / 4" at bounding box center [329, 112] width 563 height 316
click at [329, 224] on div "1 / 4" at bounding box center [329, 221] width 8 height 8
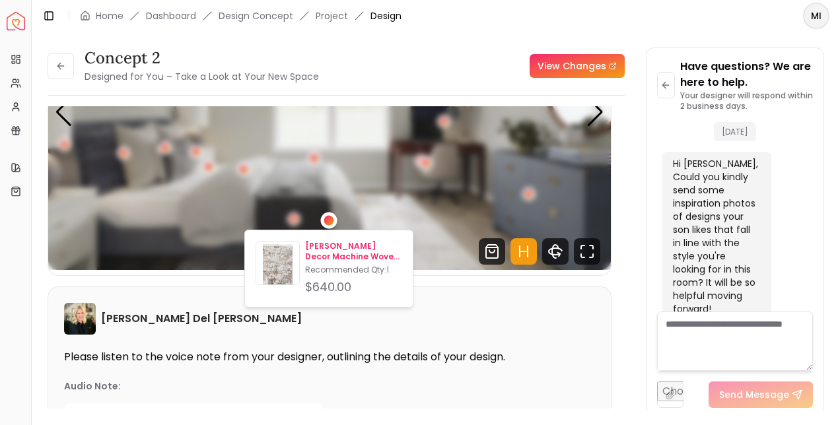
click at [365, 256] on p "Rudy Regal Decor Machine Woven Rug 7'10" x 10'" at bounding box center [353, 251] width 97 height 21
click at [437, 205] on img "1 / 4" at bounding box center [329, 112] width 563 height 316
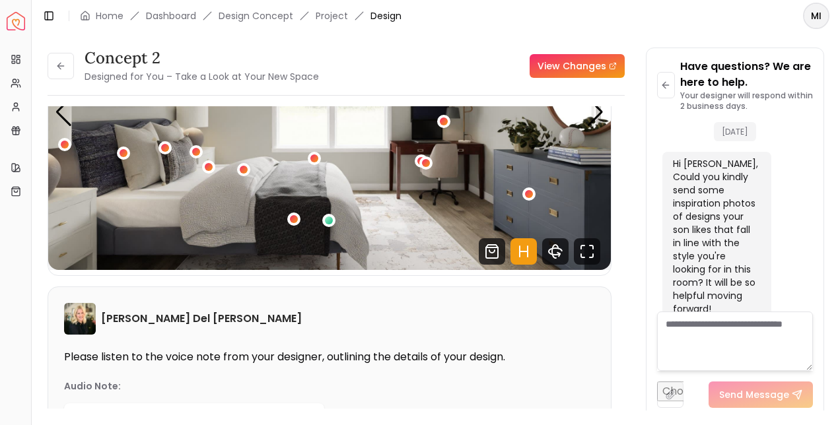
click at [412, 242] on img "1 / 4" at bounding box center [329, 112] width 563 height 316
click at [329, 221] on div "1 / 4" at bounding box center [329, 221] width 8 height 8
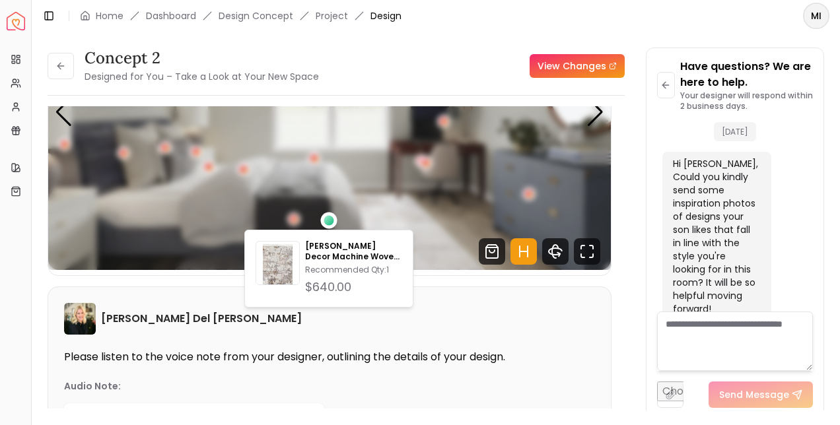
click at [433, 234] on img "1 / 4" at bounding box center [329, 112] width 563 height 316
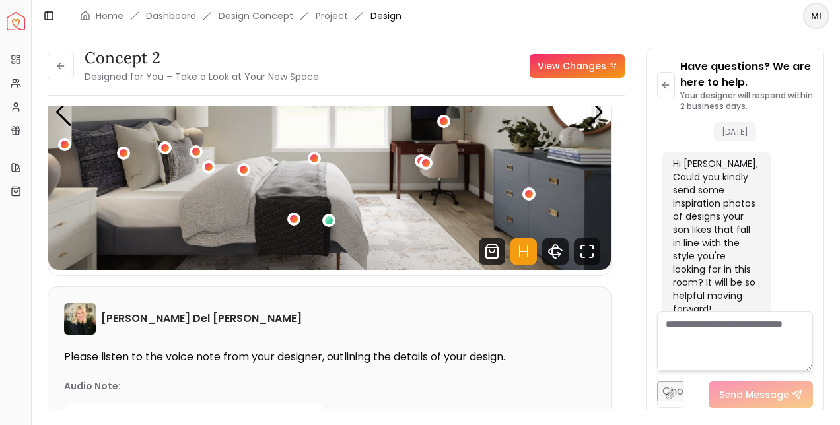
click at [329, 220] on div "1 / 4" at bounding box center [329, 221] width 8 height 8
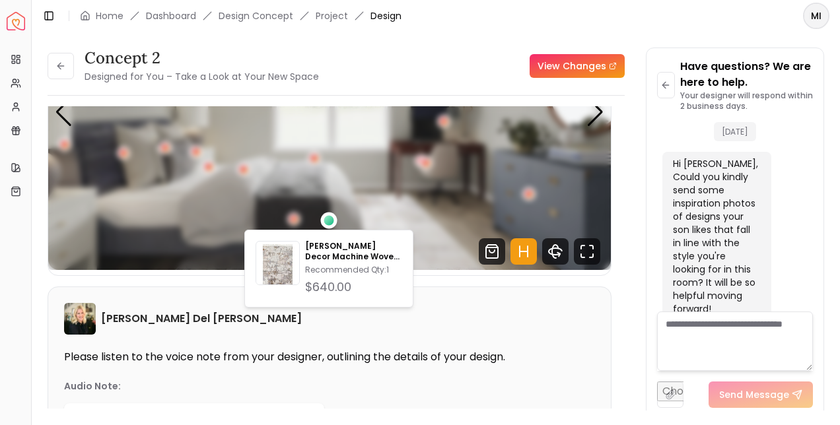
click at [421, 230] on img "1 / 4" at bounding box center [329, 112] width 563 height 316
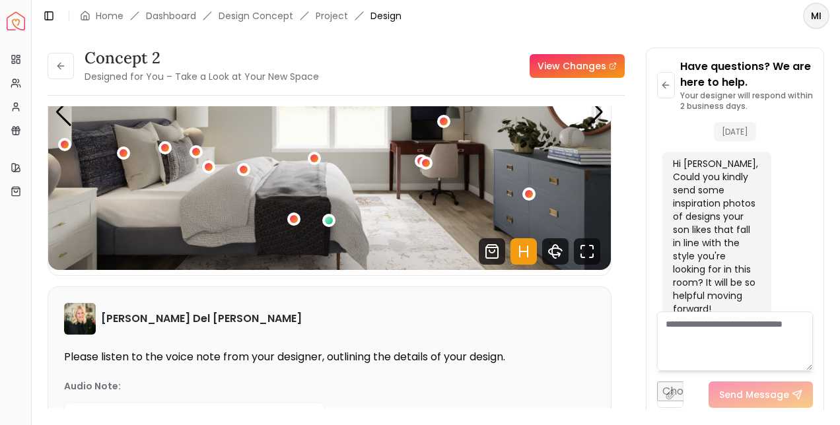
click at [329, 220] on div "1 / 4" at bounding box center [329, 221] width 8 height 8
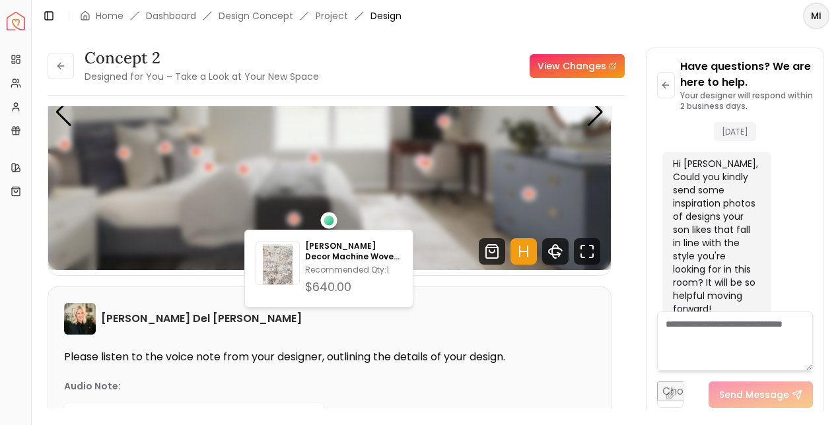
click at [440, 248] on img "1 / 4" at bounding box center [329, 112] width 563 height 316
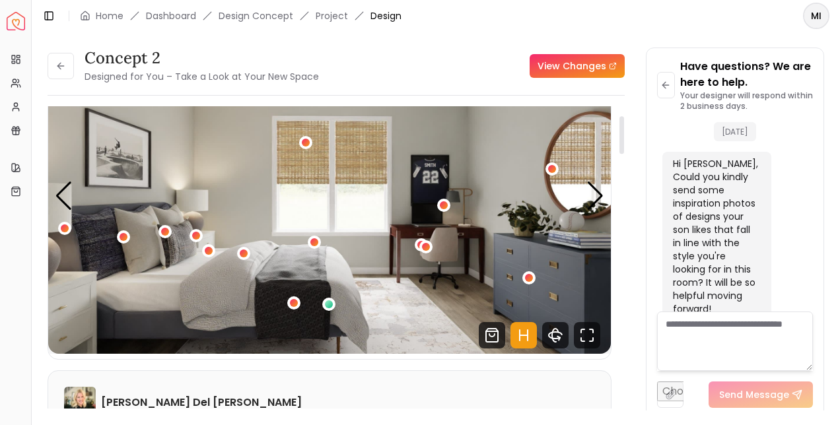
scroll to position [0, 0]
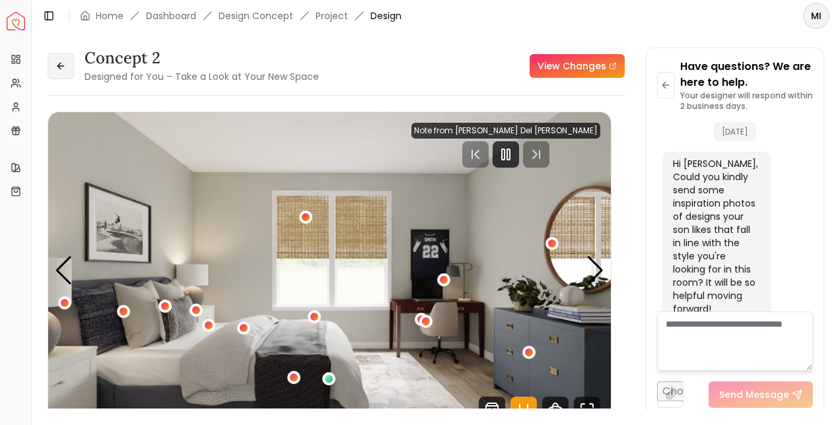
click at [59, 66] on icon at bounding box center [60, 66] width 6 height 0
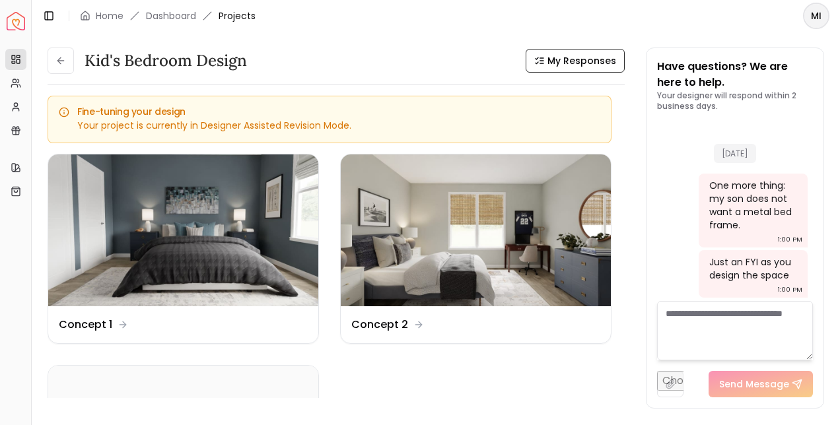
scroll to position [458, 0]
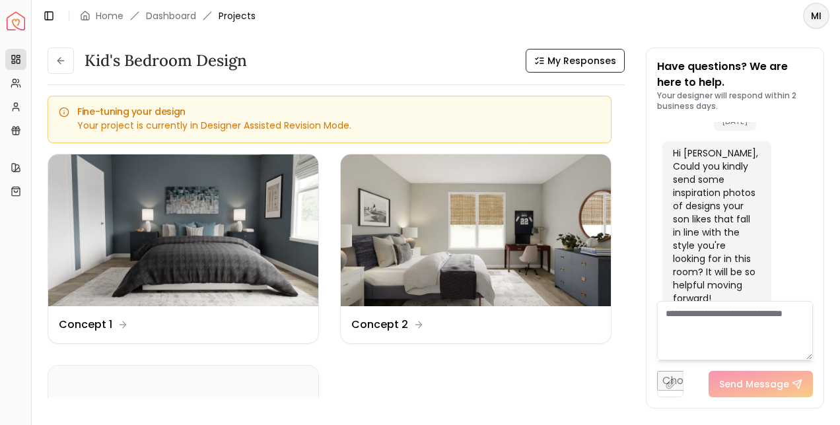
click at [236, 288] on img at bounding box center [183, 231] width 270 height 152
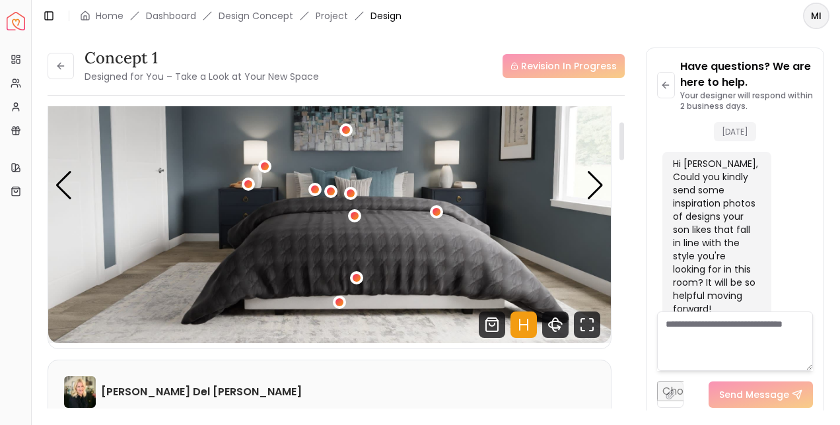
scroll to position [135, 0]
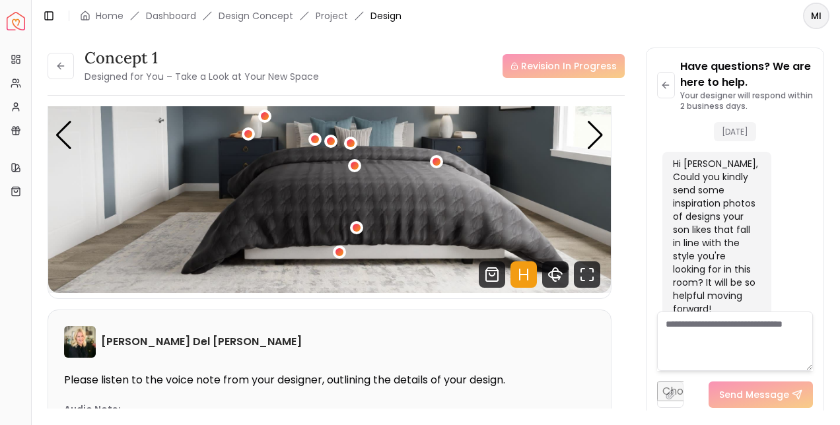
click at [392, 279] on img "1 / 4" at bounding box center [329, 135] width 563 height 316
click at [335, 256] on div "1 / 4" at bounding box center [339, 252] width 13 height 13
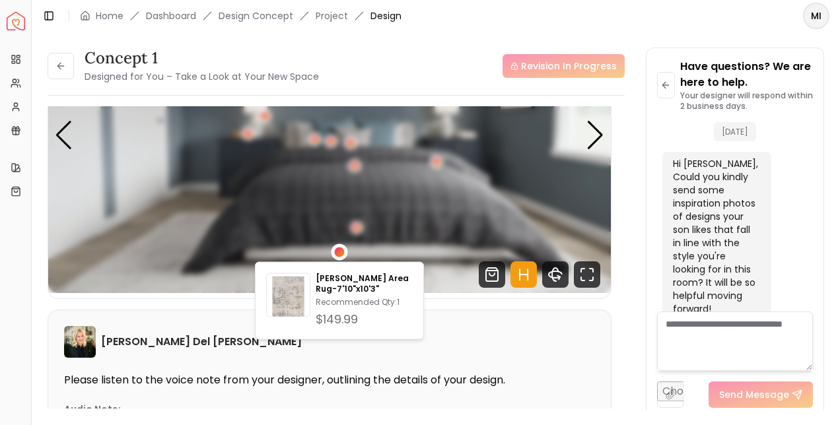
click at [353, 291] on p "Clayborn Area Rug-7'10"x10'3"" at bounding box center [364, 283] width 97 height 21
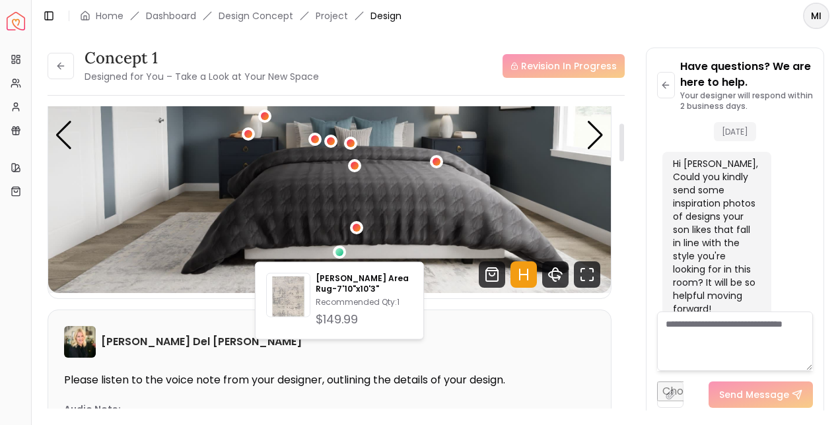
click at [464, 223] on img "1 / 4" at bounding box center [329, 135] width 563 height 316
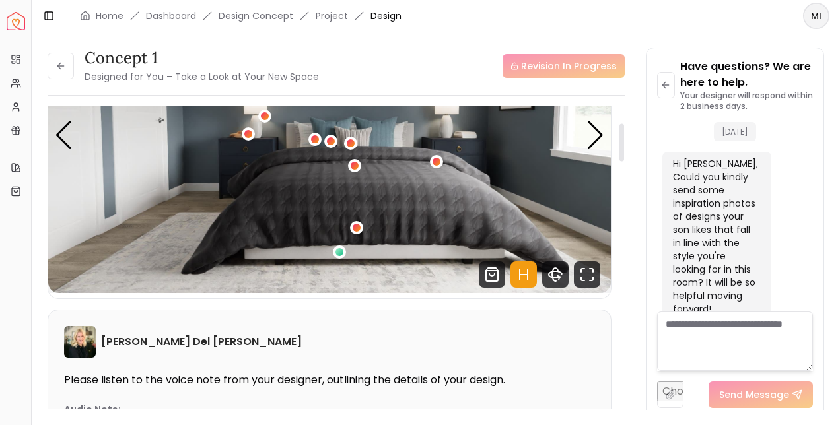
click at [436, 162] on div "1 / 4" at bounding box center [437, 162] width 8 height 8
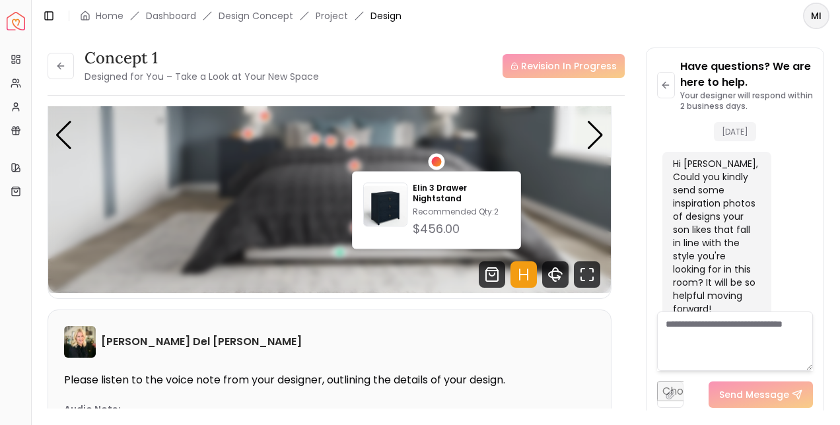
click at [545, 227] on img "1 / 4" at bounding box center [329, 135] width 563 height 316
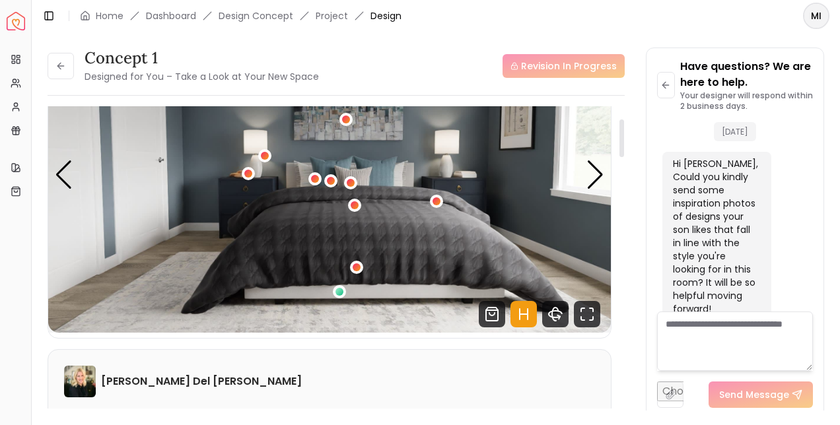
scroll to position [93, 0]
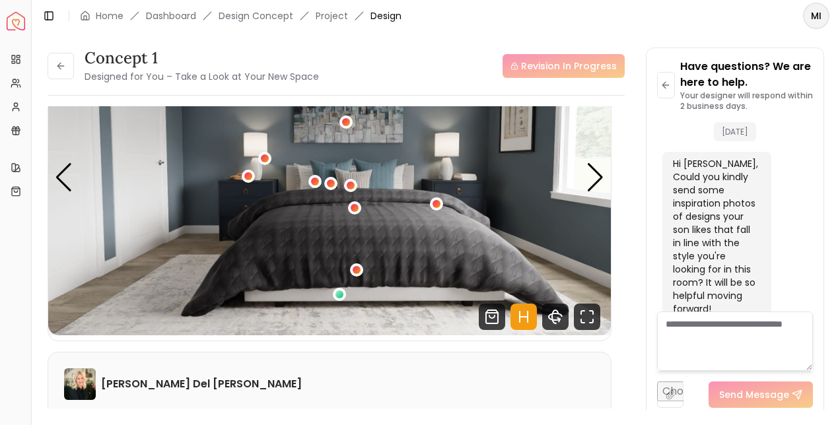
click at [350, 185] on div "1 / 4" at bounding box center [351, 186] width 8 height 8
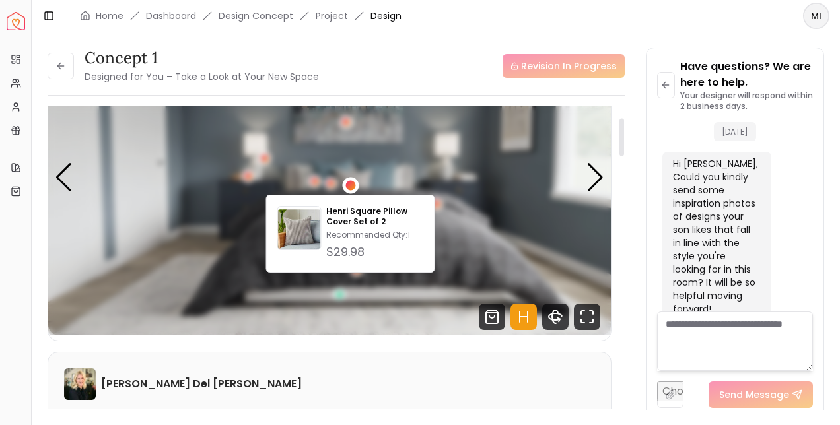
click at [448, 240] on img "1 / 4" at bounding box center [329, 177] width 563 height 316
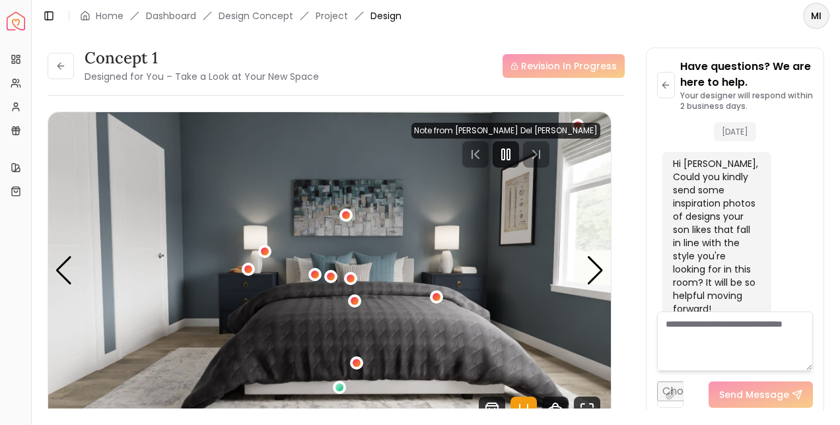
scroll to position [20, 0]
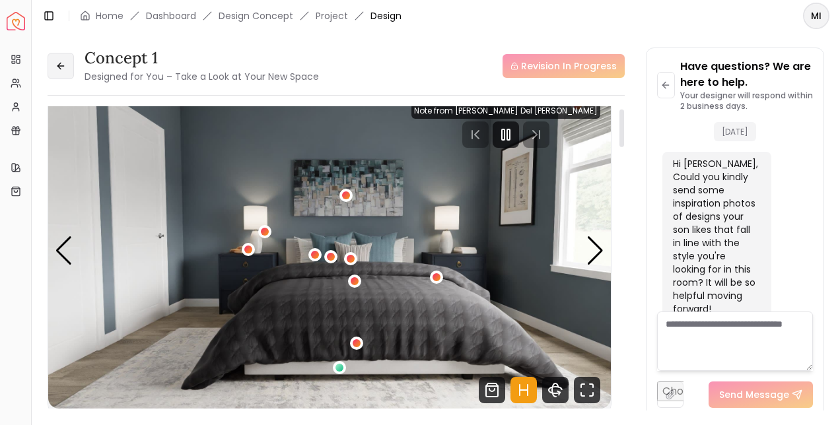
click at [57, 68] on icon at bounding box center [60, 66] width 11 height 11
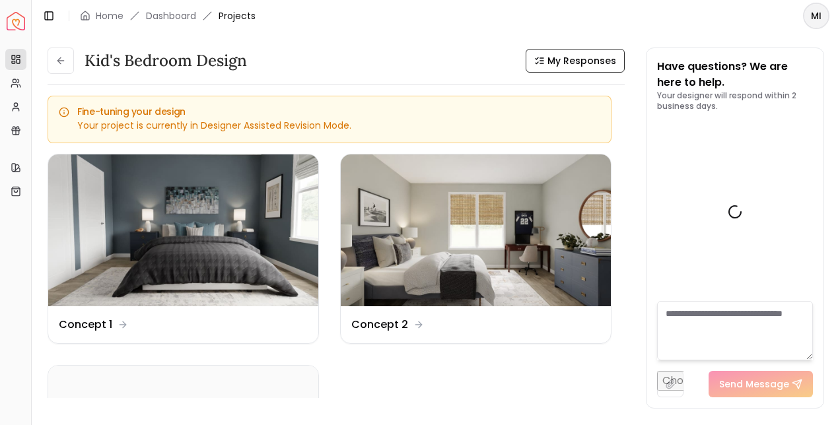
scroll to position [458, 0]
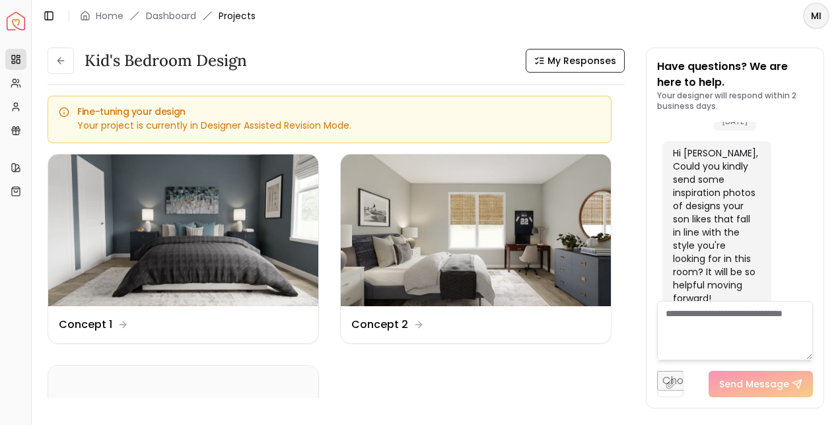
click at [497, 258] on img at bounding box center [476, 231] width 270 height 152
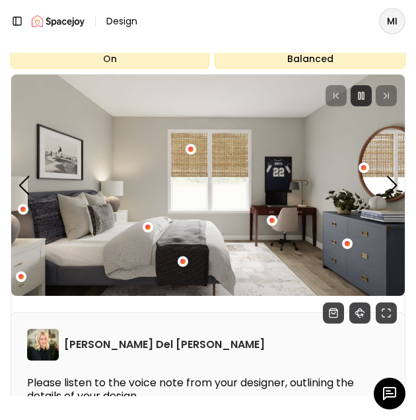
scroll to position [106, 0]
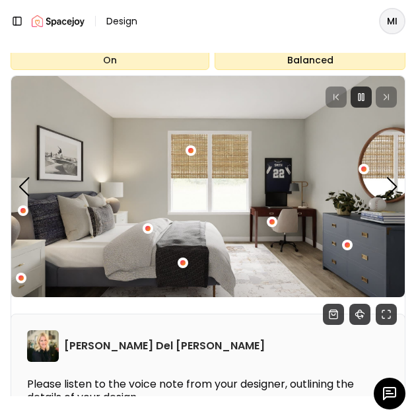
click at [394, 188] on div "Next slide" at bounding box center [392, 187] width 12 height 20
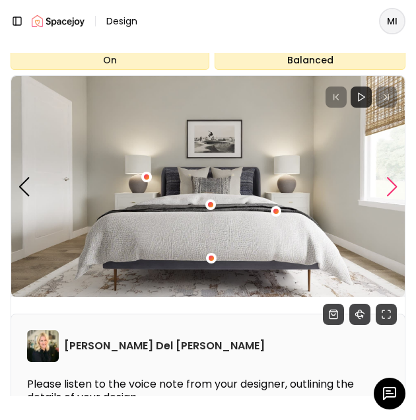
click at [390, 189] on div "Next slide" at bounding box center [392, 187] width 12 height 20
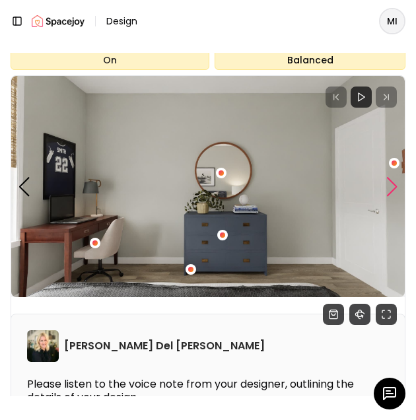
click at [387, 193] on div "Next slide" at bounding box center [392, 187] width 12 height 20
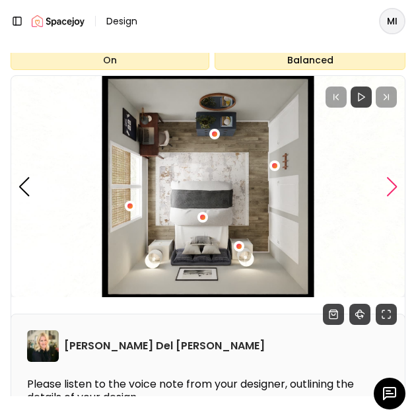
click at [200, 218] on div "4 / 4" at bounding box center [202, 217] width 5 height 5
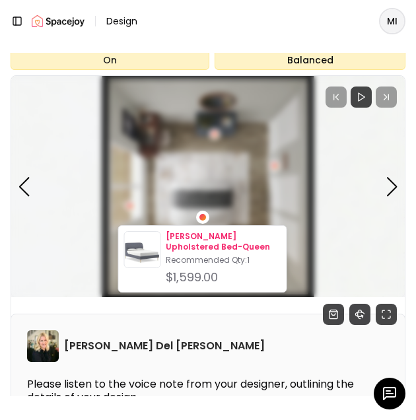
click at [203, 250] on p "Lana Upholstered Bed-Queen" at bounding box center [223, 241] width 115 height 21
click at [254, 327] on div "01:53 01:53 Note from Tina Martin Del Campo" at bounding box center [208, 204] width 394 height 257
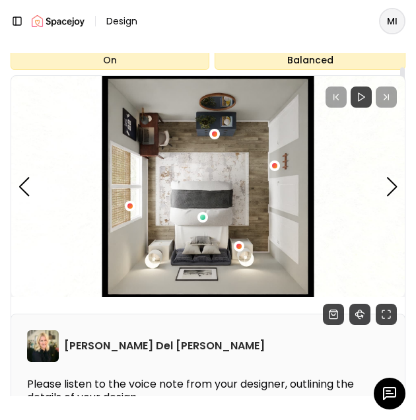
click at [207, 193] on img "4 / 4" at bounding box center [208, 186] width 394 height 221
click at [27, 186] on div "Previous slide" at bounding box center [24, 187] width 12 height 20
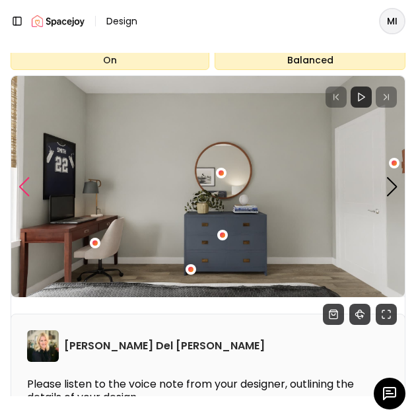
click at [24, 183] on div "Previous slide" at bounding box center [24, 187] width 12 height 20
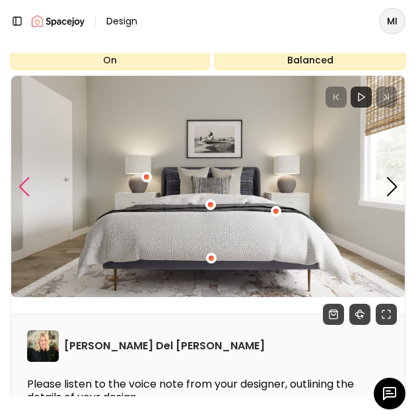
click at [213, 205] on div "2 / 4" at bounding box center [210, 204] width 5 height 5
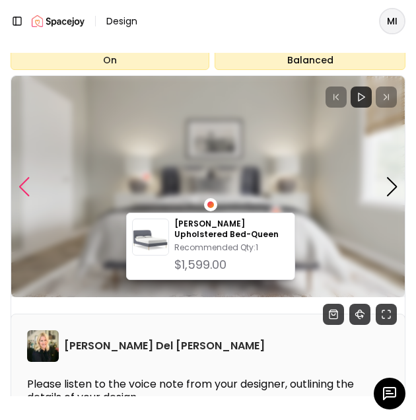
click at [315, 244] on img "2 / 4" at bounding box center [208, 186] width 394 height 221
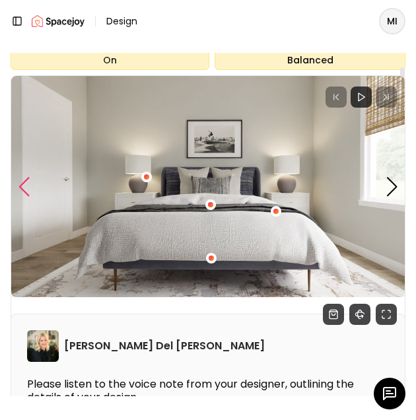
click at [276, 211] on div "2 / 4" at bounding box center [275, 211] width 5 height 5
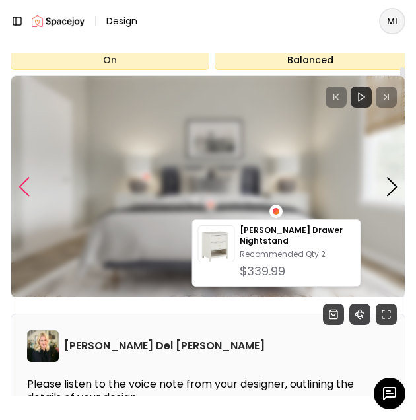
click at [159, 236] on img "2 / 4" at bounding box center [208, 186] width 394 height 221
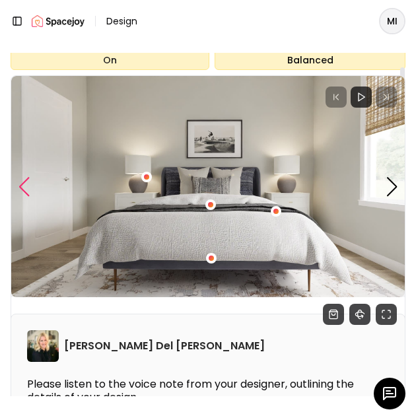
click at [210, 262] on div "2 / 4" at bounding box center [211, 258] width 11 height 11
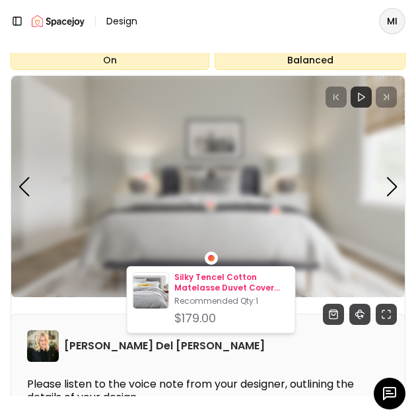
click at [233, 293] on div "Silky Tencel Cotton Matelasse Duvet Cover Queen Recommended Qty: 1 $179.00" at bounding box center [231, 299] width 115 height 55
click at [343, 215] on img "2 / 4" at bounding box center [208, 186] width 394 height 221
